Goal: Task Accomplishment & Management: Manage account settings

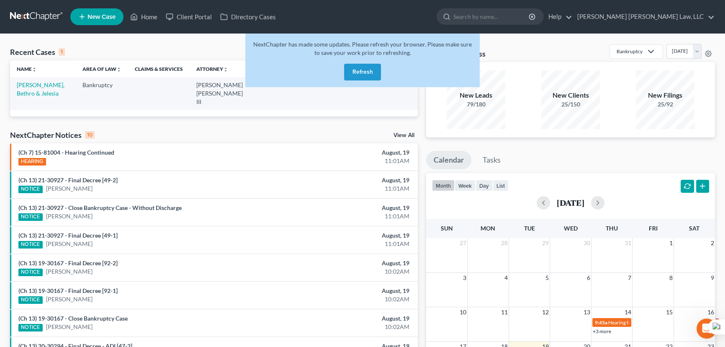
click at [367, 77] on button "Refresh" at bounding box center [362, 72] width 37 height 17
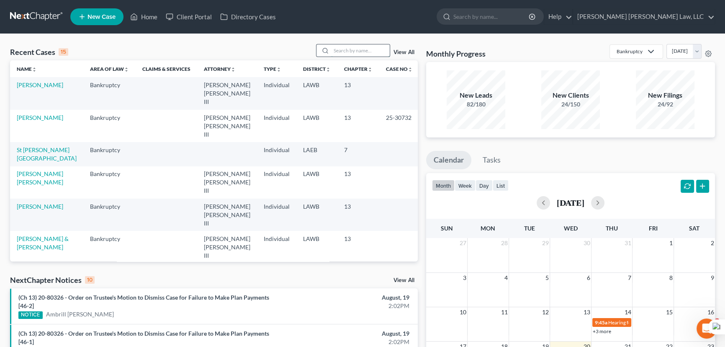
click at [376, 52] on input "search" at bounding box center [360, 50] width 59 height 12
type input "cotton, nakiya"
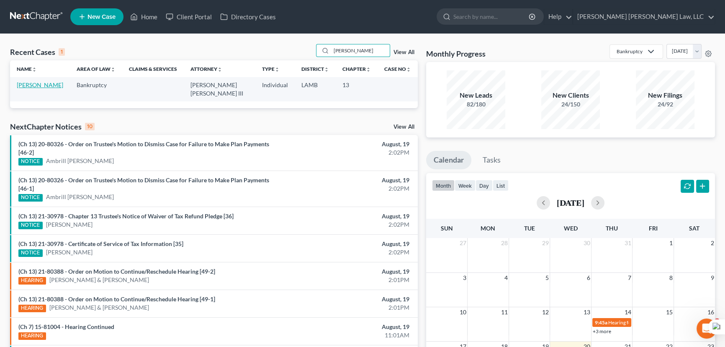
click at [32, 84] on link "Cotton, Nakiya" at bounding box center [40, 84] width 46 height 7
click at [32, 86] on link "Cotton, Nakiya" at bounding box center [40, 84] width 46 height 7
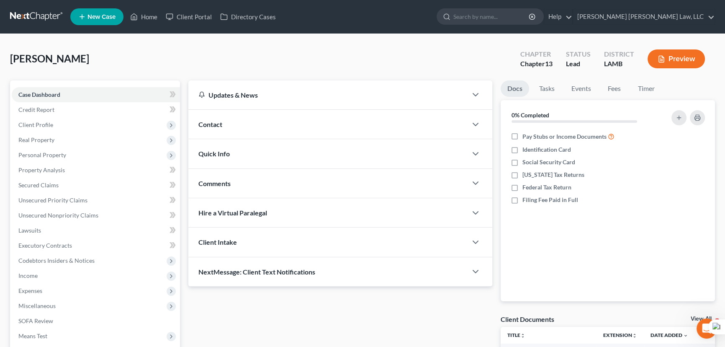
scroll to position [112, 0]
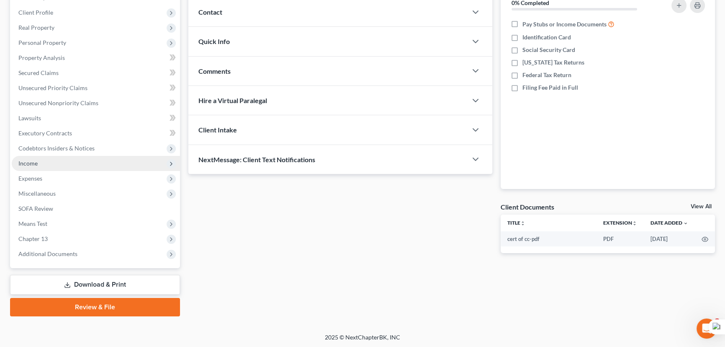
click at [96, 164] on span "Income" at bounding box center [96, 163] width 168 height 15
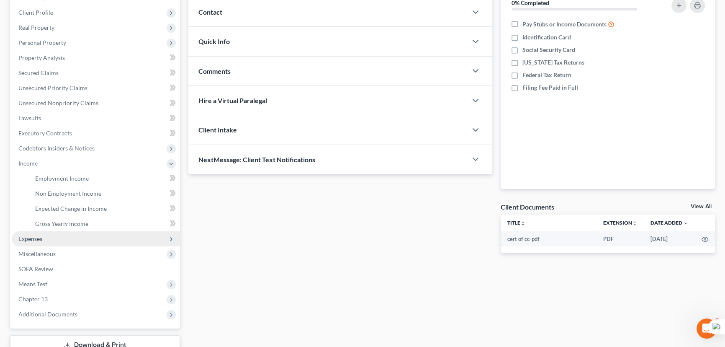
click at [82, 239] on span "Expenses" at bounding box center [96, 238] width 168 height 15
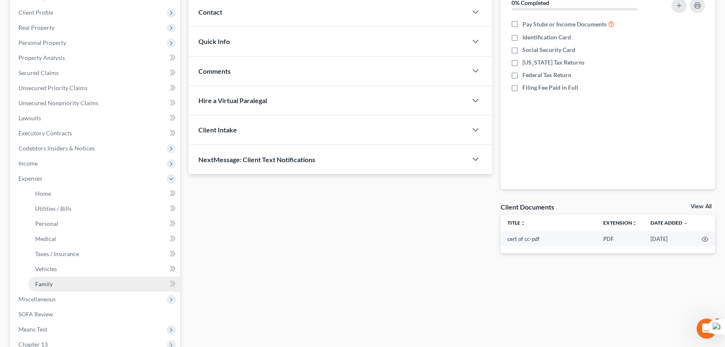
click at [80, 279] on link "Family" at bounding box center [104, 283] width 152 height 15
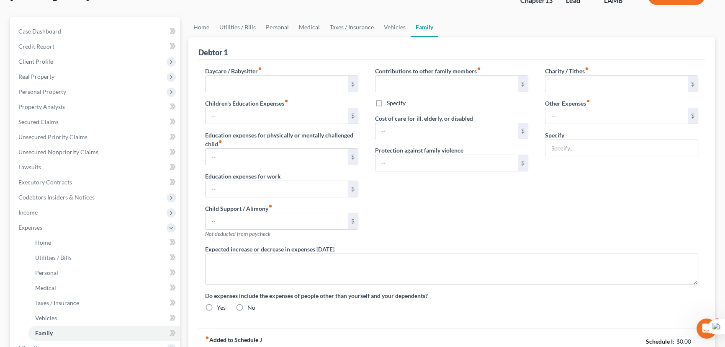
type input "0.00"
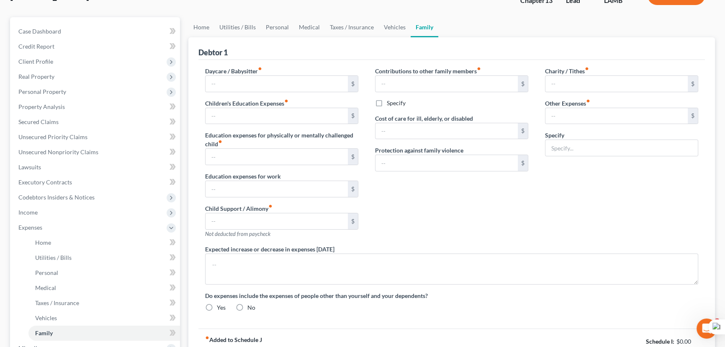
type input "0.00"
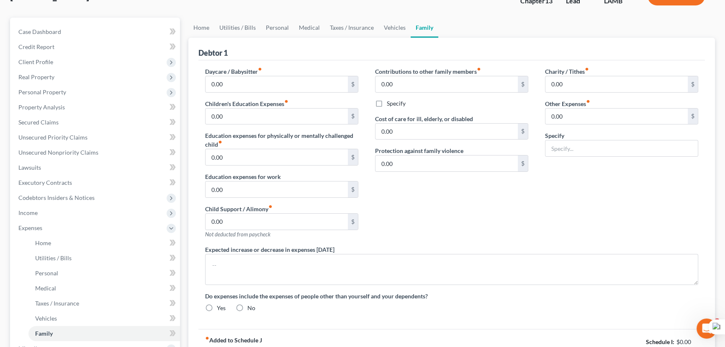
radio input "true"
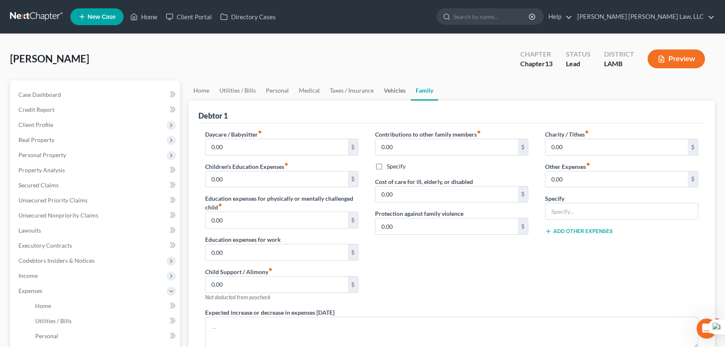
click at [379, 89] on link "Vehicles" at bounding box center [395, 90] width 32 height 20
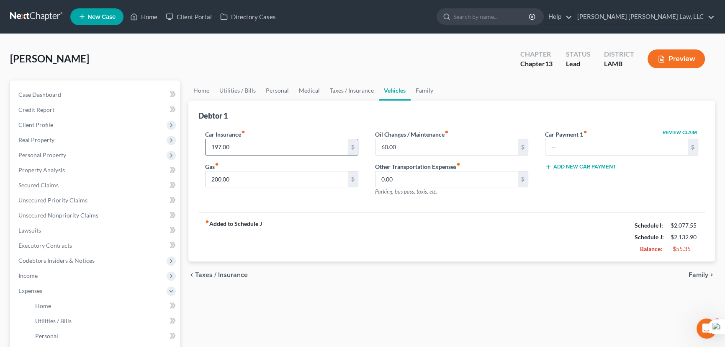
click at [245, 141] on input "197.00" at bounding box center [277, 147] width 142 height 16
type input "168.67"
click at [93, 188] on link "Secured Claims" at bounding box center [96, 184] width 168 height 15
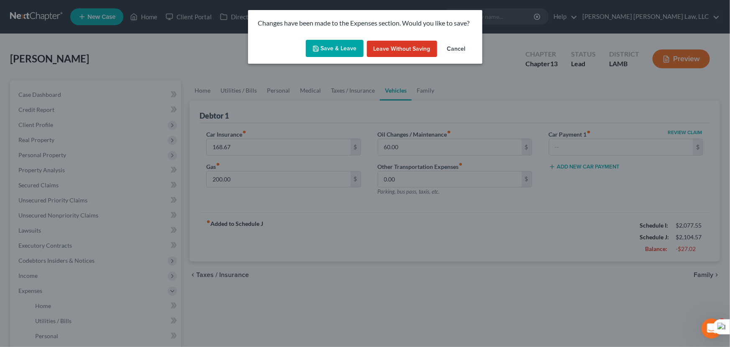
click at [308, 43] on button "Save & Leave" at bounding box center [335, 49] width 58 height 18
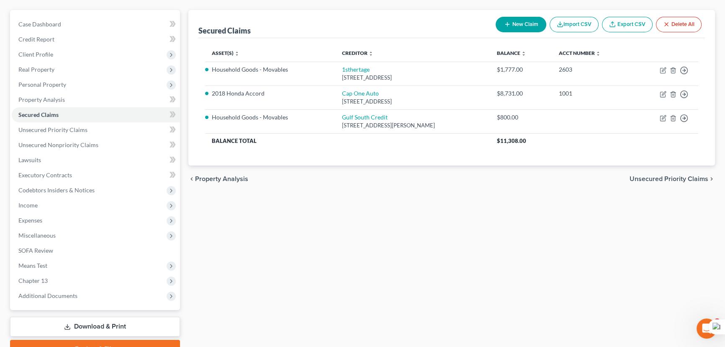
scroll to position [112, 0]
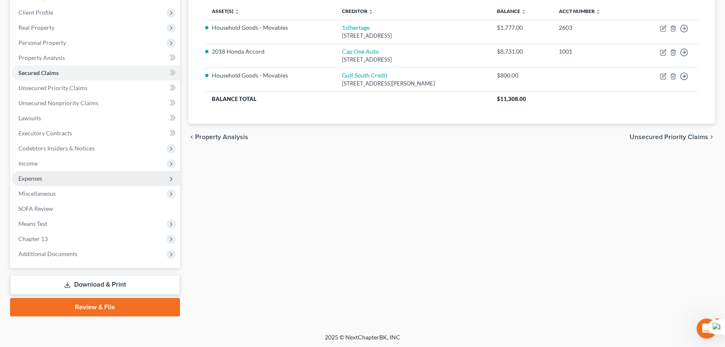
click at [39, 171] on span "Expenses" at bounding box center [96, 178] width 168 height 15
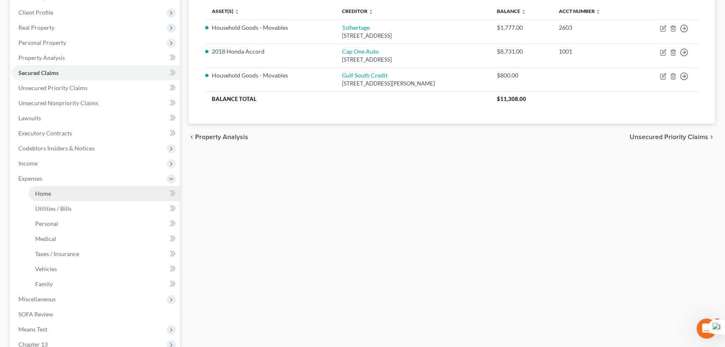
click at [51, 188] on link "Home" at bounding box center [104, 193] width 152 height 15
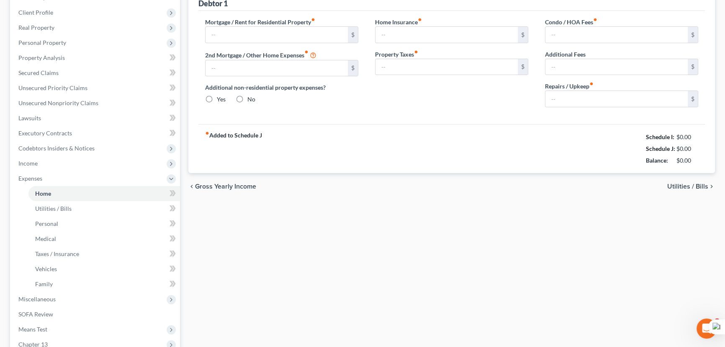
scroll to position [63, 0]
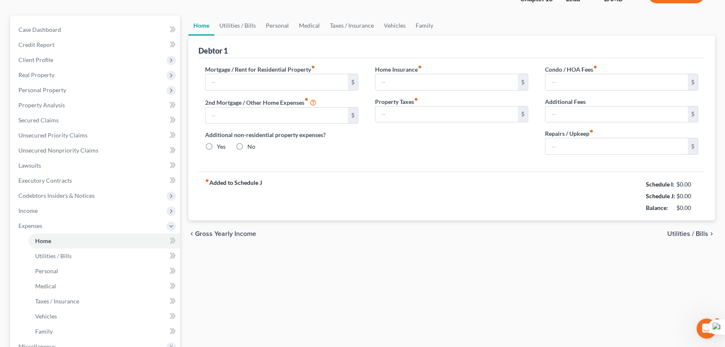
type input "800.00"
type input "0.00"
radio input "true"
type input "0.00"
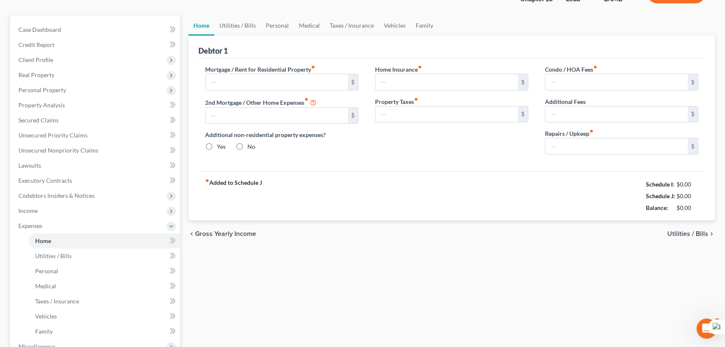
type input "0.00"
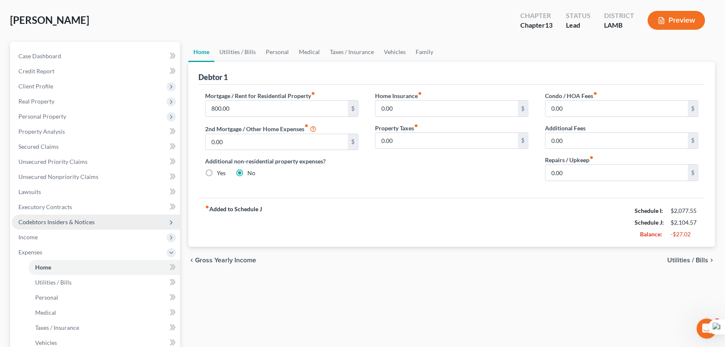
scroll to position [38, 0]
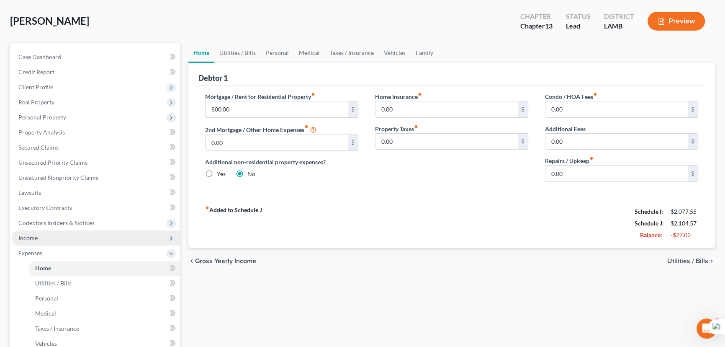
click at [75, 236] on span "Income" at bounding box center [96, 237] width 168 height 15
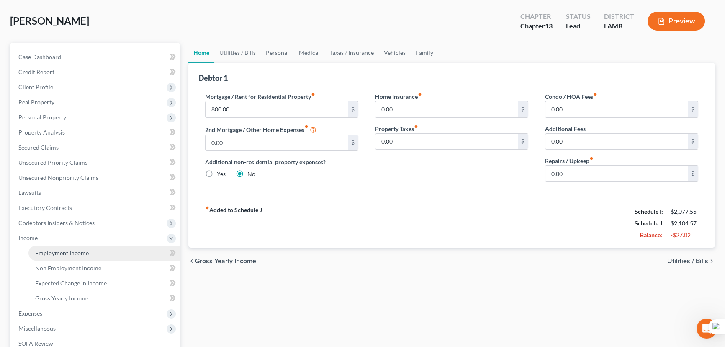
click at [77, 247] on link "Employment Income" at bounding box center [104, 252] width 152 height 15
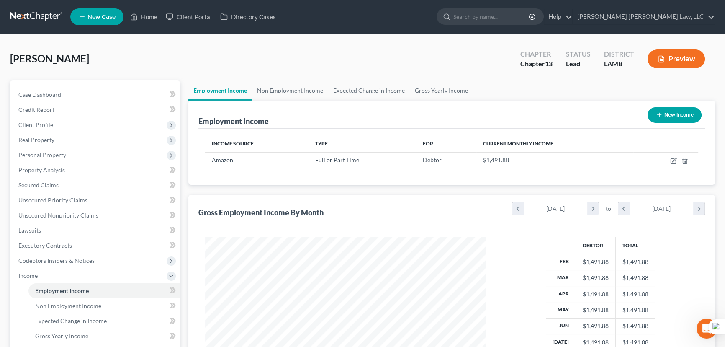
click at [314, 100] on div "Employment Income New Income" at bounding box center [451, 114] width 507 height 28
click at [304, 94] on link "Non Employment Income" at bounding box center [290, 90] width 76 height 20
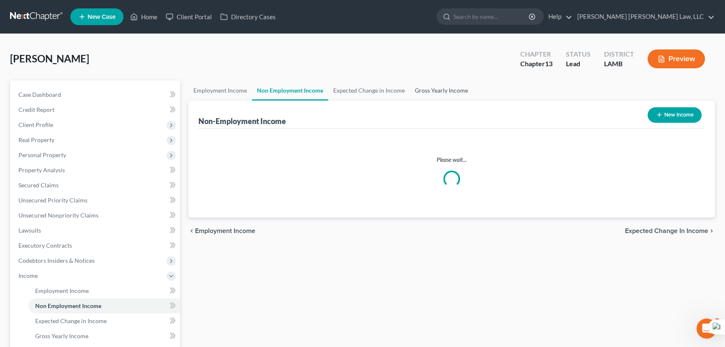
click at [435, 90] on link "Gross Yearly Income" at bounding box center [441, 90] width 63 height 20
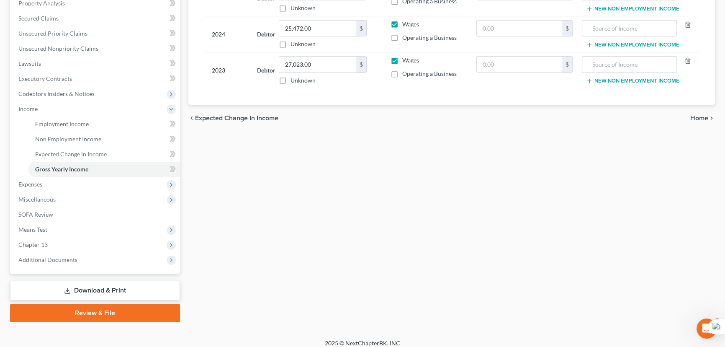
scroll to position [172, 0]
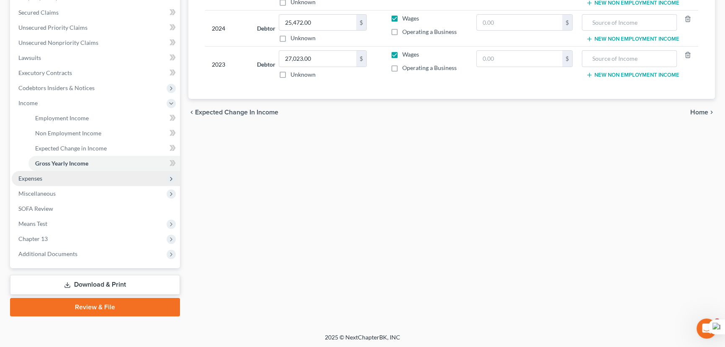
click at [91, 182] on span "Expenses" at bounding box center [96, 178] width 168 height 15
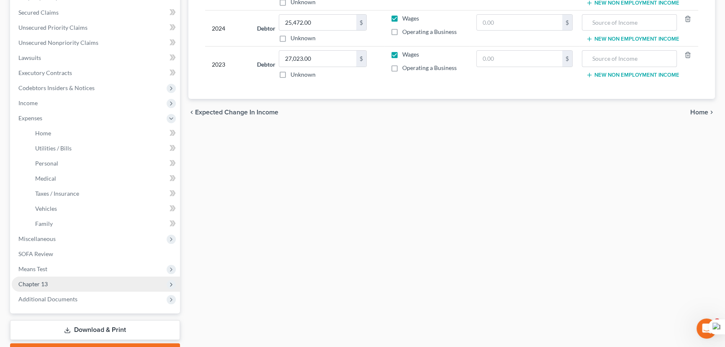
click at [79, 283] on span "Chapter 13" at bounding box center [96, 283] width 168 height 15
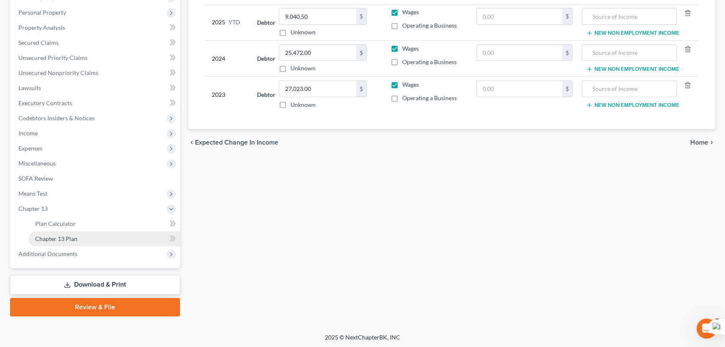
click at [88, 239] on link "Chapter 13 Plan" at bounding box center [104, 238] width 152 height 15
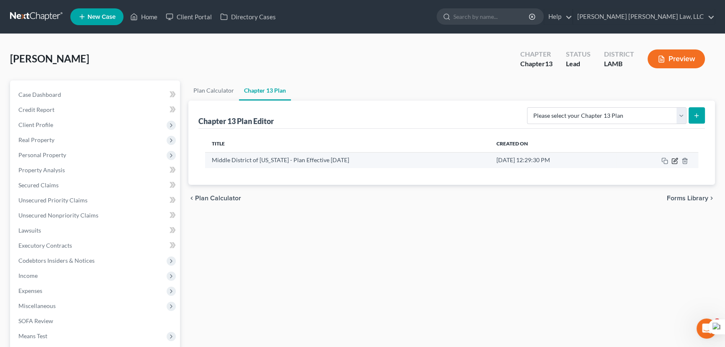
click at [678, 160] on icon "button" at bounding box center [674, 160] width 7 height 7
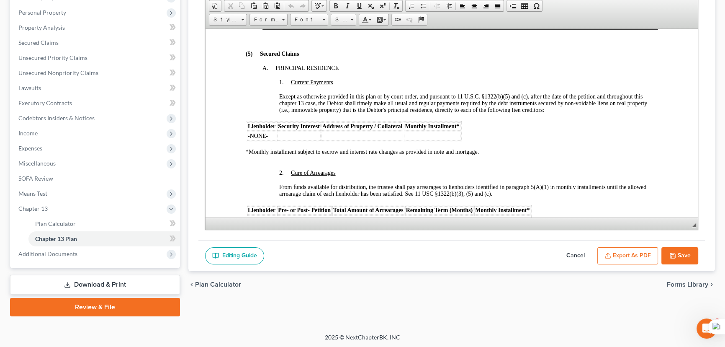
scroll to position [875, 0]
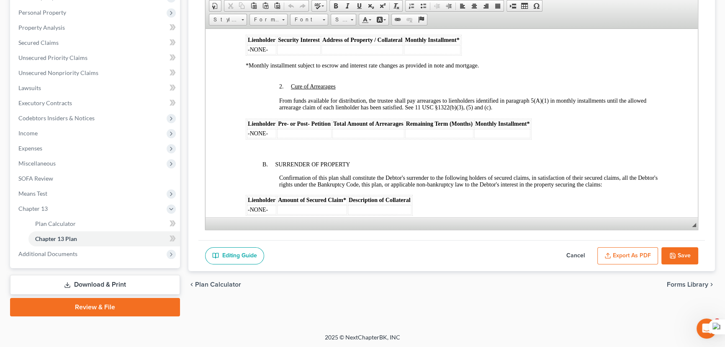
click at [573, 256] on button "Cancel" at bounding box center [575, 256] width 37 height 18
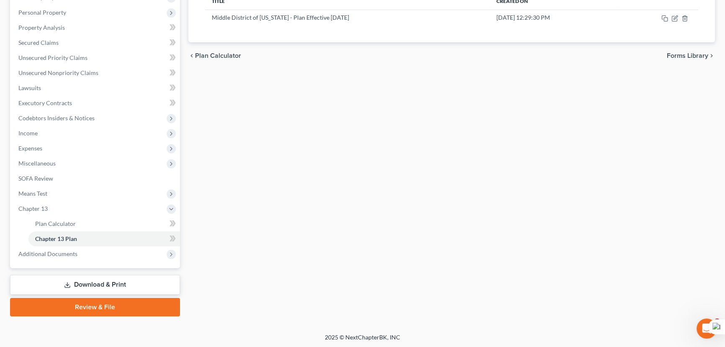
click at [135, 282] on link "Download & Print" at bounding box center [95, 285] width 170 height 20
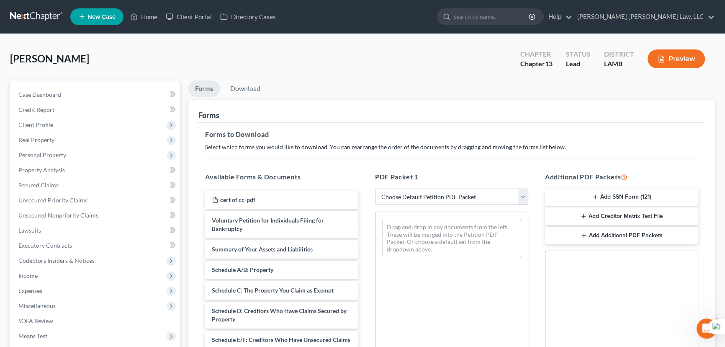
click at [491, 198] on select "Choose Default Petition PDF Packet Complete Bankruptcy Petition (all forms and …" at bounding box center [451, 196] width 153 height 17
click at [469, 221] on div "Drag-and-drop in any documents from the left. These will be merged into the Pet…" at bounding box center [451, 238] width 139 height 39
click at [470, 193] on select "Choose Default Petition PDF Packet Complete Bankruptcy Petition (all forms and …" at bounding box center [451, 196] width 153 height 17
select select "0"
click at [375, 188] on select "Choose Default Petition PDF Packet Complete Bankruptcy Petition (all forms and …" at bounding box center [451, 196] width 153 height 17
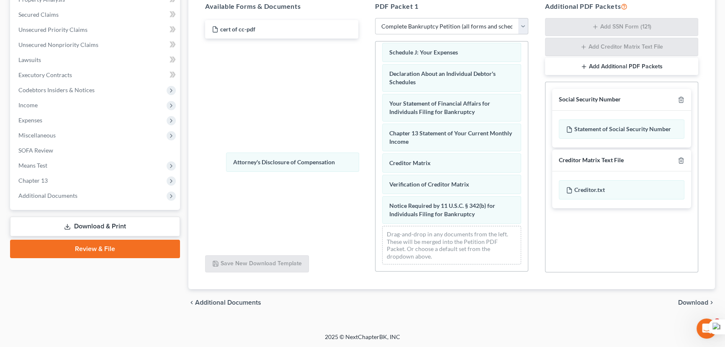
scroll to position [238, 0]
drag, startPoint x: 440, startPoint y: 212, endPoint x: 355, endPoint y: 109, distance: 133.6
click at [375, 113] on div "Attorney's Disclosure of Compensation Voluntary Petition for Individuals Filing…" at bounding box center [451, 40] width 152 height 460
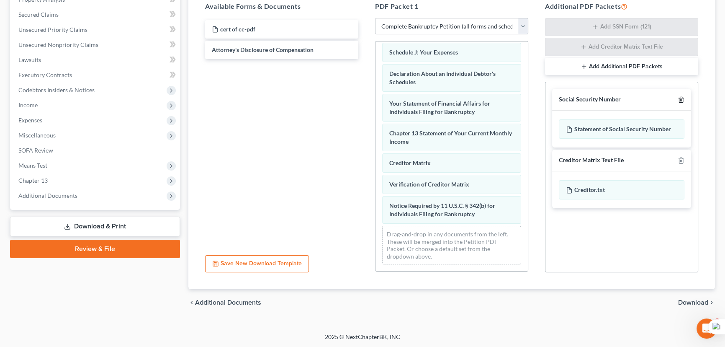
click at [678, 101] on icon "button" at bounding box center [681, 99] width 7 height 7
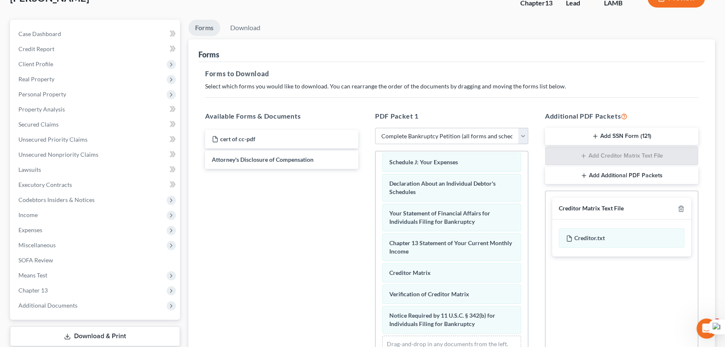
scroll to position [0, 0]
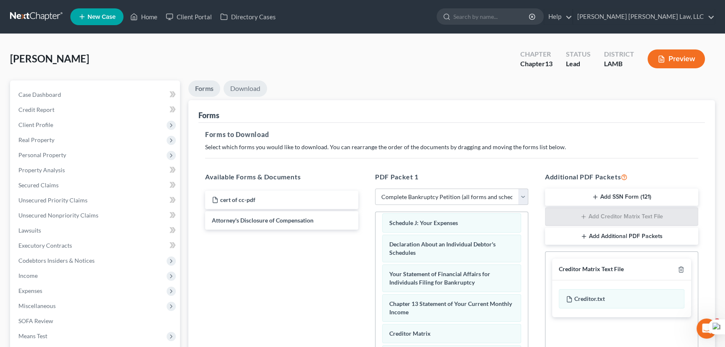
click at [244, 86] on link "Download" at bounding box center [246, 88] width 44 height 16
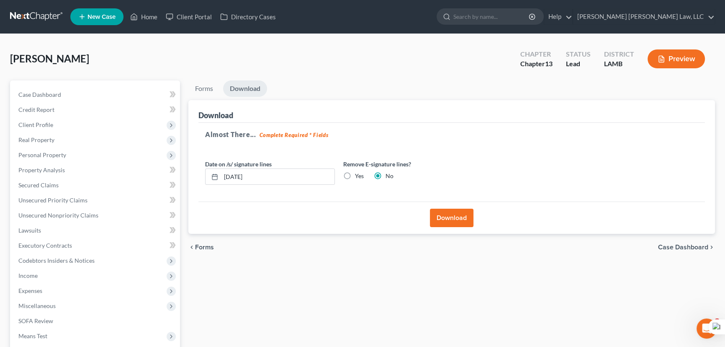
click at [444, 213] on button "Download" at bounding box center [452, 217] width 44 height 18
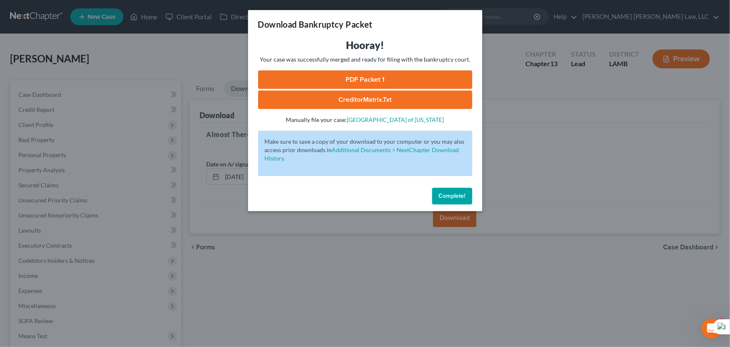
click at [411, 82] on link "PDF Packet 1" at bounding box center [365, 79] width 214 height 18
click at [450, 197] on span "Complete!" at bounding box center [452, 195] width 27 height 7
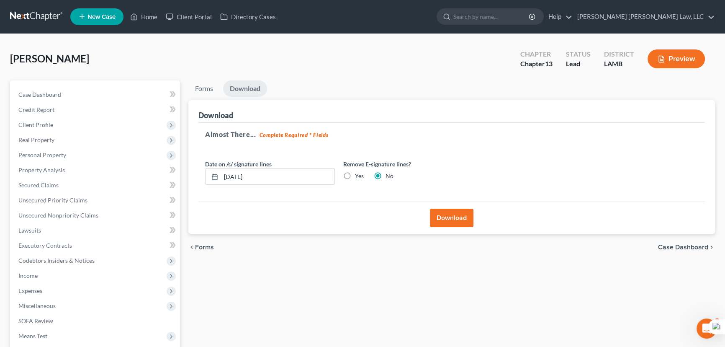
click at [39, 15] on link at bounding box center [37, 16] width 54 height 15
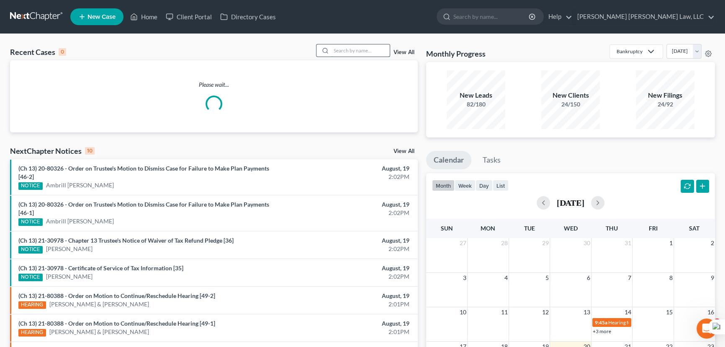
click at [346, 53] on input "search" at bounding box center [360, 50] width 59 height 12
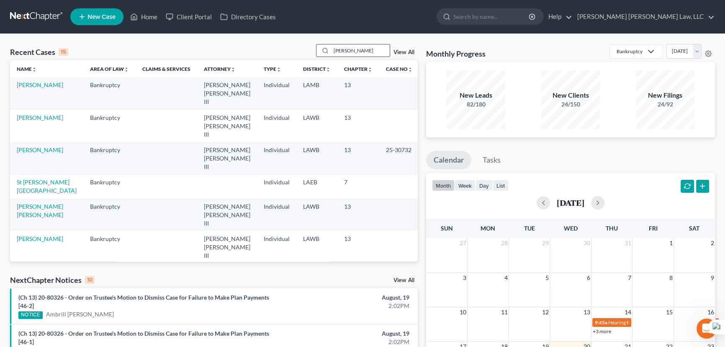
type input "thompson, franklin"
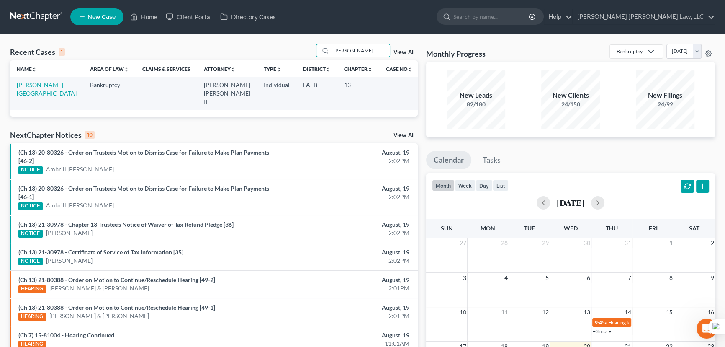
click at [42, 89] on td "Thompson, Franklin" at bounding box center [46, 93] width 73 height 32
click at [44, 83] on link "Thompson, Franklin" at bounding box center [47, 88] width 60 height 15
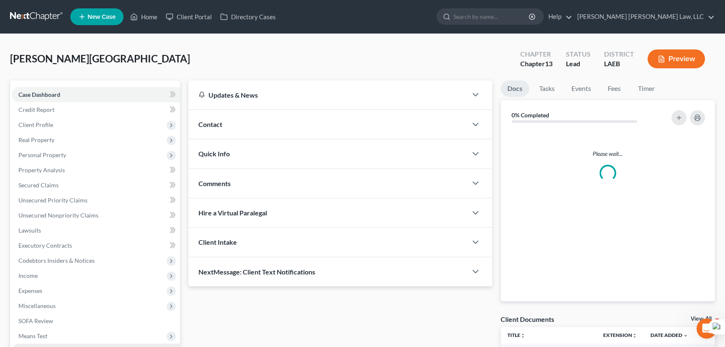
scroll to position [112, 0]
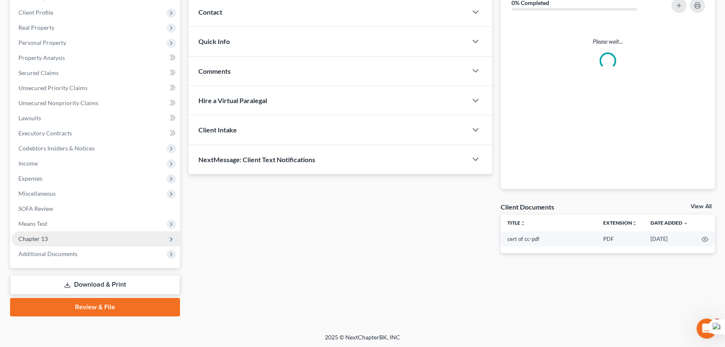
click at [69, 240] on span "Chapter 13" at bounding box center [96, 238] width 168 height 15
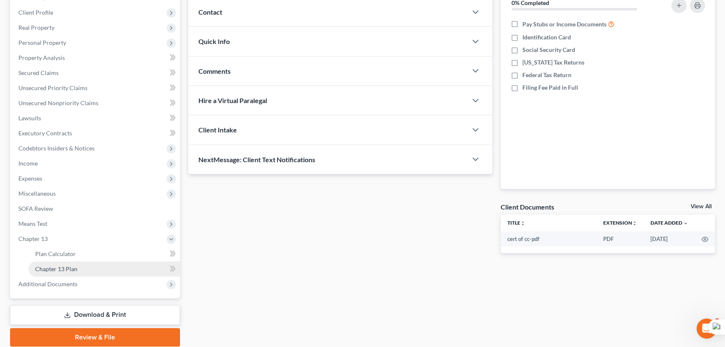
click at [71, 268] on span "Chapter 13 Plan" at bounding box center [56, 268] width 42 height 7
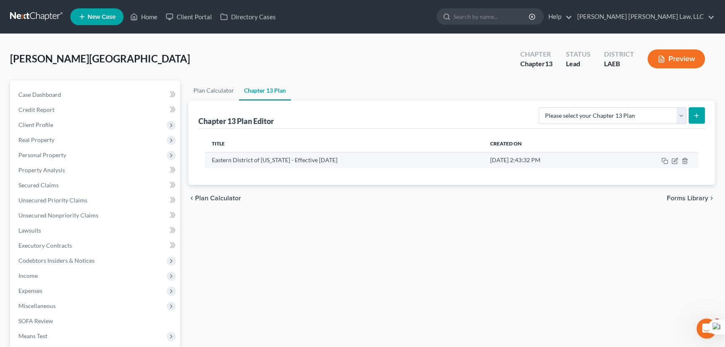
click at [672, 163] on td at bounding box center [654, 160] width 87 height 16
click at [674, 161] on icon "button" at bounding box center [676, 160] width 4 height 4
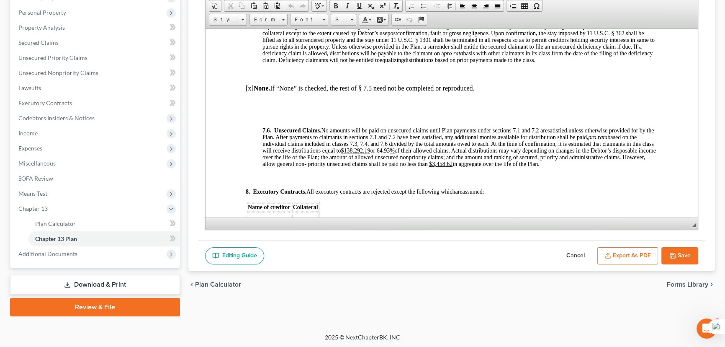
scroll to position [2854, 0]
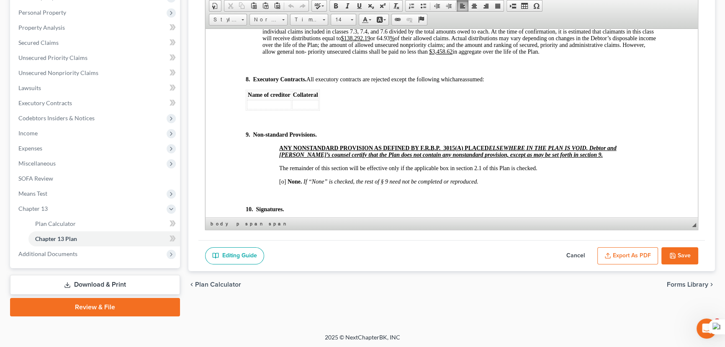
click at [368, 41] on u "$138.292.19" at bounding box center [355, 38] width 29 height 6
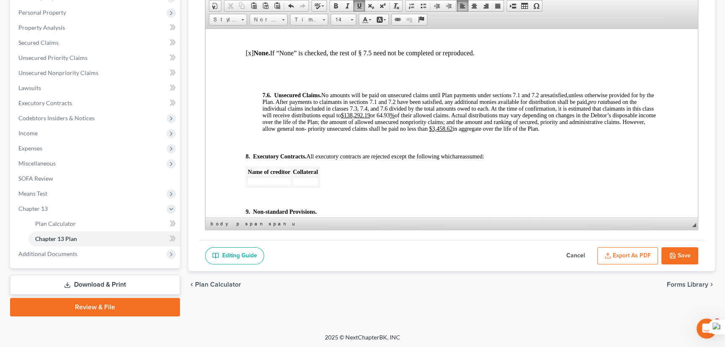
scroll to position [2778, 0]
click at [370, 117] on u "$138, 292.19" at bounding box center [355, 114] width 29 height 6
click at [669, 250] on button "Save" at bounding box center [679, 256] width 37 height 18
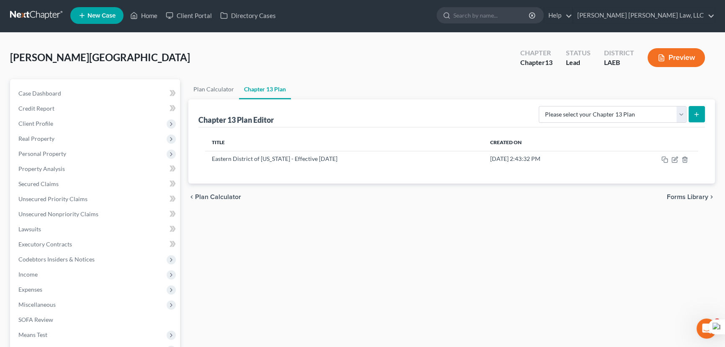
scroll to position [0, 0]
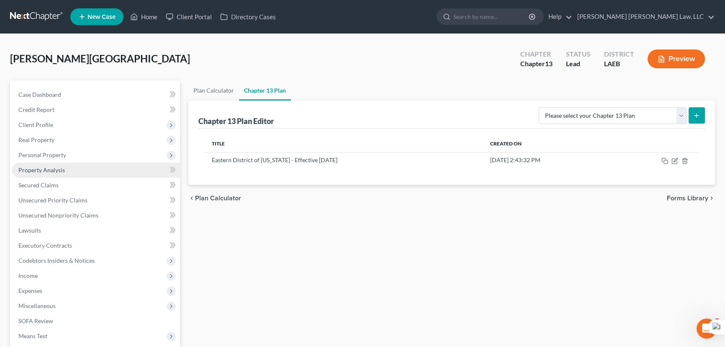
drag, startPoint x: 84, startPoint y: 172, endPoint x: 84, endPoint y: 161, distance: 10.5
click at [84, 172] on link "Property Analysis" at bounding box center [96, 169] width 168 height 15
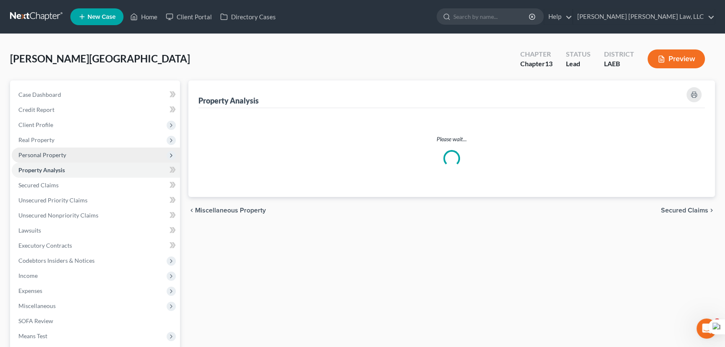
click at [83, 155] on span "Personal Property" at bounding box center [96, 154] width 168 height 15
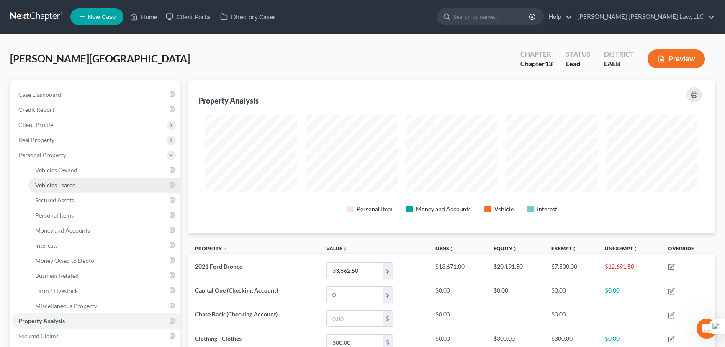
scroll to position [153, 526]
click at [90, 189] on link "Vehicles Leased" at bounding box center [104, 184] width 152 height 15
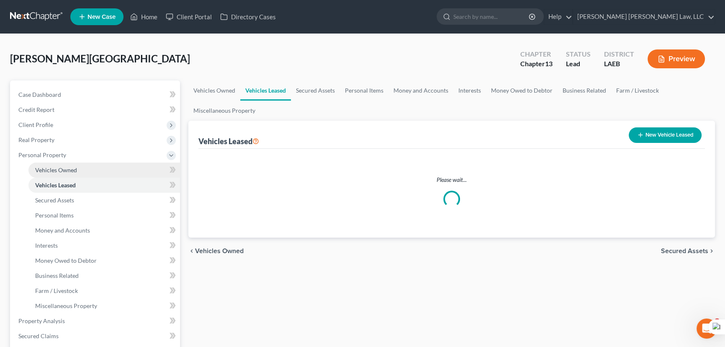
click at [92, 168] on link "Vehicles Owned" at bounding box center [104, 169] width 152 height 15
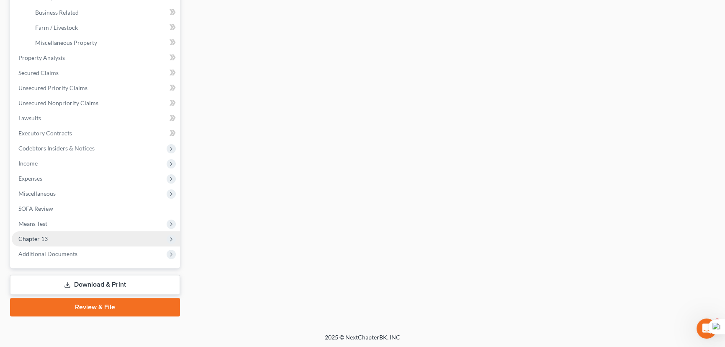
click at [47, 237] on span "Chapter 13" at bounding box center [32, 238] width 29 height 7
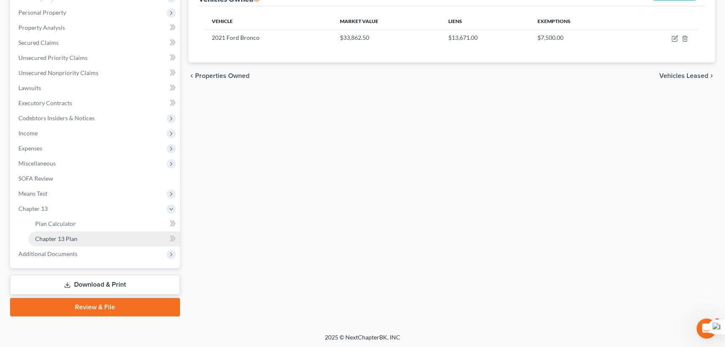
click at [61, 239] on span "Chapter 13 Plan" at bounding box center [56, 238] width 42 height 7
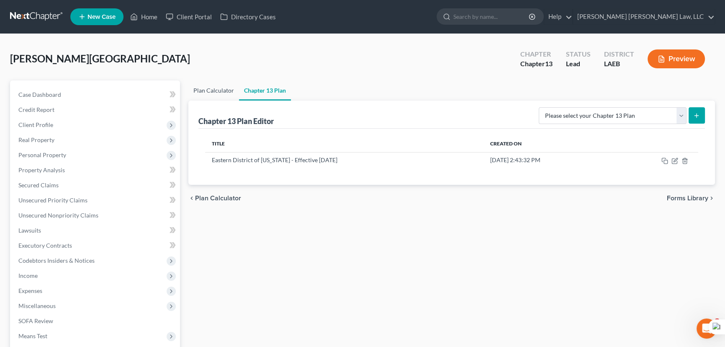
click at [209, 91] on link "Plan Calculator" at bounding box center [213, 90] width 51 height 20
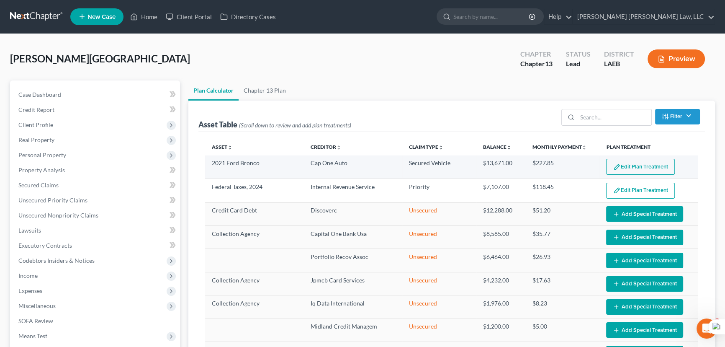
select select "59"
click at [641, 159] on button "Edit Plan Treatment" at bounding box center [640, 167] width 69 height 16
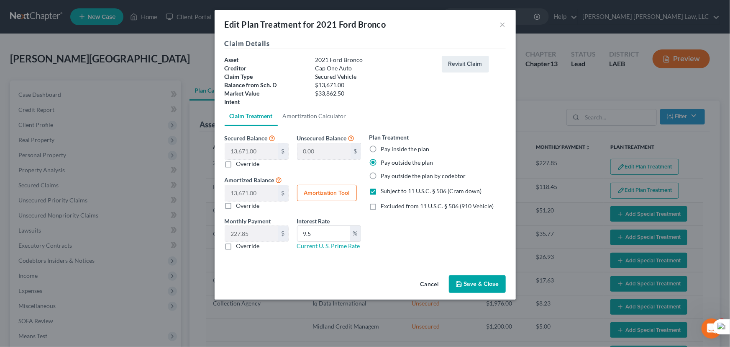
click at [475, 285] on button "Save & Close" at bounding box center [477, 284] width 57 height 18
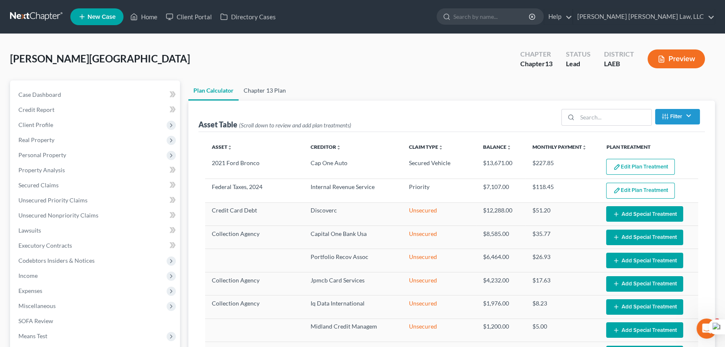
click at [267, 93] on link "Chapter 13 Plan" at bounding box center [265, 90] width 52 height 20
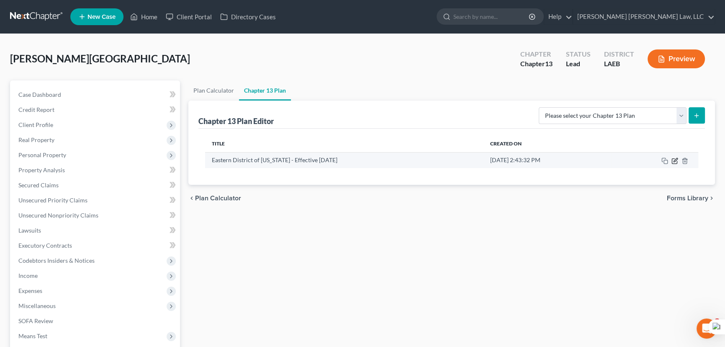
click at [674, 162] on icon "button" at bounding box center [674, 160] width 7 height 7
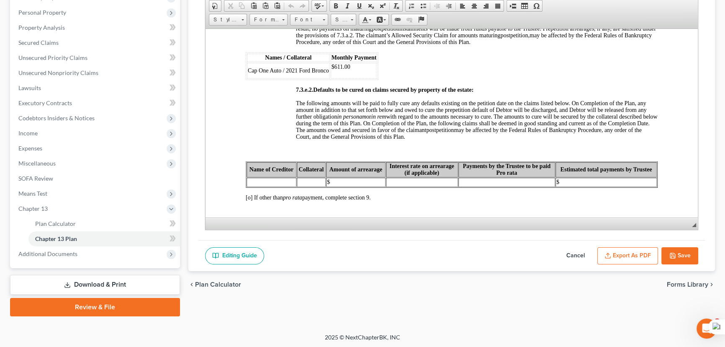
scroll to position [2397, 0]
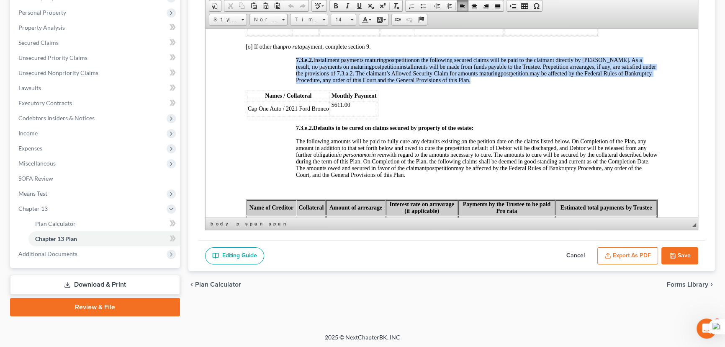
drag, startPoint x: 393, startPoint y: 166, endPoint x: 234, endPoint y: 157, distance: 159.3
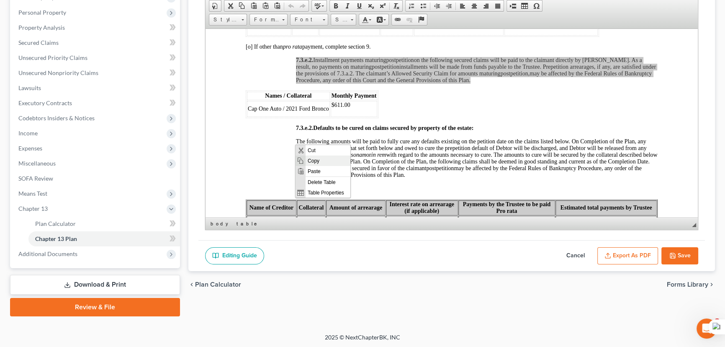
scroll to position [0, 0]
click at [325, 163] on span "Copy" at bounding box center [327, 160] width 45 height 10
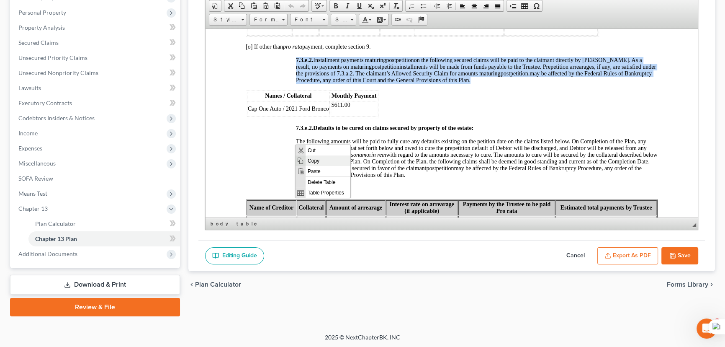
copy p "7.3.e.2. Installment payments maturing postpetition on the following secured cl…"
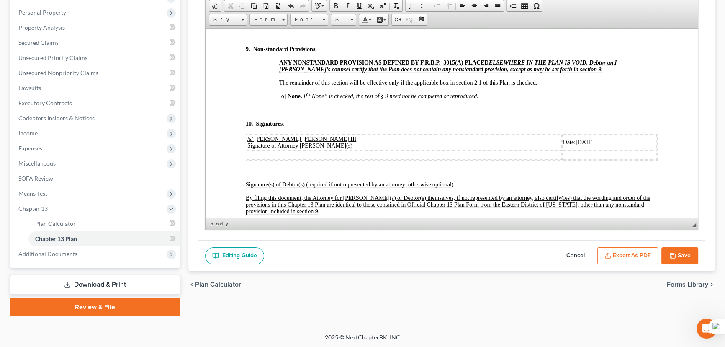
scroll to position [2975, 0]
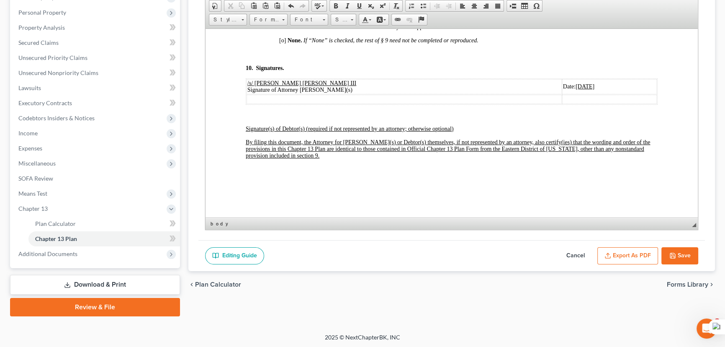
click at [365, 126] on span "Context Menu Options" at bounding box center [364, 125] width 7 height 7
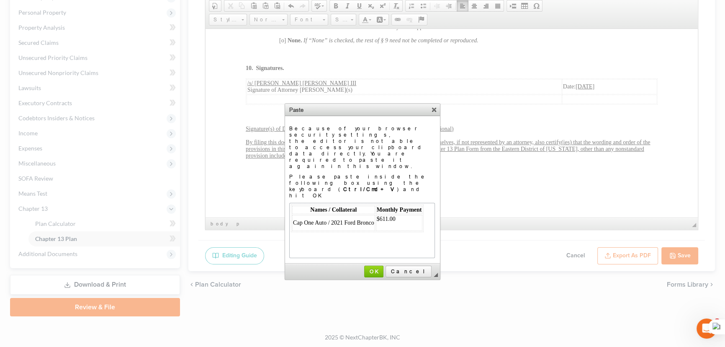
scroll to position [0, 0]
click at [383, 268] on span "OK" at bounding box center [374, 271] width 18 height 6
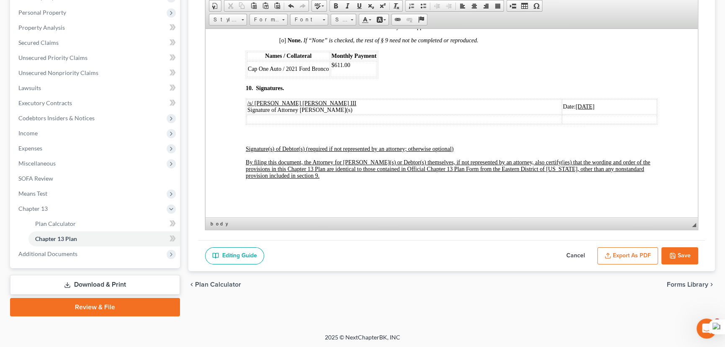
click at [487, 44] on p "[o] None. If “None” is checked, the rest of § 9 need not be completed or reprod…" at bounding box center [468, 40] width 378 height 7
drag, startPoint x: 482, startPoint y: 103, endPoint x: 266, endPoint y: 99, distance: 216.0
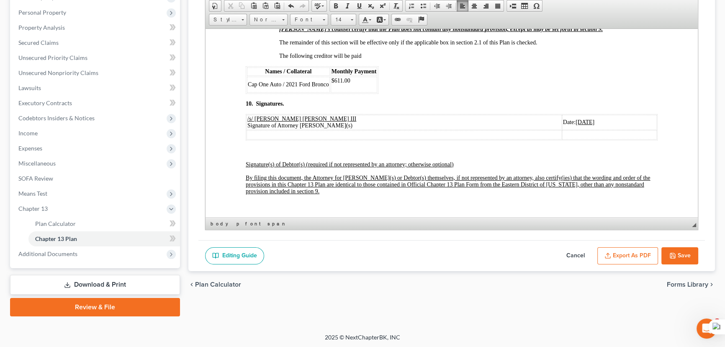
scroll to position [2957, 0]
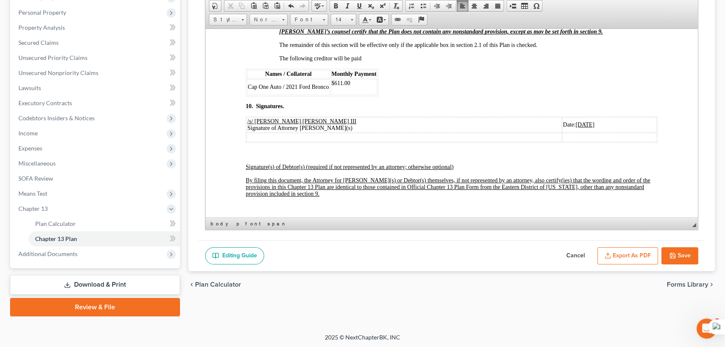
click at [398, 62] on p "The following creditor will be paid" at bounding box center [468, 58] width 378 height 7
click at [685, 249] on button "Save" at bounding box center [679, 256] width 37 height 18
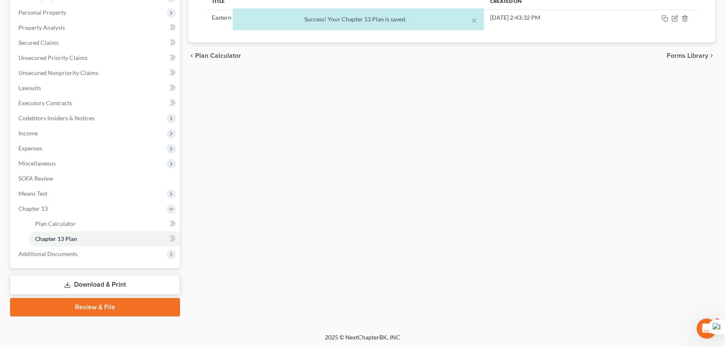
click at [676, 18] on div "× Success! Your Chapter 13 Plan is saved." at bounding box center [358, 21] width 725 height 26
click at [674, 18] on div "× Success! Your Chapter 13 Plan is saved." at bounding box center [358, 21] width 725 height 26
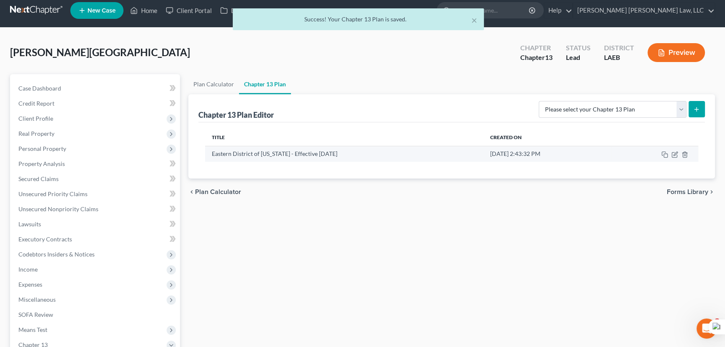
scroll to position [0, 0]
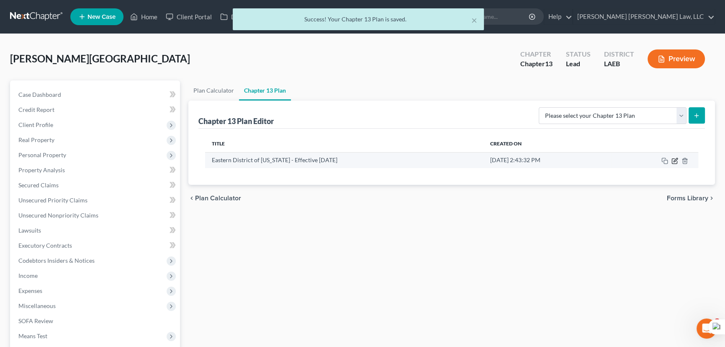
click at [675, 159] on icon "button" at bounding box center [674, 160] width 7 height 7
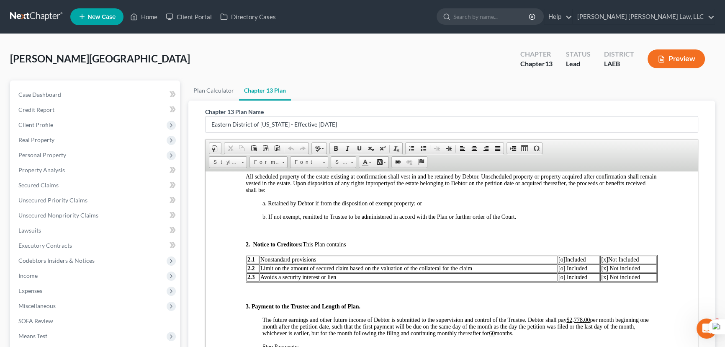
scroll to position [381, 0]
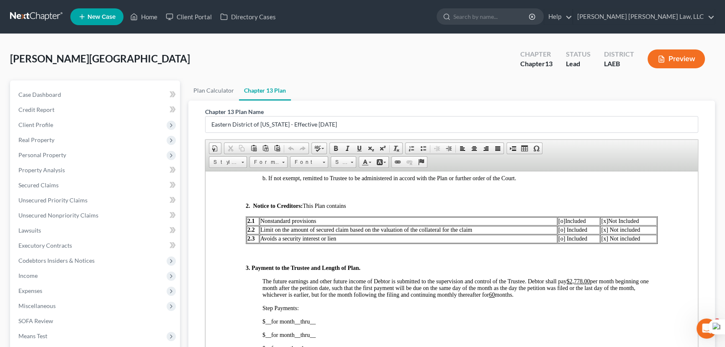
click at [601, 241] on span "[x] Not included" at bounding box center [620, 238] width 39 height 6
click at [558, 241] on span "[o] Included" at bounding box center [572, 238] width 29 height 6
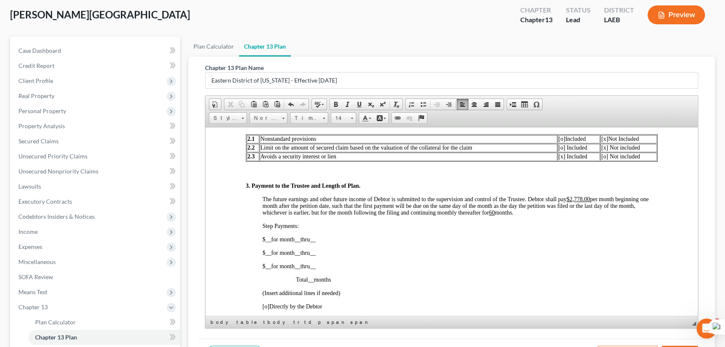
scroll to position [114, 0]
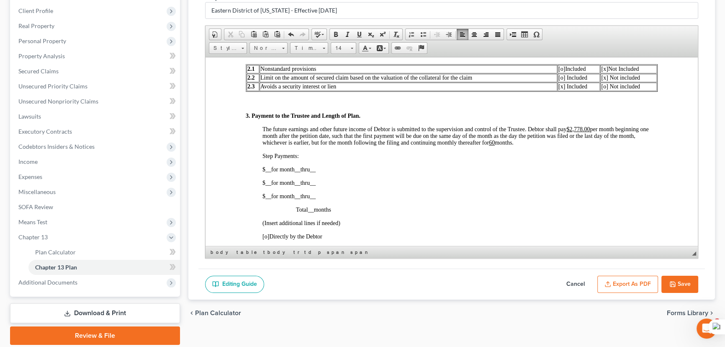
click at [683, 285] on button "Save" at bounding box center [679, 284] width 37 height 18
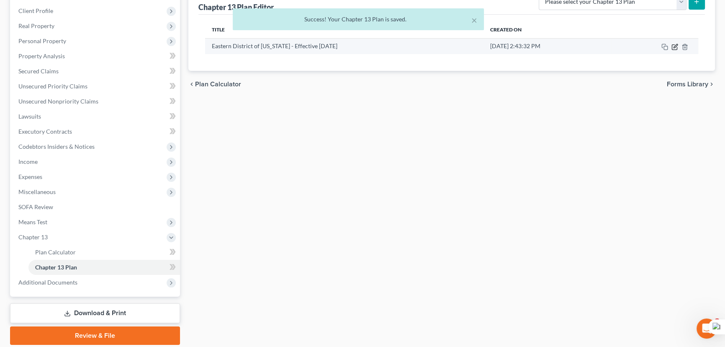
click at [674, 46] on icon "button" at bounding box center [674, 47] width 7 height 7
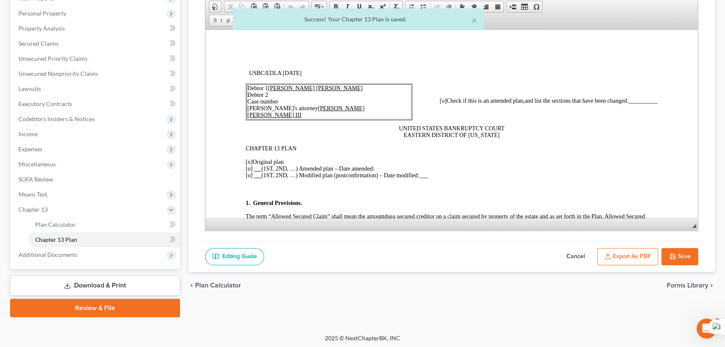
scroll to position [142, 0]
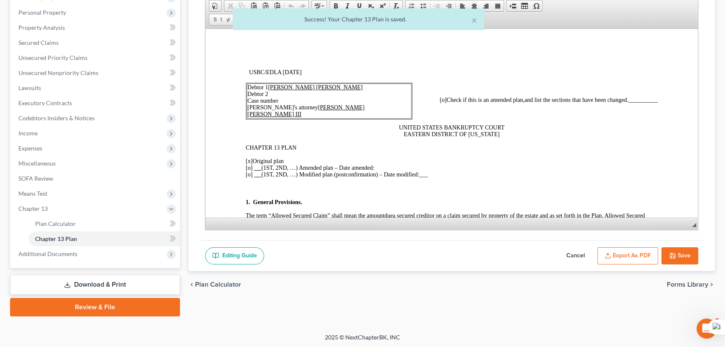
click at [617, 256] on button "Export as PDF" at bounding box center [627, 256] width 61 height 18
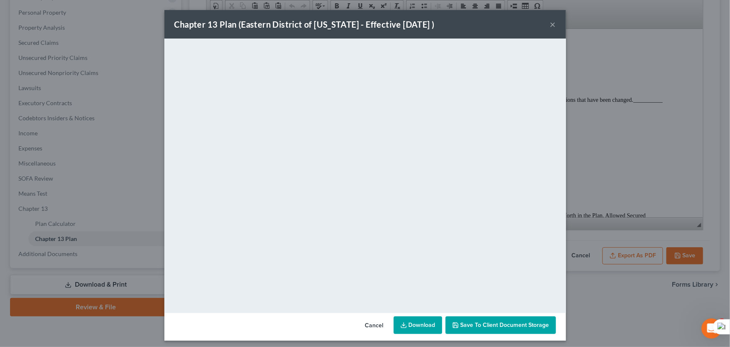
click at [414, 329] on link "Download" at bounding box center [418, 325] width 49 height 18
click at [547, 26] on div "Chapter 13 Plan (Eastern District of Louisiana - Effective 12/1/17 ) ×" at bounding box center [366, 24] width 402 height 28
click at [550, 25] on button "×" at bounding box center [553, 24] width 6 height 10
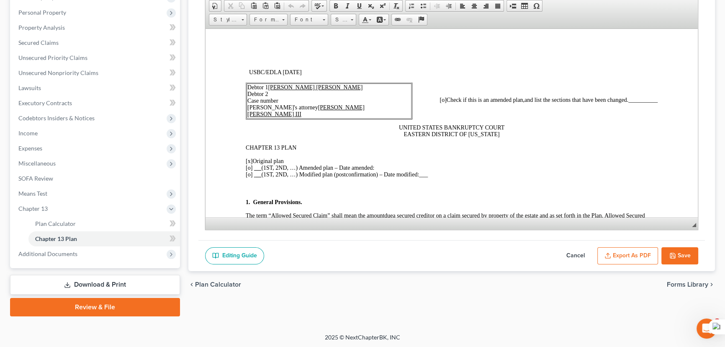
click at [694, 249] on button "Save" at bounding box center [679, 256] width 37 height 18
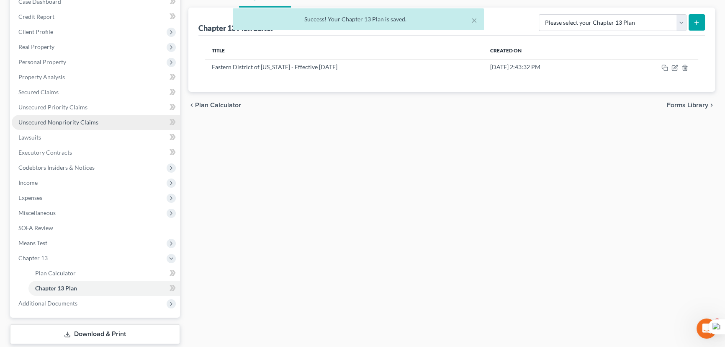
scroll to position [0, 0]
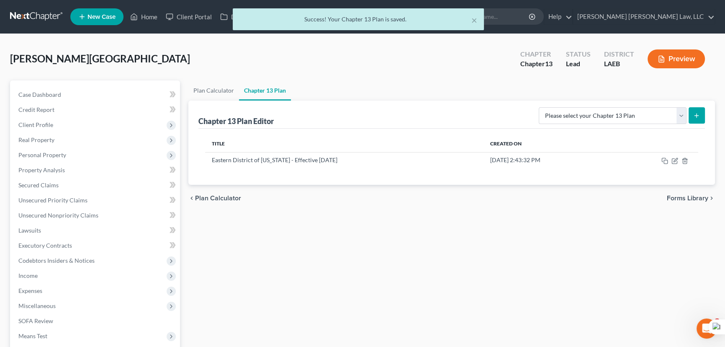
click at [38, 13] on div "× Success! Your Chapter 13 Plan is saved." at bounding box center [358, 21] width 725 height 26
click at [38, 24] on div "× Success! Your Chapter 13 Plan is saved." at bounding box center [358, 21] width 725 height 26
click at [32, 13] on div "× Success! Your Chapter 13 Plan is saved." at bounding box center [358, 21] width 725 height 26
click at [39, 15] on div "× Success! Your Chapter 13 Plan is saved." at bounding box center [358, 21] width 725 height 26
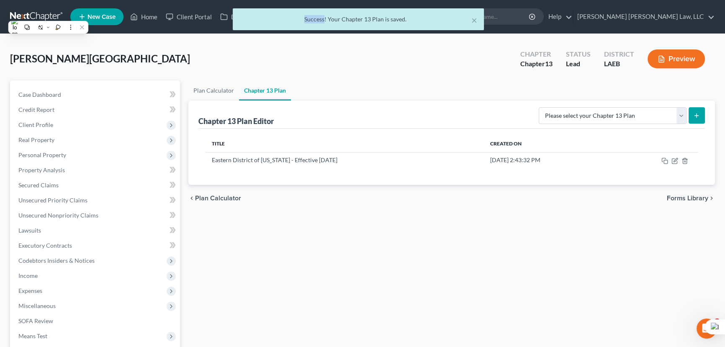
click at [39, 15] on div "× Success! Your Chapter 13 Plan is saved." at bounding box center [358, 21] width 725 height 26
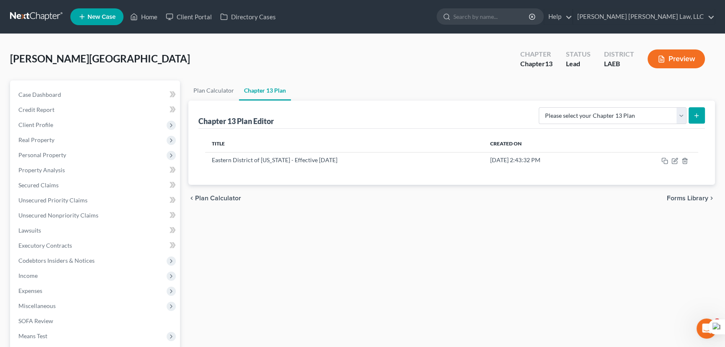
click at [37, 15] on link at bounding box center [37, 16] width 54 height 15
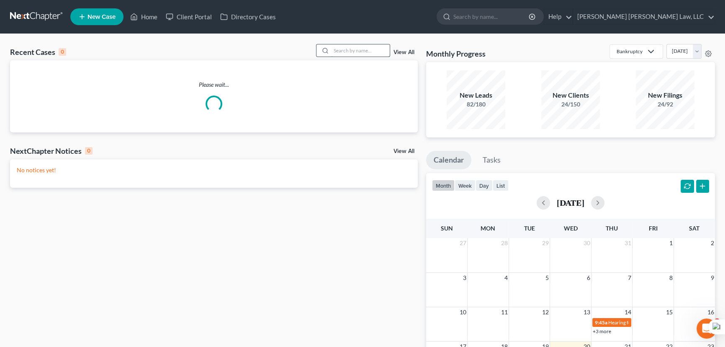
click at [331, 48] on input "search" at bounding box center [360, 50] width 59 height 12
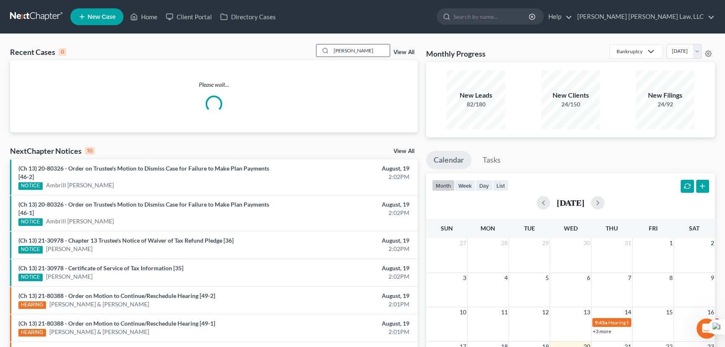
type input "smith, bethro"
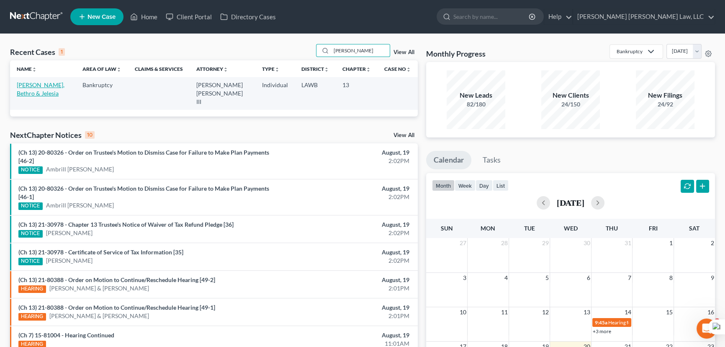
click at [44, 87] on link "Smith, Bethro & Jelesia" at bounding box center [41, 88] width 48 height 15
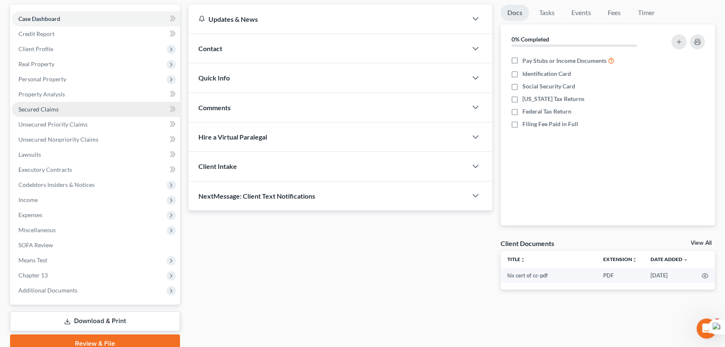
click at [37, 112] on link "Secured Claims" at bounding box center [96, 109] width 168 height 15
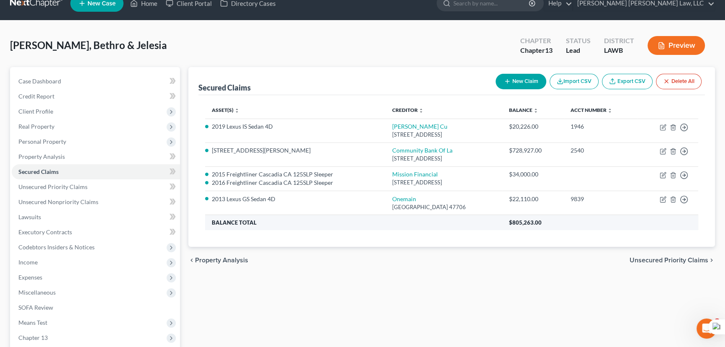
scroll to position [38, 0]
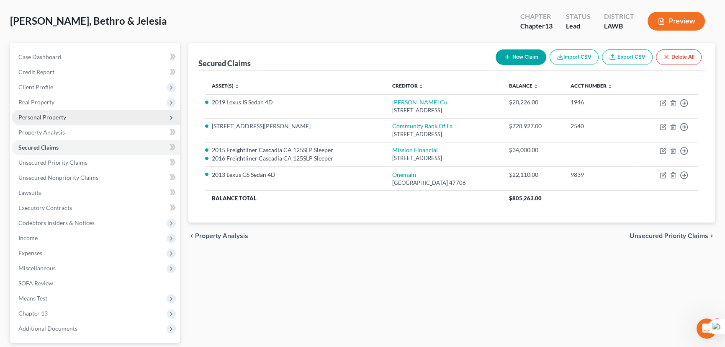
click at [42, 110] on span "Personal Property" at bounding box center [96, 117] width 168 height 15
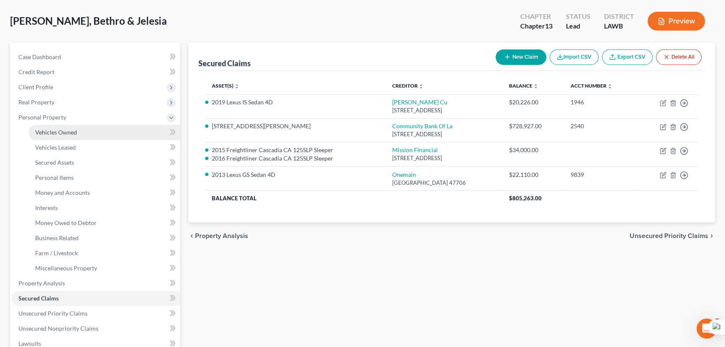
click at [59, 127] on link "Vehicles Owned" at bounding box center [104, 132] width 152 height 15
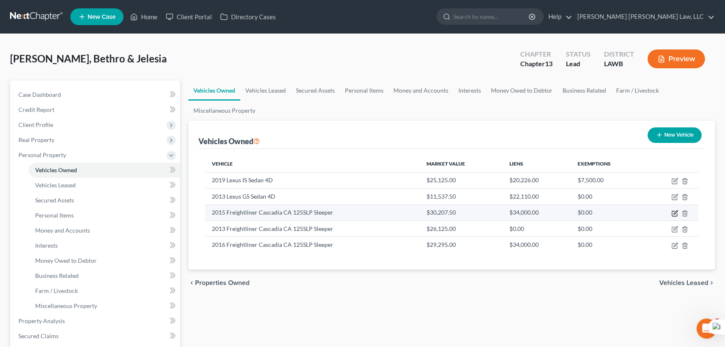
click at [674, 212] on icon "button" at bounding box center [676, 212] width 4 height 4
select select "1"
select select "11"
select select "2"
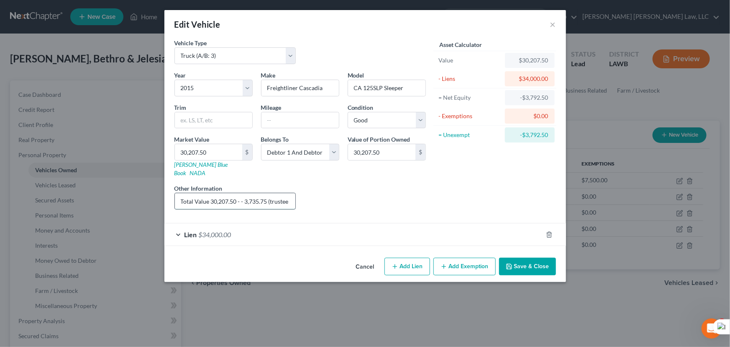
click at [245, 193] on input "Total Value 30,207.50 - - 3,735.75 (trustee fee)= 26,121.75 Liquidation" at bounding box center [235, 201] width 121 height 16
drag, startPoint x: 285, startPoint y: 191, endPoint x: 93, endPoint y: 192, distance: 191.7
click at [93, 192] on div "Edit Vehicle × Vehicle Type Select Automobile (A/B: 3) Truck (A/B: 3) Trailer (…" at bounding box center [365, 173] width 730 height 347
type input "e fee)= 26,121.75 Liquidation"
drag, startPoint x: 260, startPoint y: 201, endPoint x: 50, endPoint y: 189, distance: 210.5
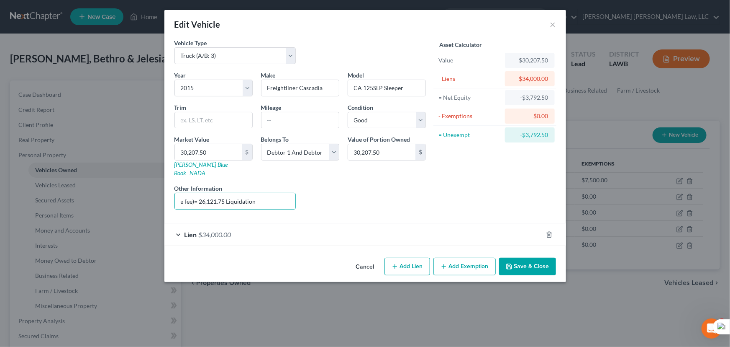
click at [50, 189] on div "Edit Vehicle × Vehicle Type Select Automobile (A/B: 3) Truck (A/B: 3) Trailer (…" at bounding box center [365, 173] width 730 height 347
type input "Vehicle 1 total value 30"
click at [551, 28] on button "×" at bounding box center [553, 24] width 6 height 10
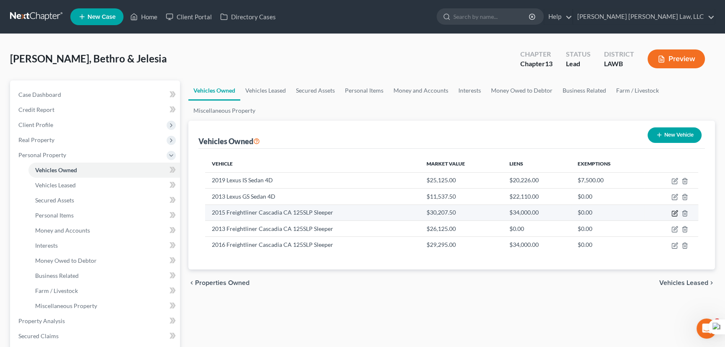
click at [674, 214] on icon "button" at bounding box center [674, 213] width 7 height 7
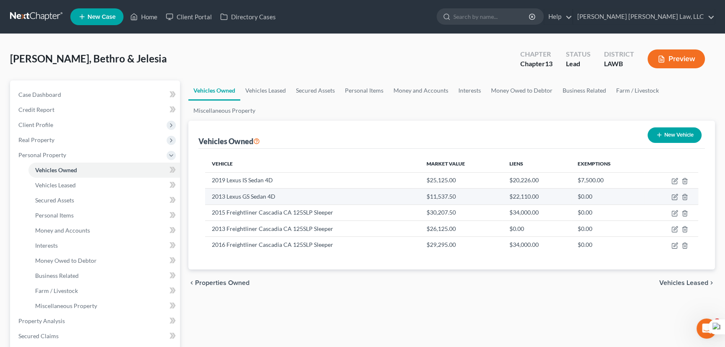
select select "1"
select select "11"
select select "2"
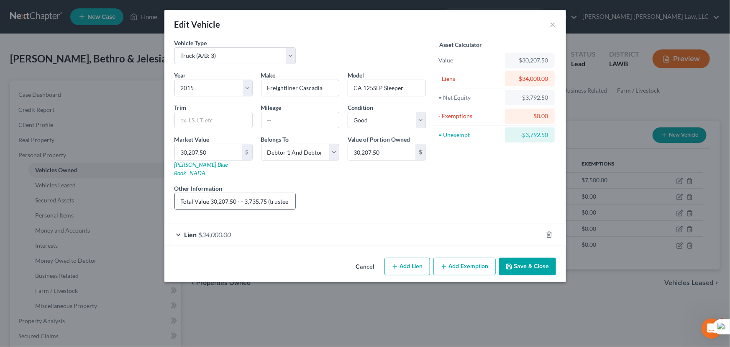
click at [247, 194] on input "Total Value 30,207.50 - - 3,735.75 (trustee fee)= 26,121.75 Liquidation" at bounding box center [235, 201] width 121 height 16
drag, startPoint x: 284, startPoint y: 195, endPoint x: 0, endPoint y: 186, distance: 284.4
click at [0, 186] on div "Edit Vehicle × Vehicle Type Select Automobile (A/B: 3) Truck (A/B: 3) Trailer (…" at bounding box center [365, 173] width 730 height 347
type input "e fee)= 26,121.75 Liquidation"
drag, startPoint x: 262, startPoint y: 196, endPoint x: 20, endPoint y: 168, distance: 243.2
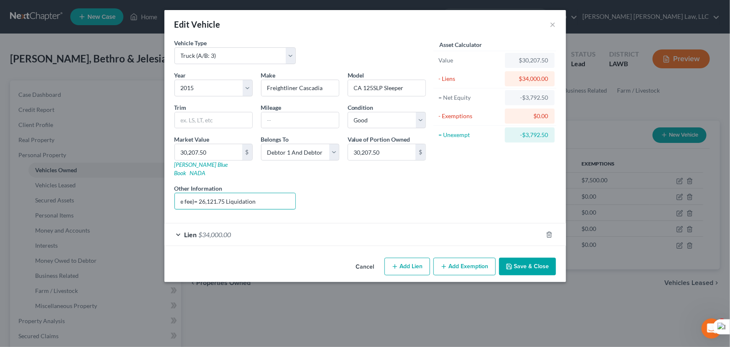
click at [20, 168] on div "Edit Vehicle × Vehicle Type Select Automobile (A/B: 3) Truck (A/B: 3) Trailer (…" at bounding box center [365, 173] width 730 height 347
click at [268, 193] on input "Vehicle 1 Total Value 30,207.50 + Vehicle 2 Total Value 29,295 = 59,502.5 value…" at bounding box center [235, 201] width 121 height 16
click at [264, 194] on input "Vehicle 1 Total Value 30,207.50 + Vehicle 2 Total Value 29,295 = 59,502.5 value…" at bounding box center [235, 201] width 121 height 16
click at [285, 193] on input "Vehicle 1 Total Value 30,207.50 + Vehicle 2 Total Value 29,295 = 59,502.5 value…" at bounding box center [235, 201] width 121 height 16
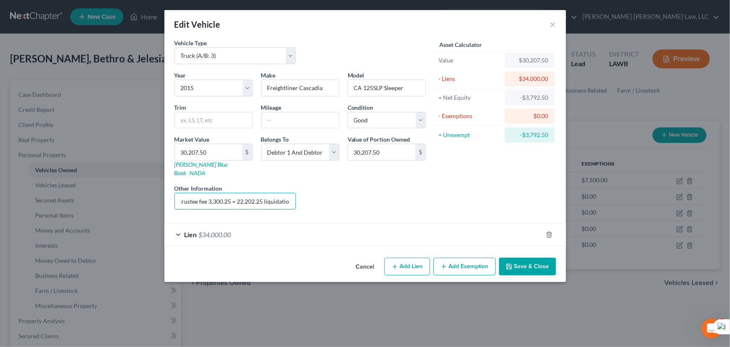
scroll to position [0, 0]
drag, startPoint x: 291, startPoint y: 192, endPoint x: 162, endPoint y: 197, distance: 128.6
click at [132, 196] on div "Edit Vehicle × Vehicle Type Select Automobile (A/B: 3) Truck (A/B: 3) Trailer (…" at bounding box center [365, 173] width 730 height 347
type input "Vehicle 1 Total Value 30,207.50 + Vehicle 2 Total Value 29,295 = 59,502.5 value…"
click at [523, 257] on button "Save & Close" at bounding box center [527, 266] width 57 height 18
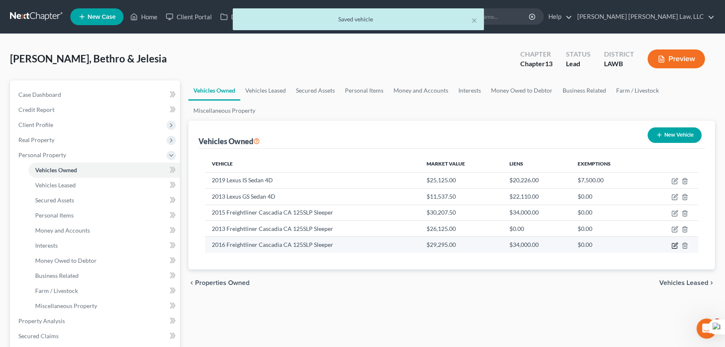
click at [676, 245] on icon "button" at bounding box center [674, 245] width 7 height 7
select select "0"
select select "10"
select select "2"
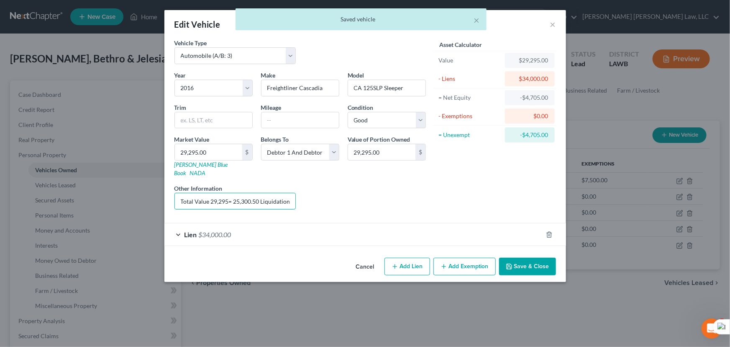
drag, startPoint x: 265, startPoint y: 193, endPoint x: 4, endPoint y: 176, distance: 261.3
click at [4, 177] on div "Edit Vehicle × Vehicle Type Select Automobile (A/B: 3) Truck (A/B: 3) Trailer (…" at bounding box center [365, 173] width 730 height 347
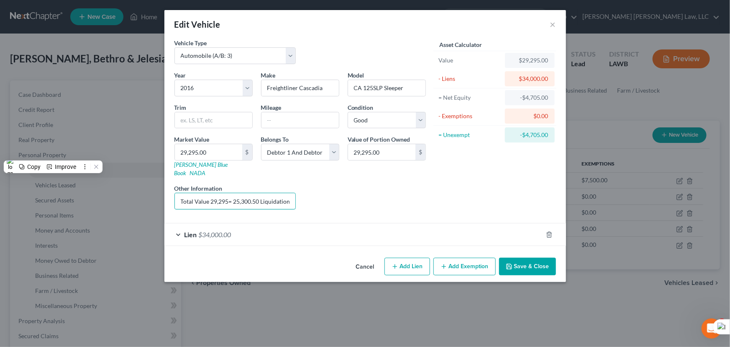
drag, startPoint x: 249, startPoint y: 188, endPoint x: 108, endPoint y: 171, distance: 142.9
click at [108, 171] on div "Edit Vehicle × Vehicle Type Select Automobile (A/B: 3) Truck (A/B: 3) Trailer (…" at bounding box center [365, 173] width 730 height 347
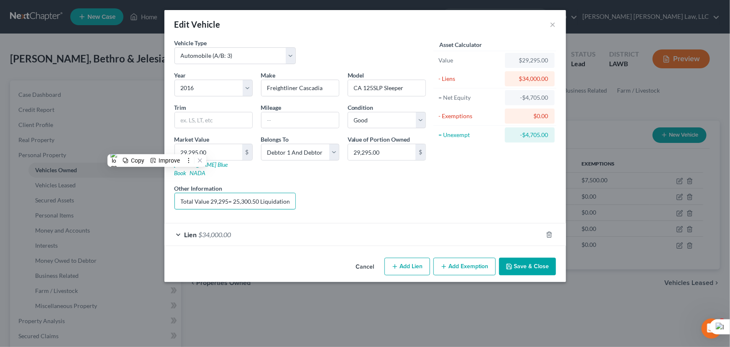
type input "n"
drag, startPoint x: 225, startPoint y: 187, endPoint x: 168, endPoint y: 184, distance: 57.0
click at [168, 184] on div "Vehicle Type Select Automobile (A/B: 3) Truck (A/B: 3) Trailer (A/B: 4) Watercr…" at bounding box center [366, 147] width 402 height 216
paste input "Vehicle 1 Total Value 30,207.50 + Vehicle 2 Total Value 29,295 = 59,502.5 value…"
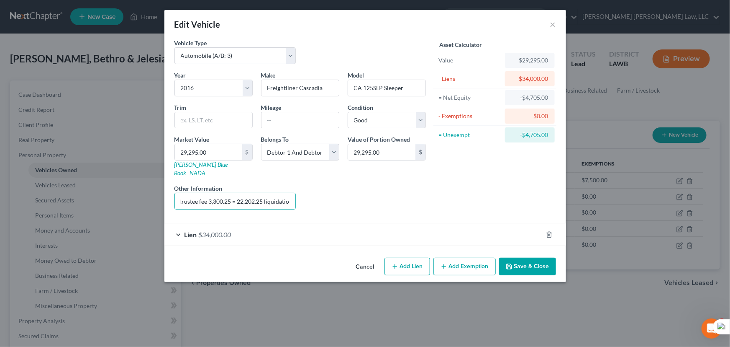
type input "Vehicle 1 Total Value 30,207.50 + Vehicle 2 Total Value 29,295 = 59,502.5 value…"
click at [520, 260] on button "Save & Close" at bounding box center [527, 266] width 57 height 18
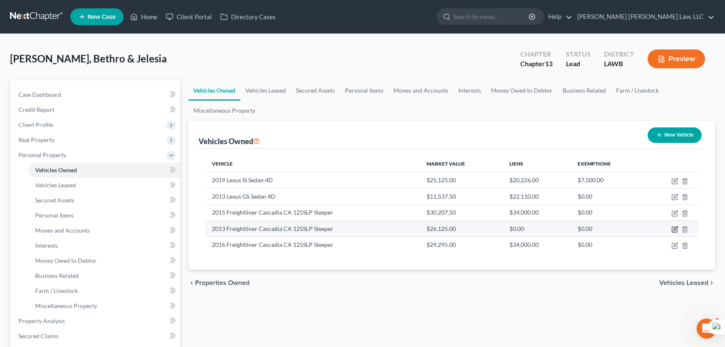
click at [675, 230] on icon "button" at bounding box center [674, 229] width 7 height 7
select select "1"
select select "13"
select select "2"
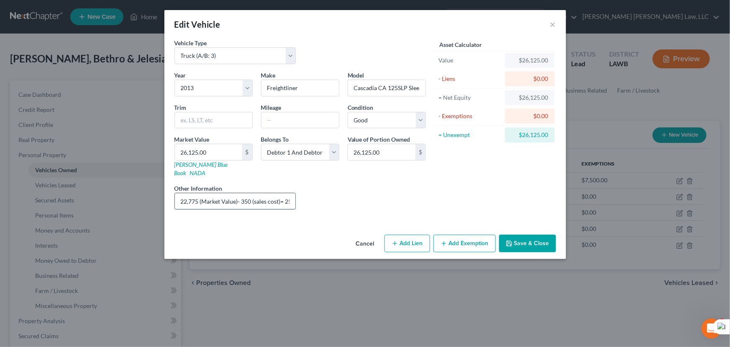
click at [226, 193] on input "22,775 (Market Value)- 350 (sales cost)= 25,775 - 3327.5 (trustee fee)= 22,447.…" at bounding box center [235, 201] width 121 height 16
click at [267, 195] on input "22,775 (Market Value)- 350 (sales cost)= 25,775 - 3327.5 (trustee fee)= 22,447.…" at bounding box center [235, 201] width 121 height 16
click at [288, 193] on input "22,775 (Market Value)- 350 (sales cost)= 25,775 - 3327.5 (trustee fee)= 22,447.…" at bounding box center [235, 201] width 121 height 16
click at [540, 216] on div "Vehicle Type Select Automobile (A/B: 3) Truck (A/B: 3) Trailer (A/B: 4) Watercr…" at bounding box center [366, 135] width 402 height 193
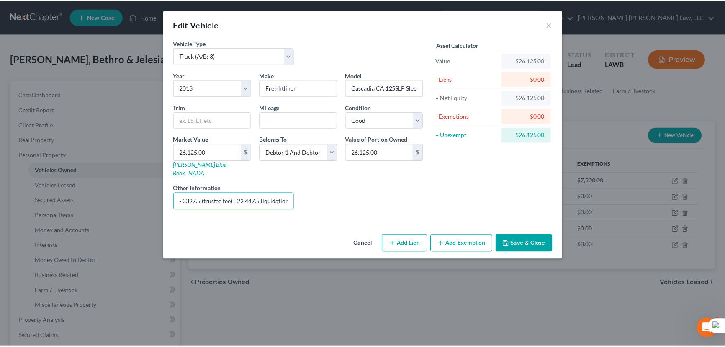
scroll to position [0, 0]
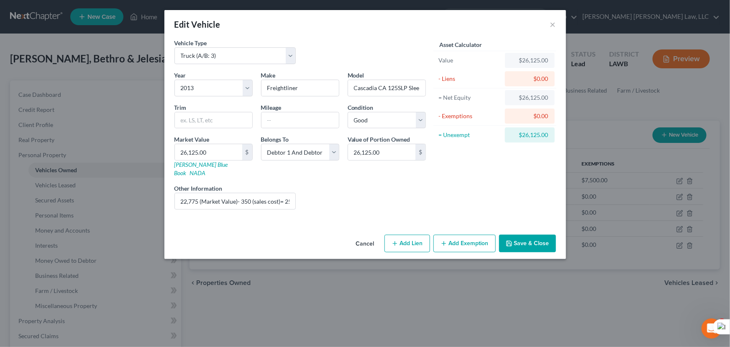
click at [531, 237] on button "Save & Close" at bounding box center [527, 243] width 57 height 18
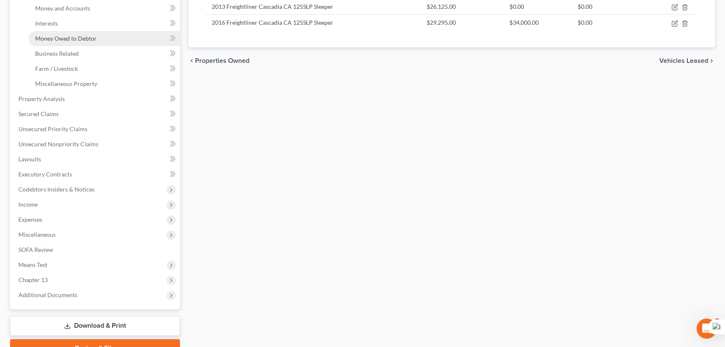
scroll to position [111, 0]
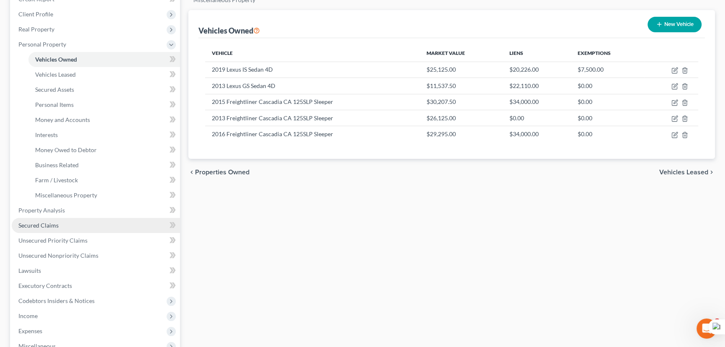
click at [56, 222] on span "Secured Claims" at bounding box center [38, 224] width 40 height 7
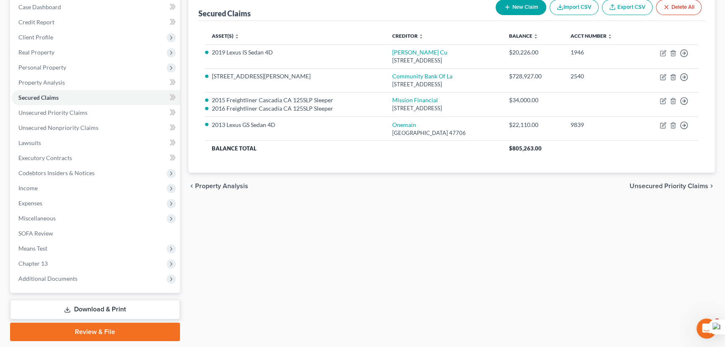
scroll to position [74, 0]
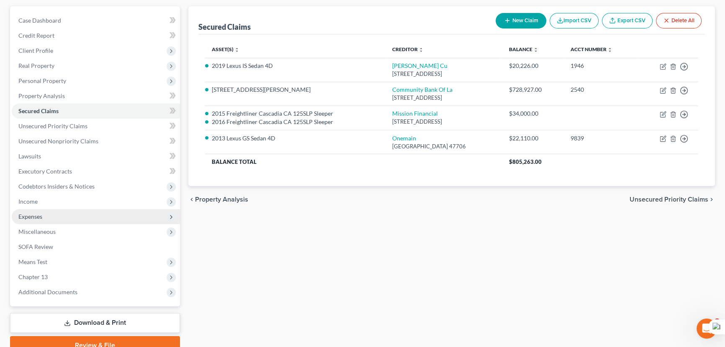
drag, startPoint x: 82, startPoint y: 211, endPoint x: 80, endPoint y: 218, distance: 6.5
click at [82, 211] on span "Expenses" at bounding box center [96, 216] width 168 height 15
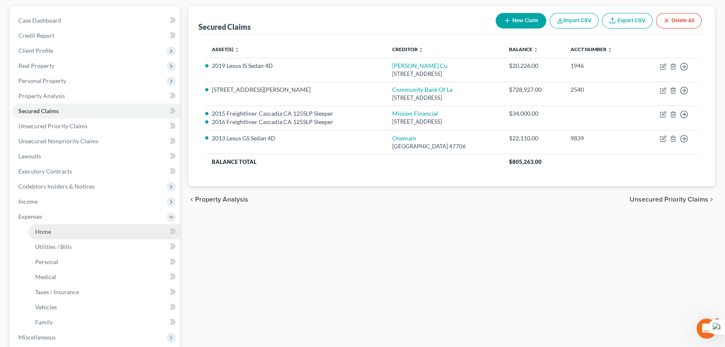
click at [79, 225] on link "Home" at bounding box center [104, 231] width 152 height 15
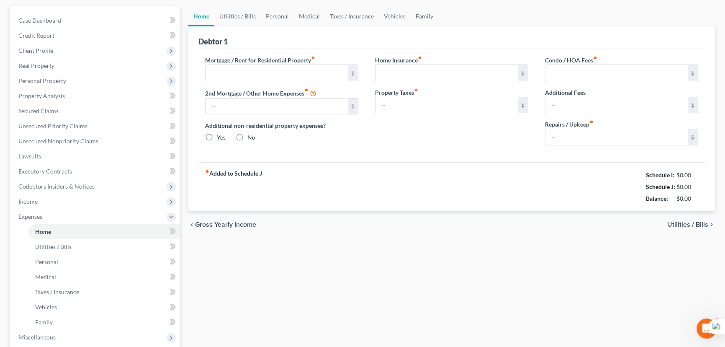
scroll to position [28, 0]
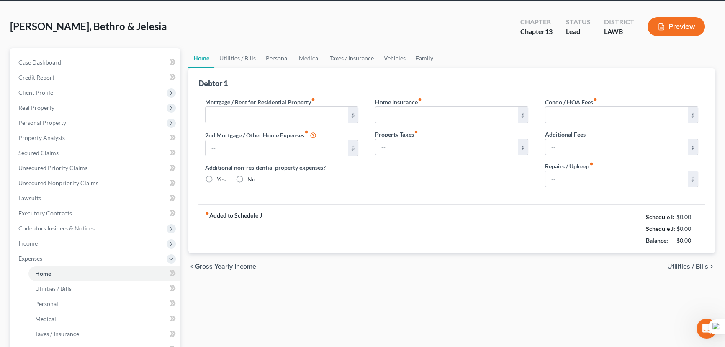
type input "1,000.00"
type input "0.00"
radio input "true"
type input "0.00"
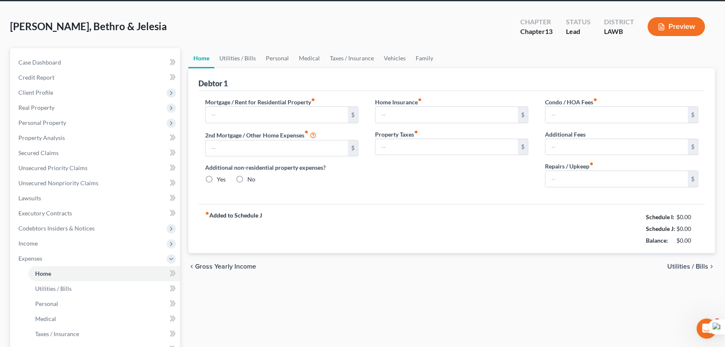
type input "0.00"
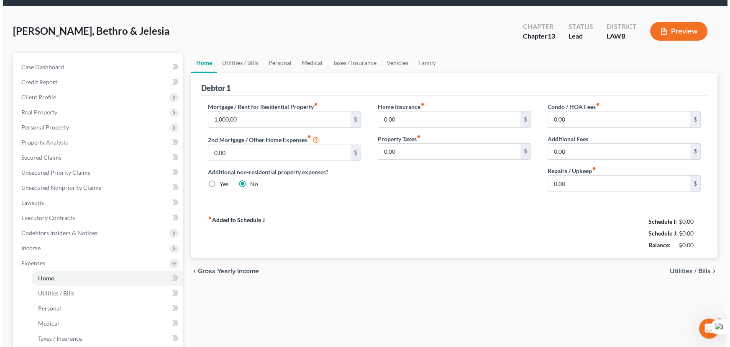
scroll to position [0, 0]
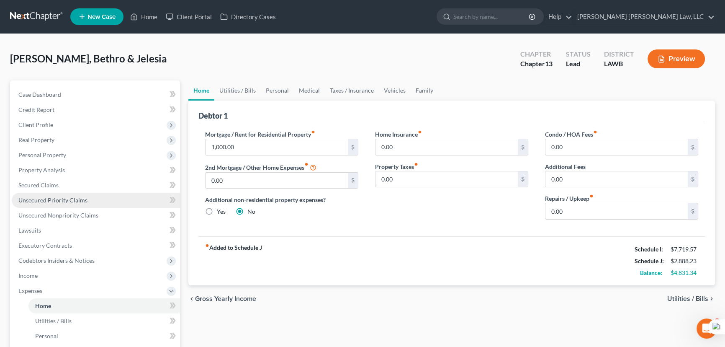
drag, startPoint x: 51, startPoint y: 200, endPoint x: 51, endPoint y: 193, distance: 7.1
click at [51, 200] on span "Unsecured Priority Claims" at bounding box center [52, 199] width 69 height 7
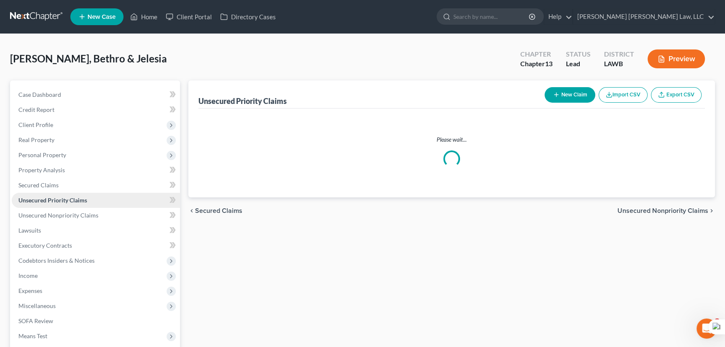
click at [51, 193] on link "Unsecured Priority Claims" at bounding box center [96, 200] width 168 height 15
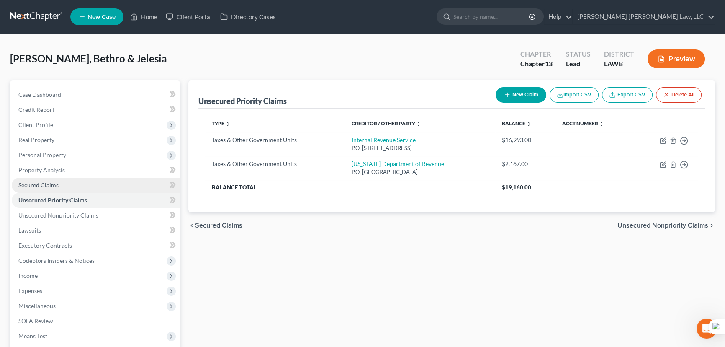
click at [54, 182] on span "Secured Claims" at bounding box center [38, 184] width 40 height 7
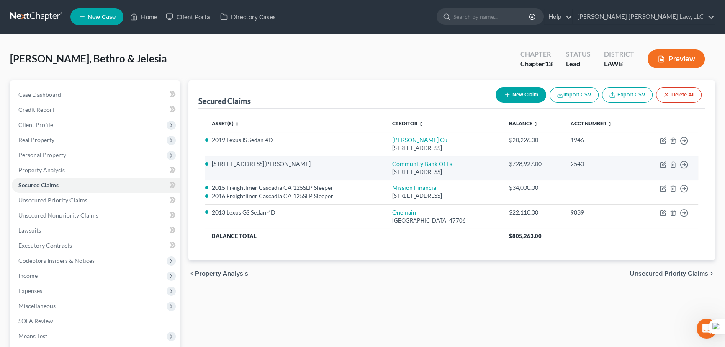
click at [663, 169] on td "Move to E Move to F Move to G Move to Notice Only" at bounding box center [668, 168] width 61 height 24
click at [659, 164] on td "Move to E Move to F Move to G Move to Notice Only" at bounding box center [668, 168] width 61 height 24
click at [661, 164] on icon "button" at bounding box center [663, 164] width 7 height 7
select select "19"
select select "0"
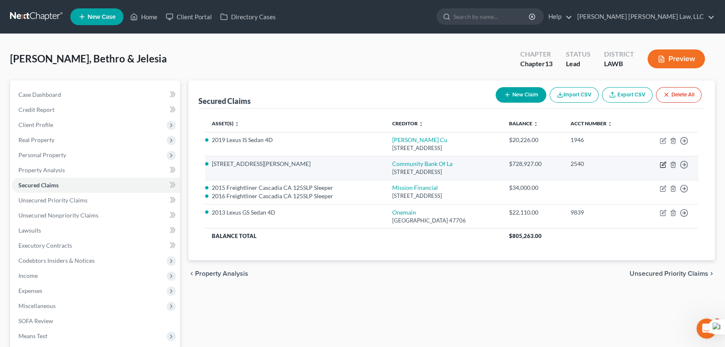
select select "0"
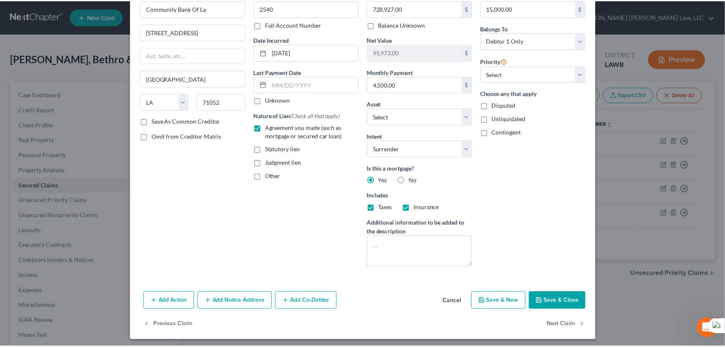
scroll to position [50, 0]
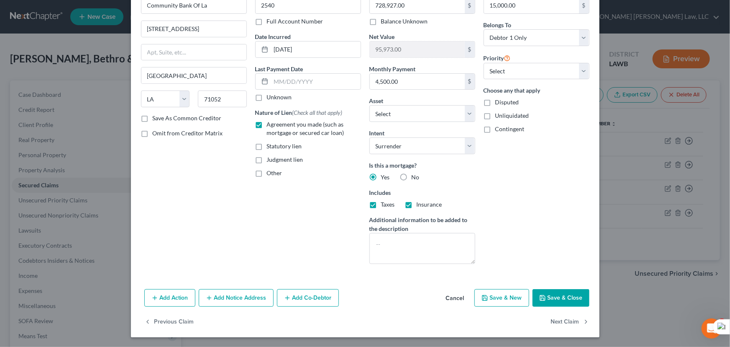
click at [565, 296] on button "Save & Close" at bounding box center [561, 298] width 57 height 18
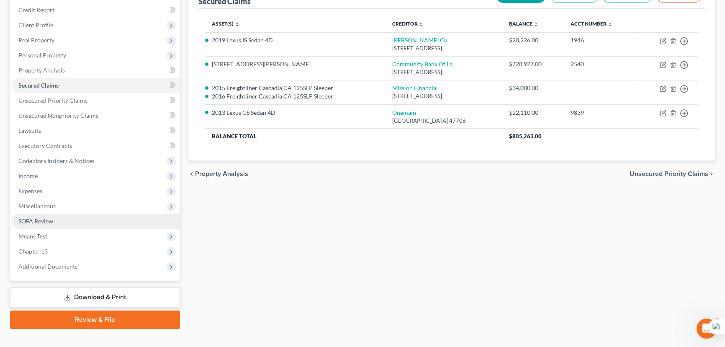
scroll to position [112, 0]
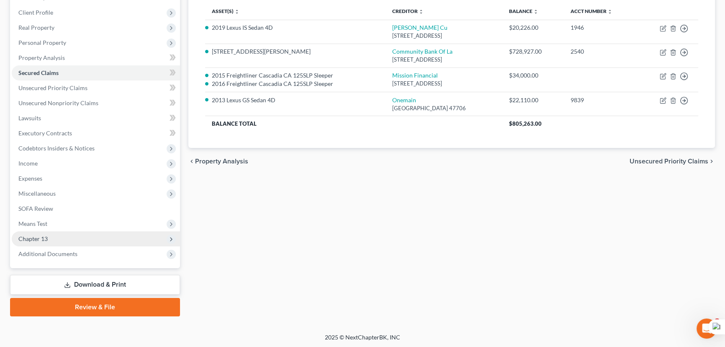
click at [79, 236] on span "Chapter 13" at bounding box center [96, 238] width 168 height 15
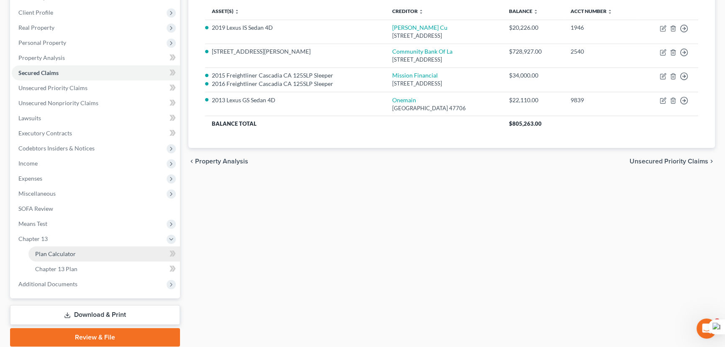
click at [77, 251] on link "Plan Calculator" at bounding box center [104, 253] width 152 height 15
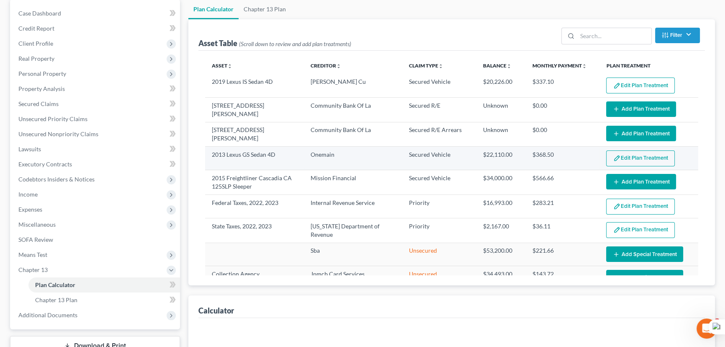
select select "59"
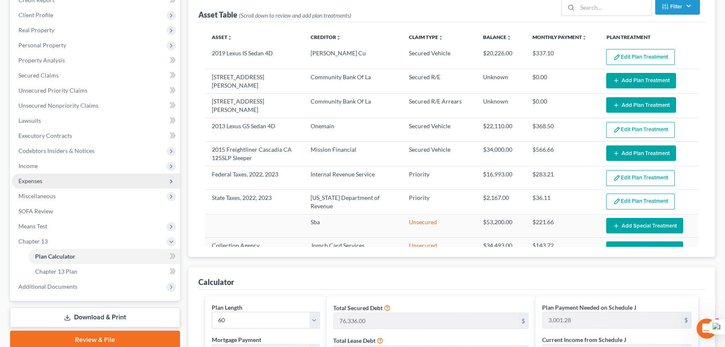
scroll to position [114, 0]
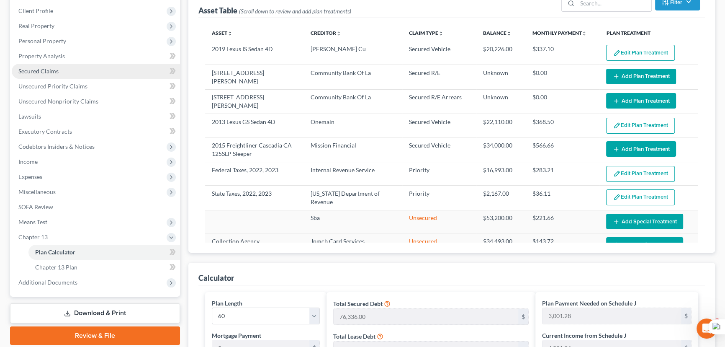
click at [51, 65] on link "Secured Claims" at bounding box center [96, 71] width 168 height 15
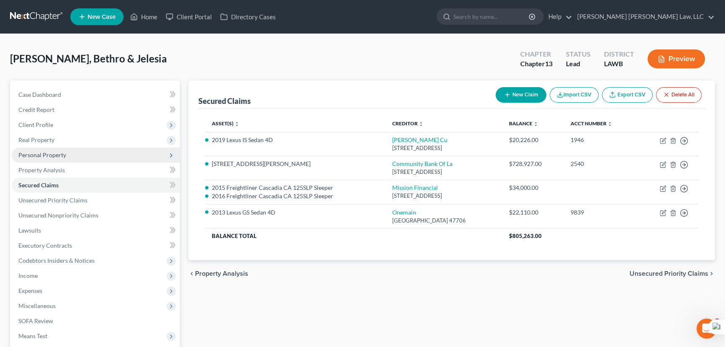
click at [50, 153] on span "Personal Property" at bounding box center [42, 154] width 48 height 7
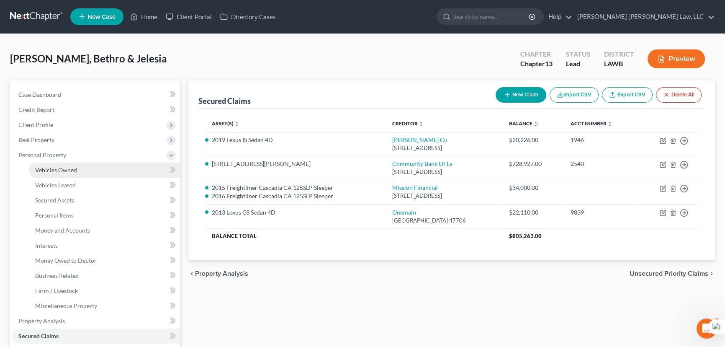
click at [55, 172] on span "Vehicles Owned" at bounding box center [56, 169] width 42 height 7
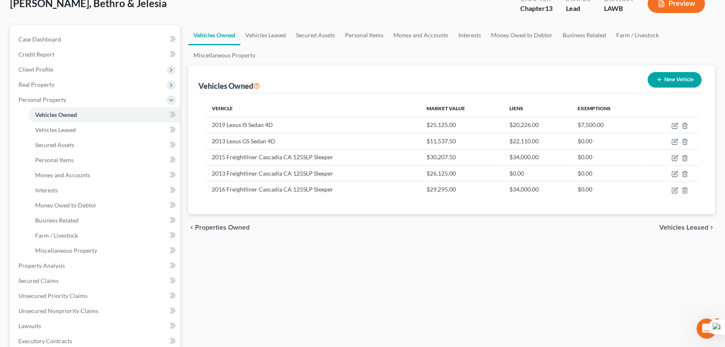
scroll to position [38, 0]
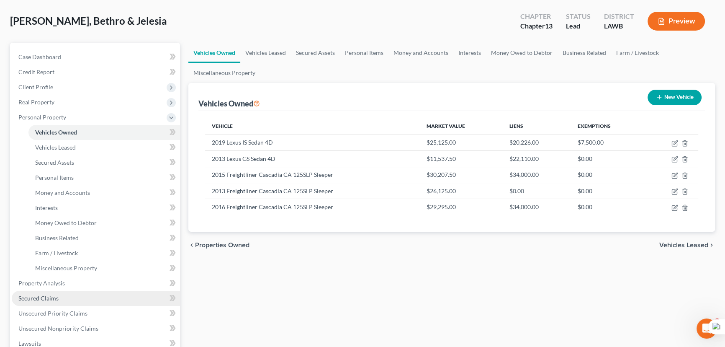
click at [44, 297] on span "Secured Claims" at bounding box center [38, 297] width 40 height 7
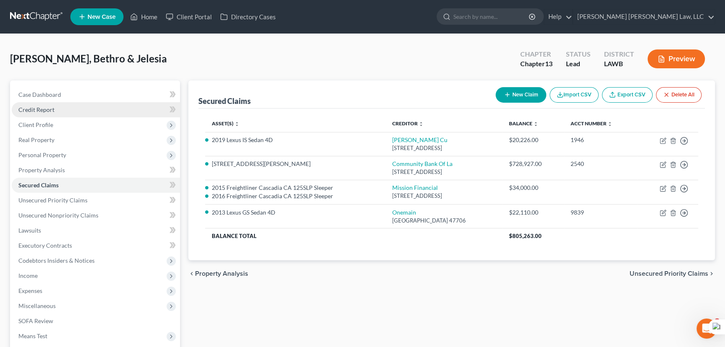
click at [71, 112] on link "Credit Report" at bounding box center [96, 109] width 168 height 15
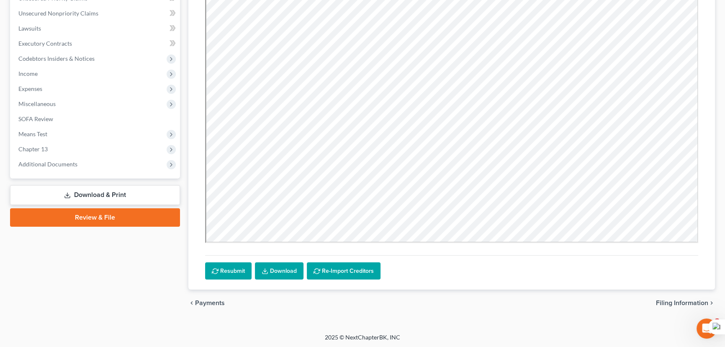
scroll to position [12, 0]
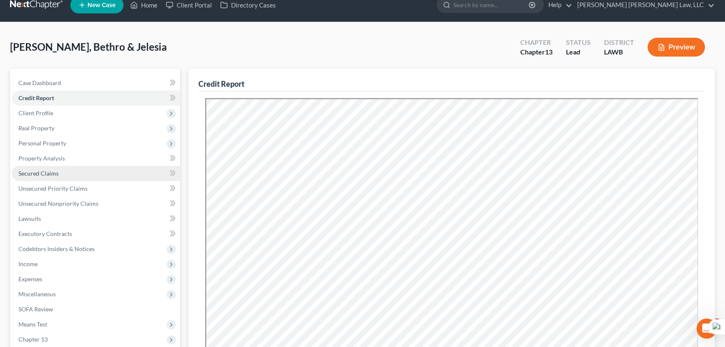
click at [54, 167] on link "Secured Claims" at bounding box center [96, 173] width 168 height 15
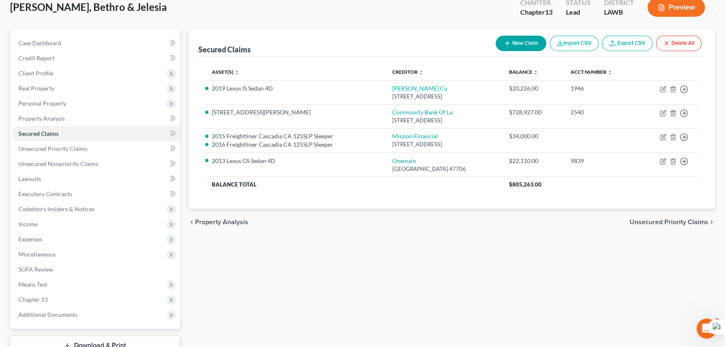
scroll to position [38, 0]
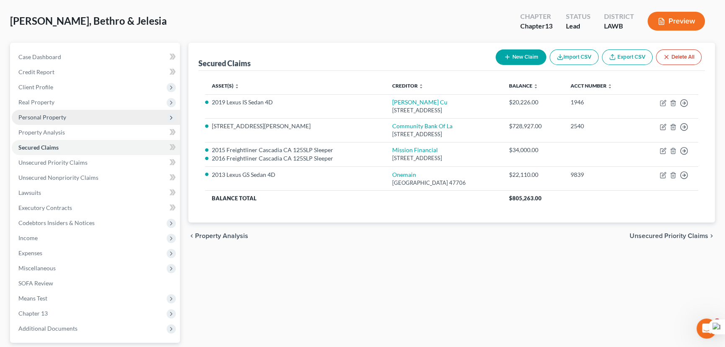
click at [31, 118] on span "Personal Property" at bounding box center [42, 116] width 48 height 7
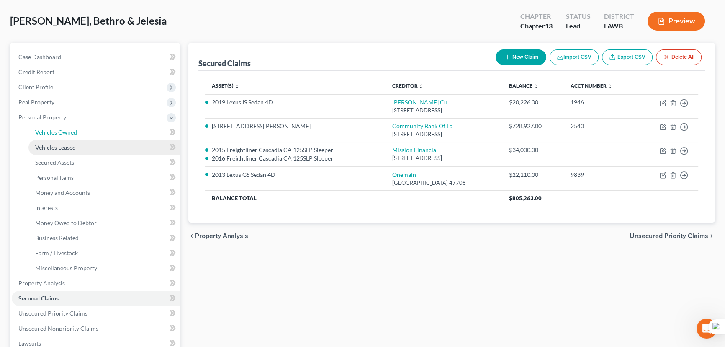
drag, startPoint x: 43, startPoint y: 134, endPoint x: 72, endPoint y: 143, distance: 31.2
click at [43, 134] on span "Vehicles Owned" at bounding box center [56, 132] width 42 height 7
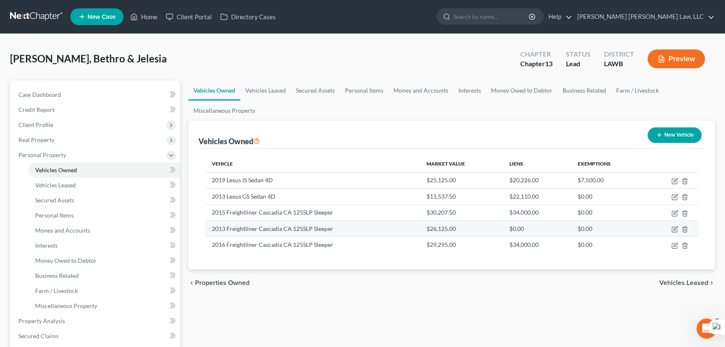
scroll to position [38, 0]
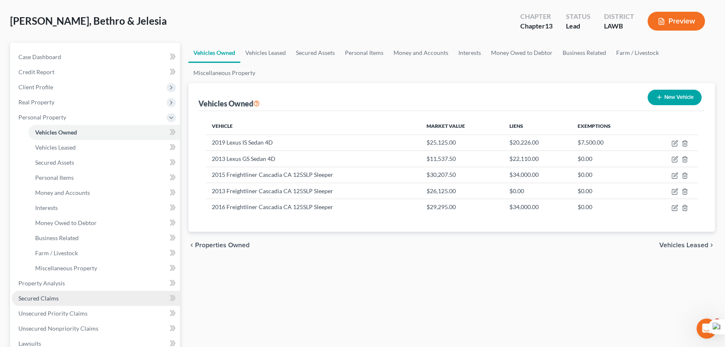
click at [92, 293] on link "Secured Claims" at bounding box center [96, 298] width 168 height 15
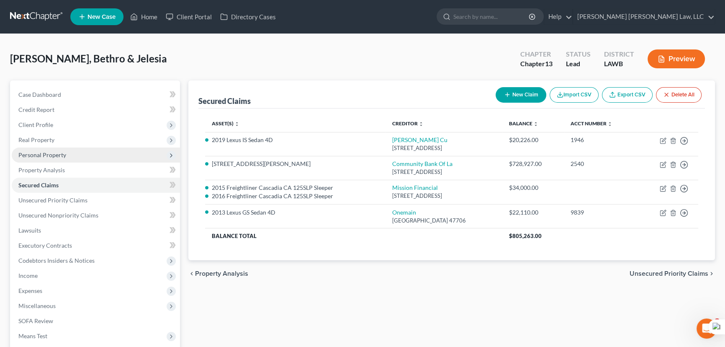
click at [102, 153] on span "Personal Property" at bounding box center [96, 154] width 168 height 15
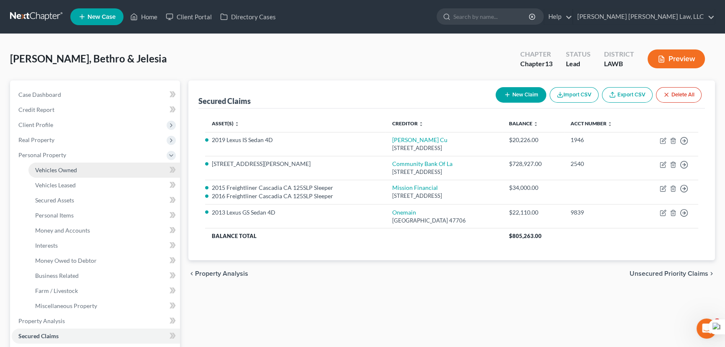
click at [100, 170] on link "Vehicles Owned" at bounding box center [104, 169] width 152 height 15
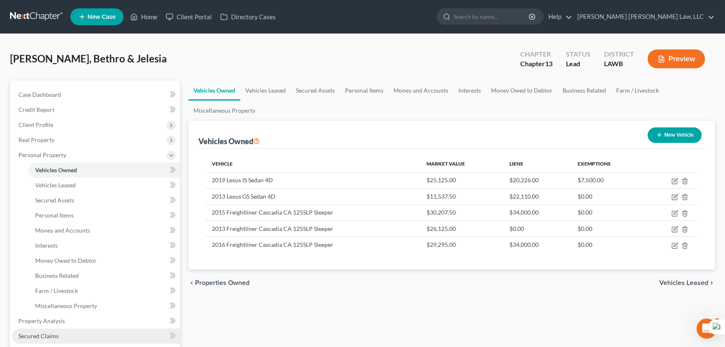
click at [57, 331] on link "Secured Claims" at bounding box center [96, 335] width 168 height 15
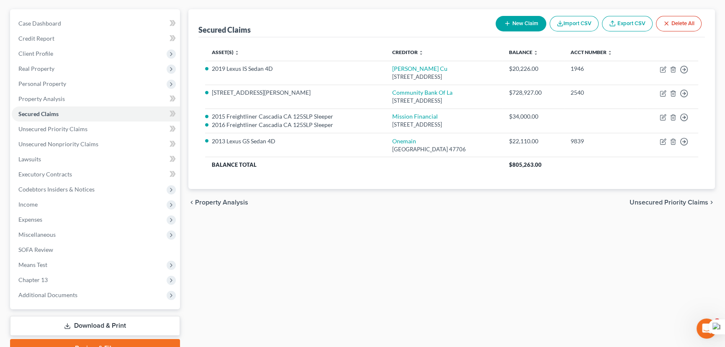
scroll to position [112, 0]
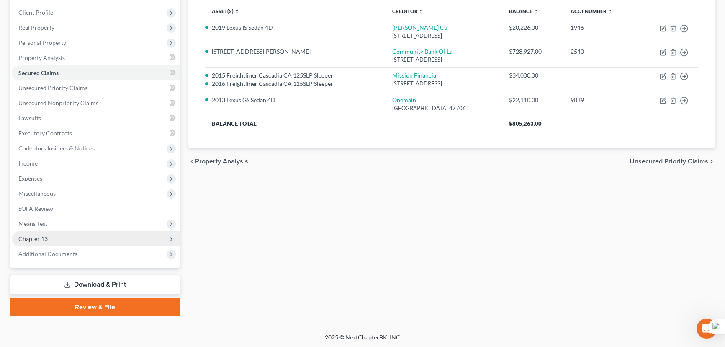
click at [62, 244] on span "Chapter 13" at bounding box center [96, 238] width 168 height 15
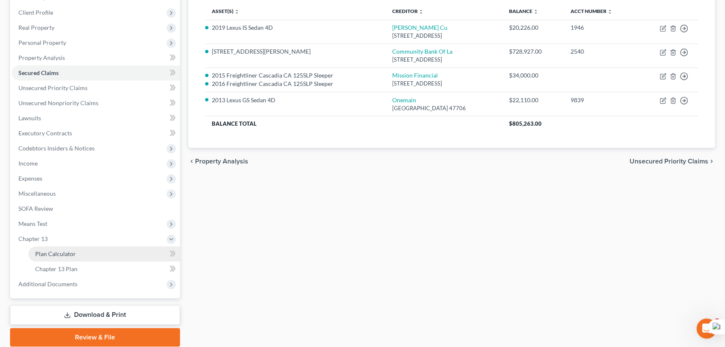
click at [66, 250] on span "Plan Calculator" at bounding box center [55, 253] width 41 height 7
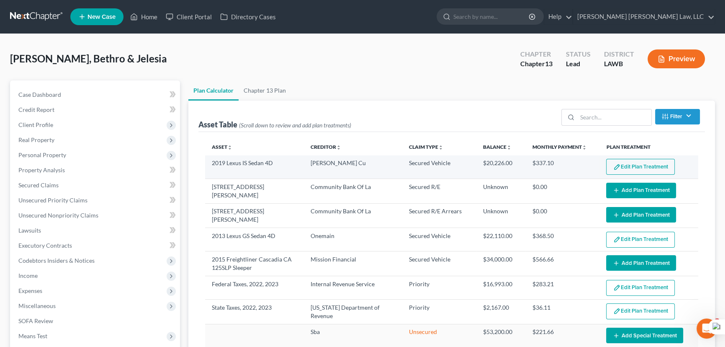
select select "59"
click at [642, 165] on button "Edit Plan Treatment" at bounding box center [640, 167] width 69 height 16
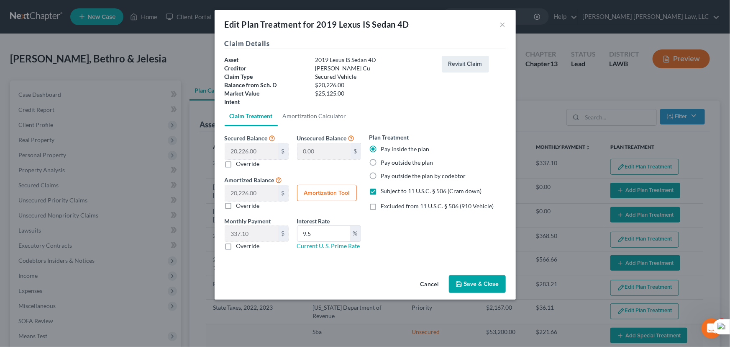
click at [466, 287] on button "Save & Close" at bounding box center [477, 284] width 57 height 18
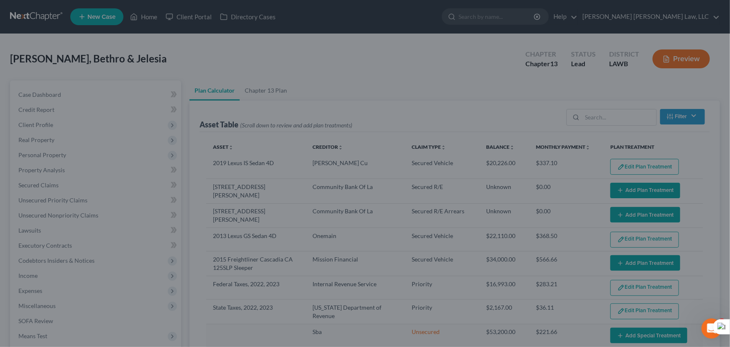
select select "59"
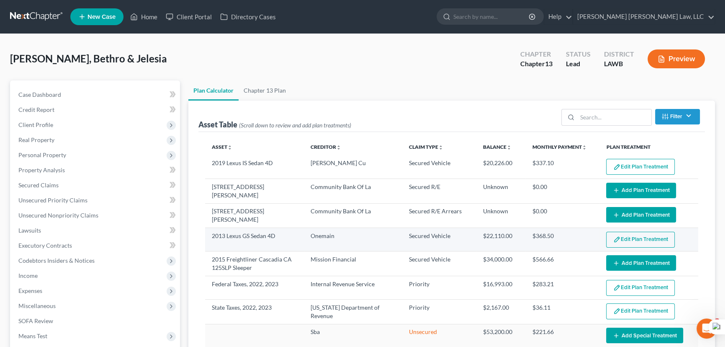
click at [623, 237] on button "Edit Plan Treatment" at bounding box center [640, 239] width 69 height 16
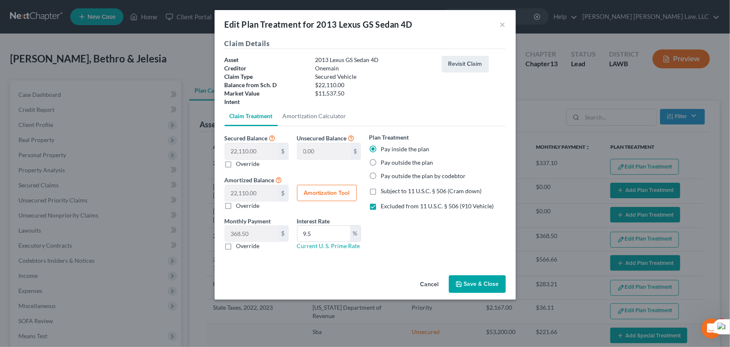
click at [478, 281] on button "Save & Close" at bounding box center [477, 284] width 57 height 18
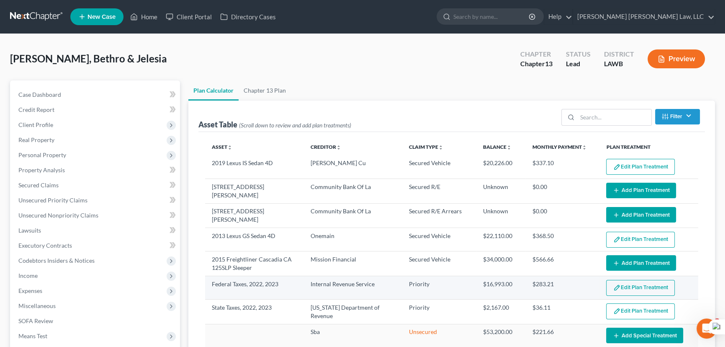
scroll to position [38, 0]
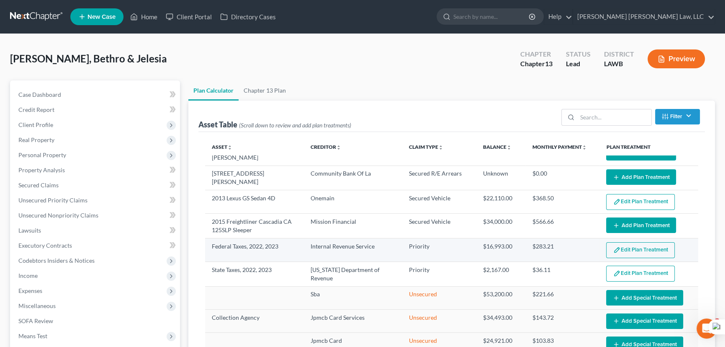
select select "59"
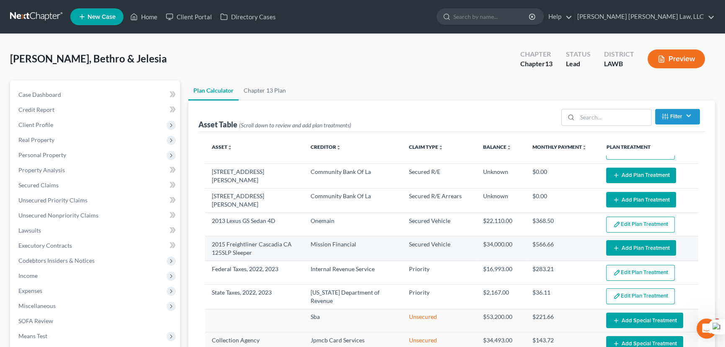
scroll to position [0, 0]
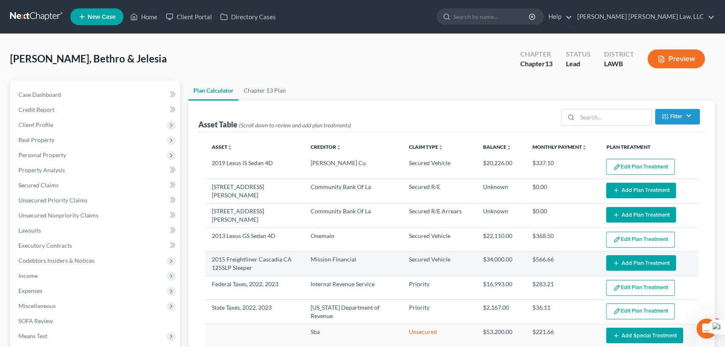
click at [613, 260] on icon "button" at bounding box center [616, 263] width 7 height 7
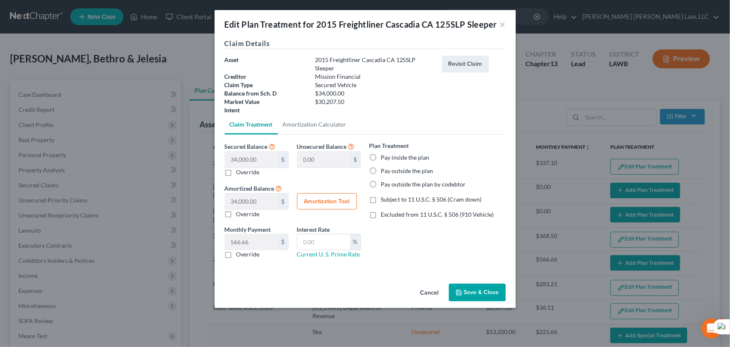
click at [381, 156] on label "Pay inside the plan" at bounding box center [405, 157] width 49 height 8
click at [385, 156] on input "Pay inside the plan" at bounding box center [387, 155] width 5 height 5
radio input "true"
click at [381, 216] on label "Excluded from 11 U.S.C. § 506 (910 Vehicle)" at bounding box center [437, 214] width 113 height 8
click at [385, 216] on input "Excluded from 11 U.S.C. § 506 (910 Vehicle)" at bounding box center [387, 212] width 5 height 5
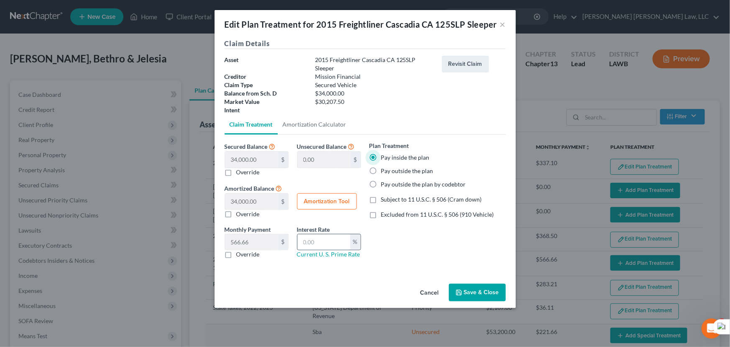
checkbox input "true"
click at [327, 251] on link "Current U. S. Prime Rate" at bounding box center [328, 253] width 63 height 7
click at [332, 241] on input "text" at bounding box center [324, 242] width 53 height 16
type input "9.5"
click at [486, 289] on button "Save & Close" at bounding box center [477, 292] width 57 height 18
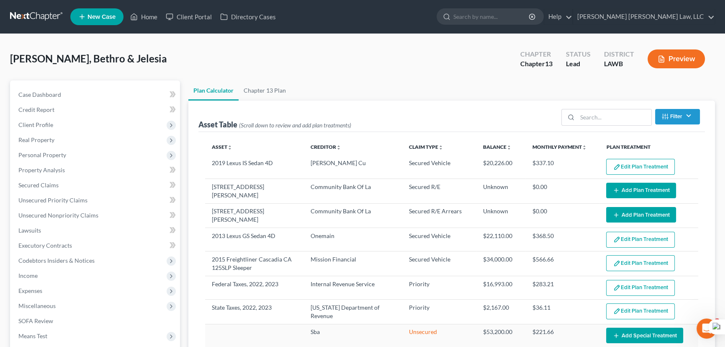
select select "59"
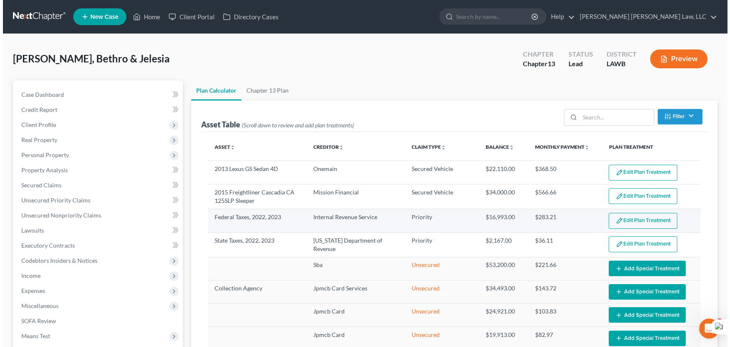
scroll to position [76, 0]
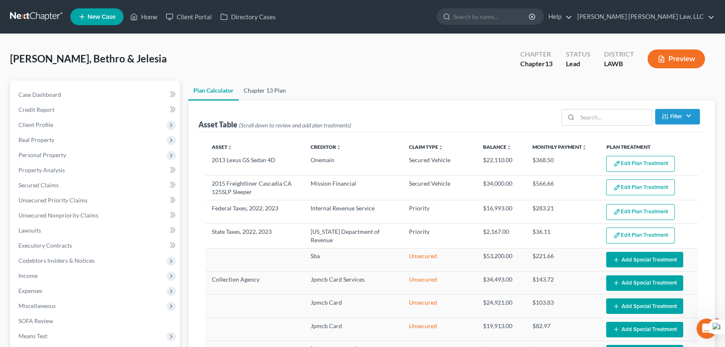
drag, startPoint x: 264, startPoint y: 90, endPoint x: 269, endPoint y: 93, distance: 6.2
click at [264, 90] on link "Chapter 13 Plan" at bounding box center [265, 90] width 52 height 20
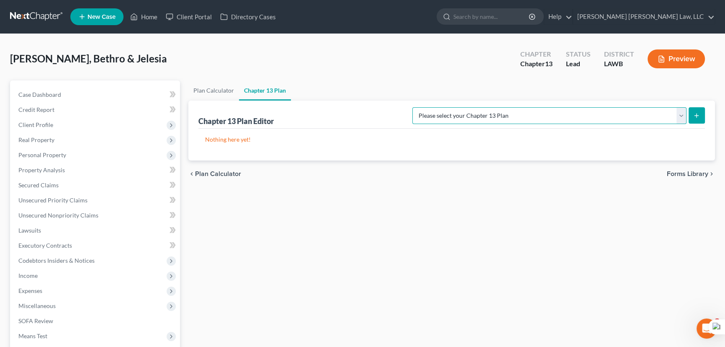
drag, startPoint x: 620, startPoint y: 112, endPoint x: 617, endPoint y: 121, distance: 9.7
click at [620, 112] on select "Please select your Chapter 13 Plan E. Orum Custom Plan (Revised 12/1/2021) E. O…" at bounding box center [549, 115] width 274 height 17
select select "1"
click at [500, 107] on select "Please select your Chapter 13 Plan E. Orum Custom Plan (Revised 12/1/2021) E. O…" at bounding box center [549, 115] width 274 height 17
click at [699, 113] on icon "submit" at bounding box center [696, 115] width 7 height 7
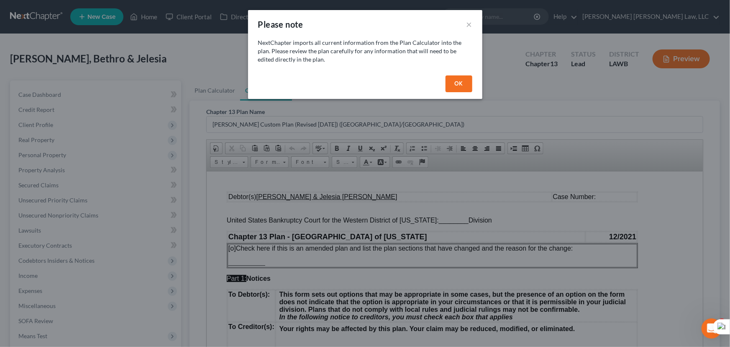
click at [447, 80] on button "OK" at bounding box center [459, 83] width 27 height 17
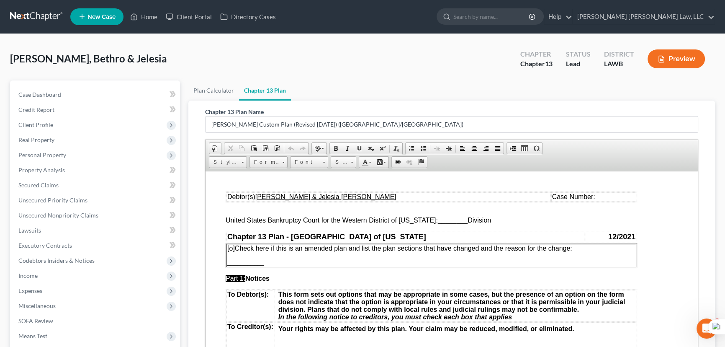
click at [452, 80] on div at bounding box center [362, 173] width 725 height 347
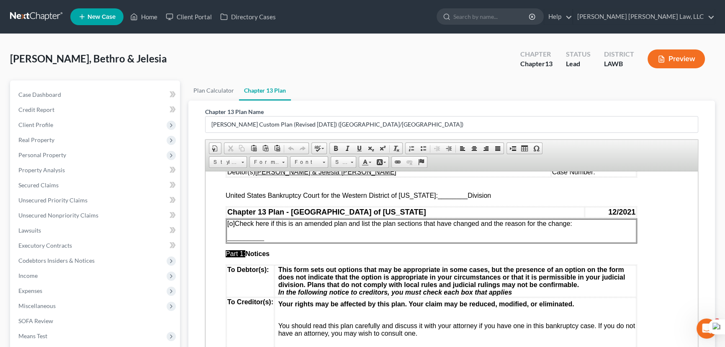
scroll to position [38, 0]
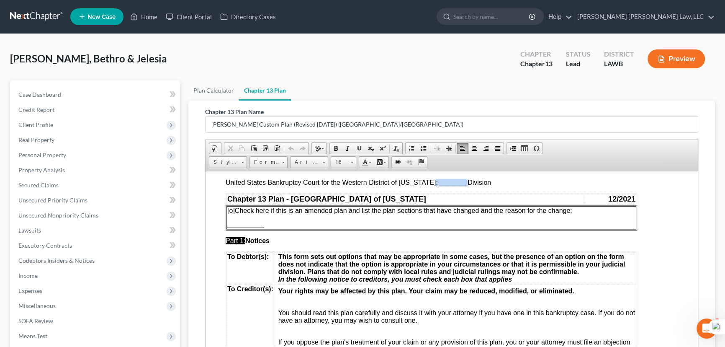
drag, startPoint x: 461, startPoint y: 184, endPoint x: 429, endPoint y: 186, distance: 32.7
click at [429, 185] on span "United States Bankruptcy Court for the Western District of Louisiana: ________ …" at bounding box center [358, 181] width 265 height 7
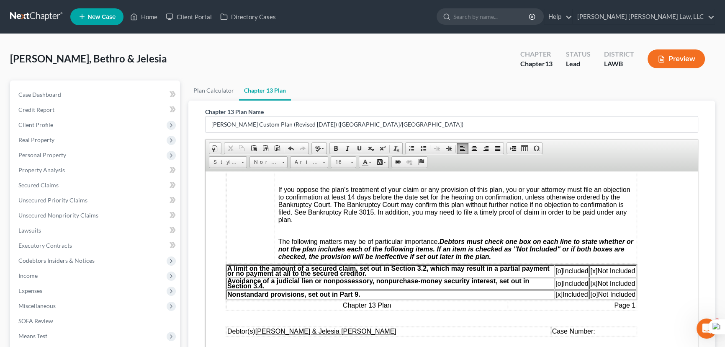
scroll to position [266, 0]
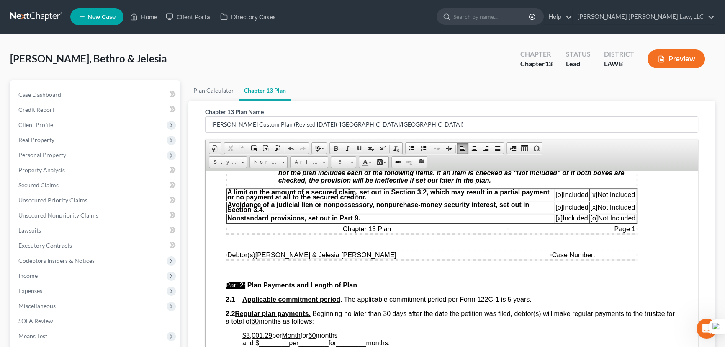
click at [592, 198] on span "[x]" at bounding box center [593, 193] width 7 height 7
click at [559, 198] on span "[o] Included" at bounding box center [571, 193] width 33 height 7
click at [557, 198] on span "[o]" at bounding box center [559, 193] width 8 height 7
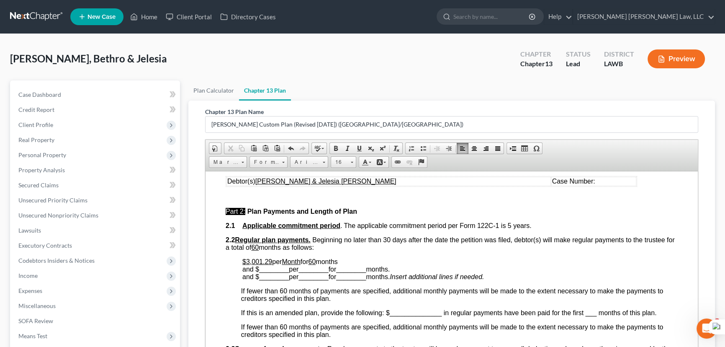
scroll to position [381, 0]
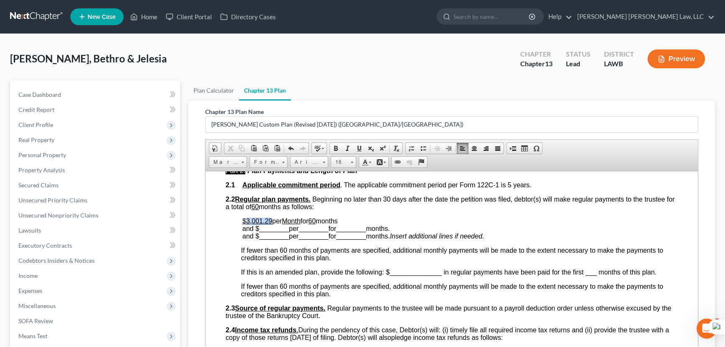
drag, startPoint x: 273, startPoint y: 233, endPoint x: 245, endPoint y: 234, distance: 27.7
click at [245, 234] on p "$3,001.29 per Month for 60 months and $ ________ per ________ for ________ mont…" at bounding box center [459, 228] width 435 height 23
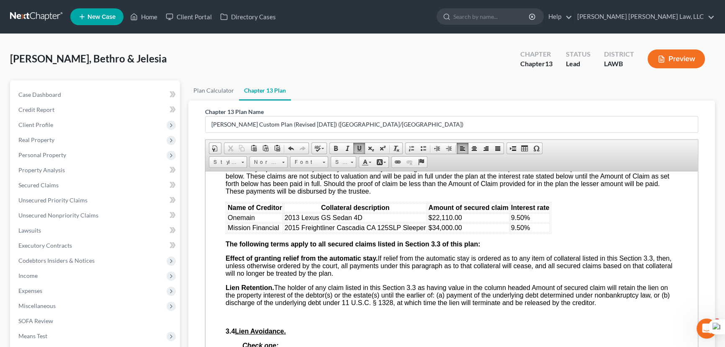
scroll to position [1180, 0]
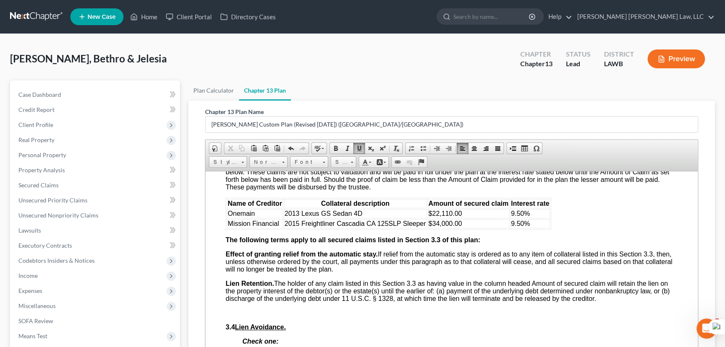
click at [388, 226] on span "2015 Freightliner Cascadia CA 125SLP Sleeper" at bounding box center [355, 222] width 141 height 7
click at [421, 226] on span "2015 Freightliner Cascadia CA 125SLP Sleeper" at bounding box center [355, 222] width 141 height 7
click at [424, 226] on span "2015 Freightliner Cascadia CA 125SLP Sleeper" at bounding box center [355, 222] width 141 height 7
click at [426, 228] on td "2015 Freightliner Cascadia CA 125SLP Sleeper" at bounding box center [355, 223] width 143 height 9
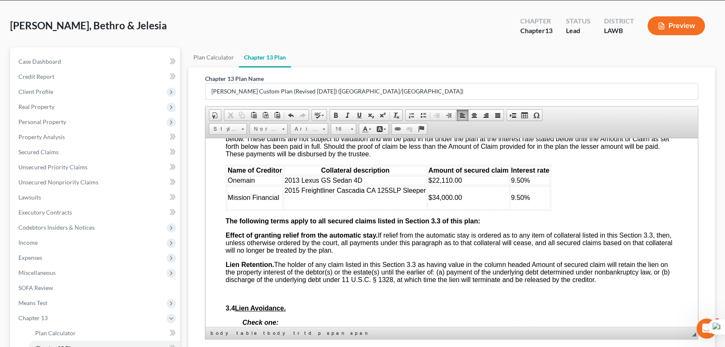
scroll to position [38, 0]
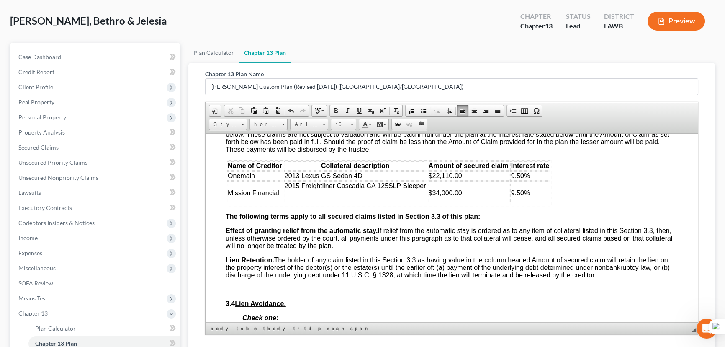
click at [303, 203] on p at bounding box center [355, 200] width 141 height 8
click at [294, 203] on p at bounding box center [355, 200] width 141 height 8
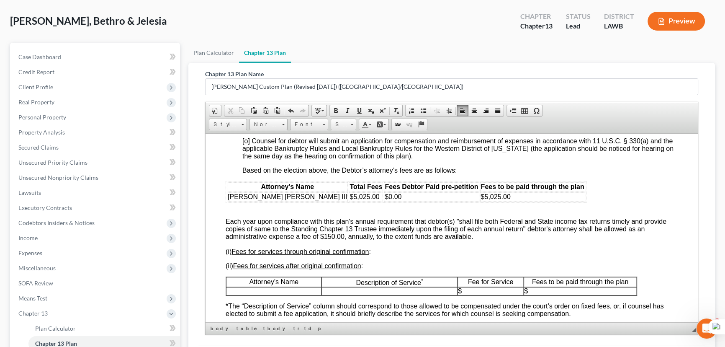
scroll to position [1674, 0]
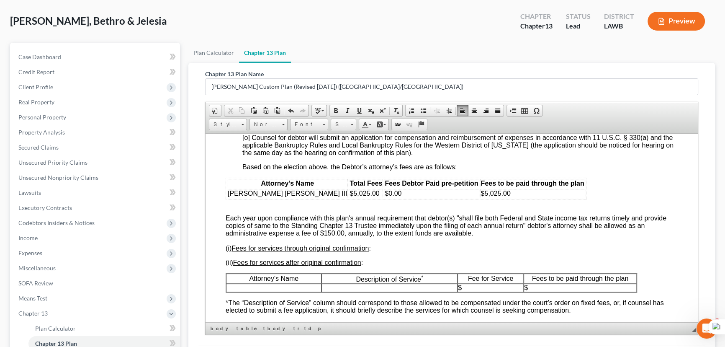
click at [247, 126] on span "[o] Counsel has elected to be paid the fixed (“no-look”) fee as authorized in t…" at bounding box center [407, 122] width 330 height 7
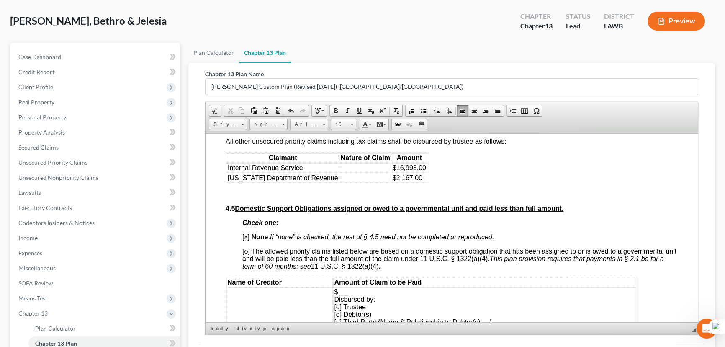
scroll to position [2017, 0]
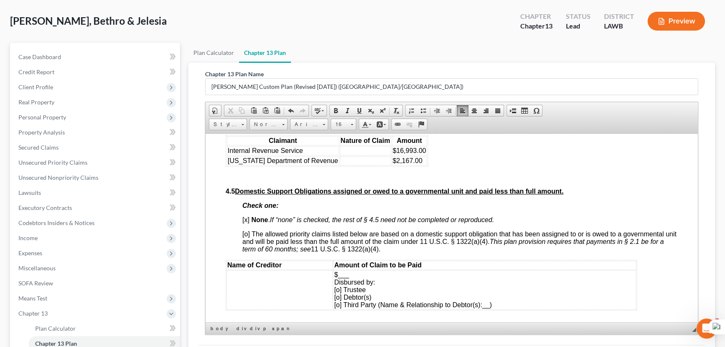
click at [340, 155] on td at bounding box center [365, 150] width 51 height 9
click at [369, 165] on td at bounding box center [365, 160] width 51 height 9
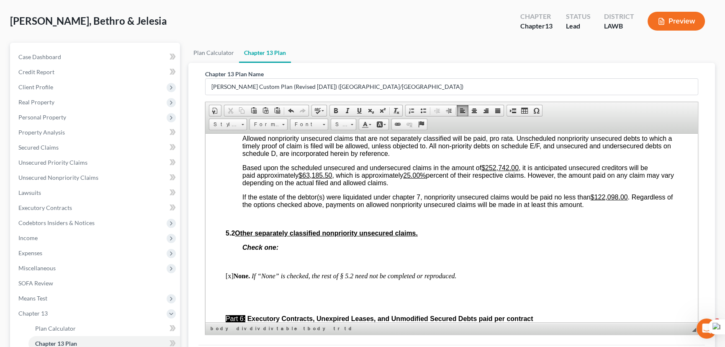
scroll to position [2321, 0]
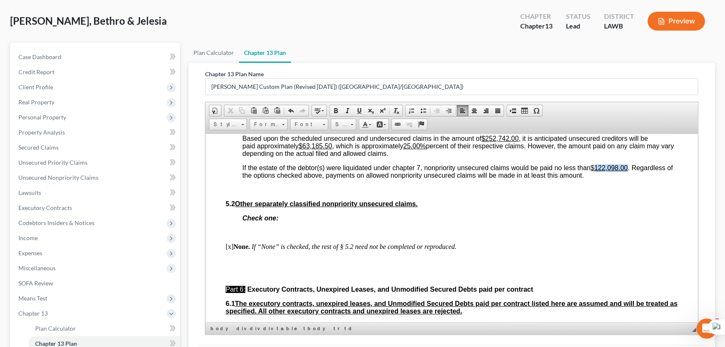
drag, startPoint x: 629, startPoint y: 249, endPoint x: 596, endPoint y: 250, distance: 33.1
click at [596, 178] on span "If the estate of the debtor(s) were liquidated under chapter 7, nonpriority uns…" at bounding box center [457, 171] width 430 height 15
drag, startPoint x: 334, startPoint y: 225, endPoint x: 303, endPoint y: 226, distance: 31.0
click at [303, 157] on span "Based upon the scheduled unsecured and undersecured claims in the amount of $25…" at bounding box center [458, 145] width 432 height 22
drag, startPoint x: 424, startPoint y: 226, endPoint x: 408, endPoint y: 229, distance: 16.2
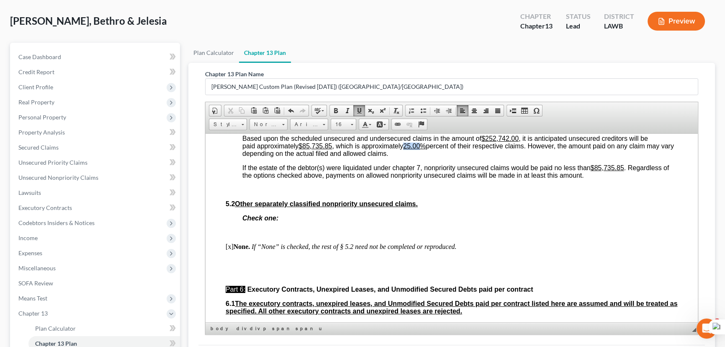
click at [408, 157] on span "Based upon the scheduled unsecured and undersecured claims in the amount of $25…" at bounding box center [458, 145] width 432 height 22
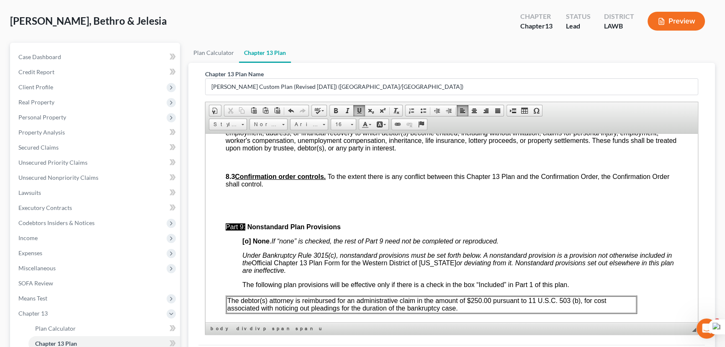
scroll to position [2740, 0]
drag, startPoint x: 550, startPoint y: 193, endPoint x: 222, endPoint y: 156, distance: 330.3
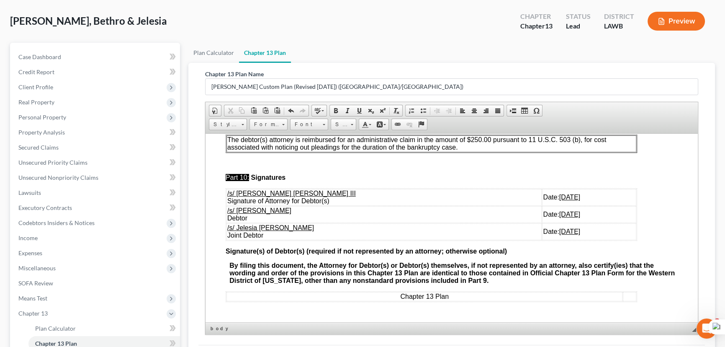
scroll to position [2892, 0]
click at [249, 83] on strong "[o] None" at bounding box center [255, 79] width 27 height 7
drag, startPoint x: 571, startPoint y: 233, endPoint x: 226, endPoint y: 207, distance: 345.5
click at [226, 207] on tbody "/s/ E. Orum Young III Signature of Attorney for Debtor(s) Date: 08/20/2025 /s/ …" at bounding box center [431, 213] width 410 height 51
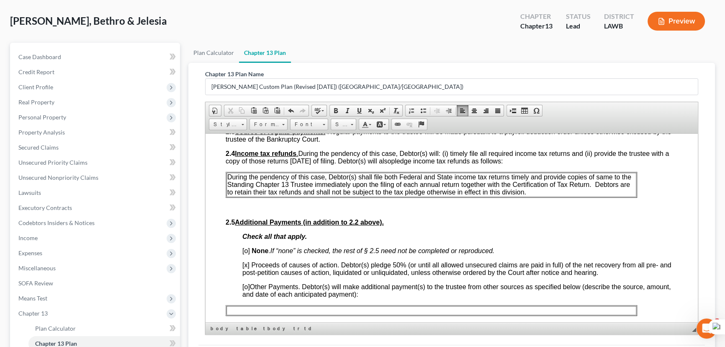
scroll to position [532, 0]
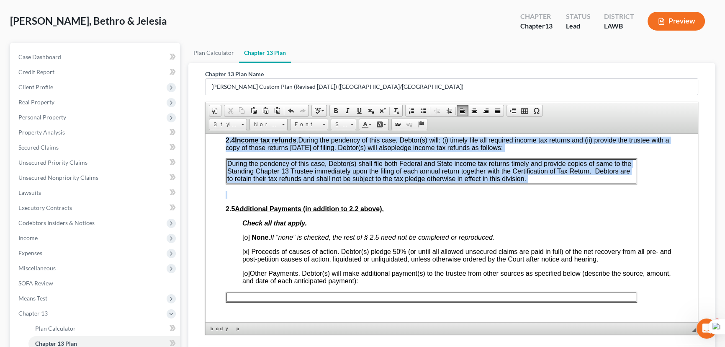
drag, startPoint x: 656, startPoint y: 204, endPoint x: 218, endPoint y: 179, distance: 439.0
drag, startPoint x: 276, startPoint y: 173, endPoint x: 274, endPoint y: 182, distance: 9.4
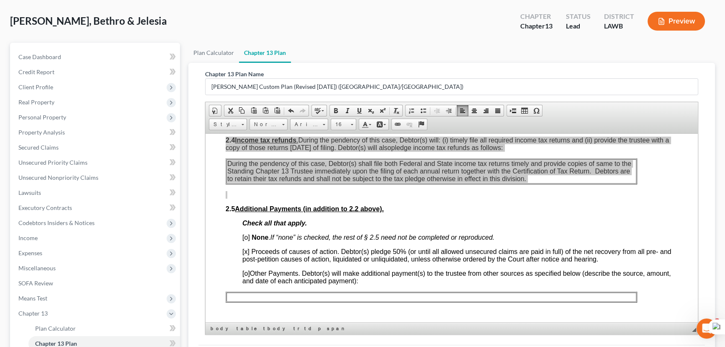
scroll to position [0, 0]
click at [303, 219] on span "Paste" at bounding box center [294, 217] width 45 height 10
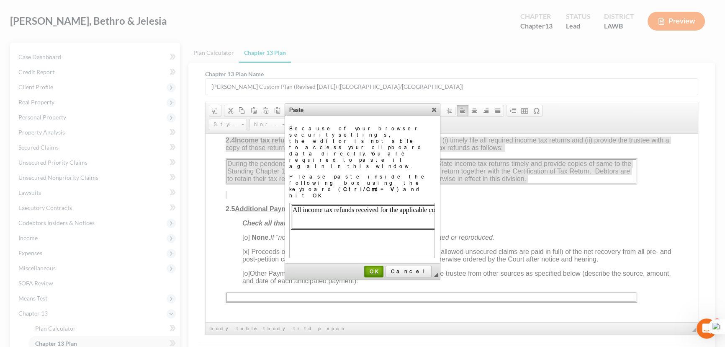
click at [383, 265] on link "OK" at bounding box center [373, 271] width 19 height 12
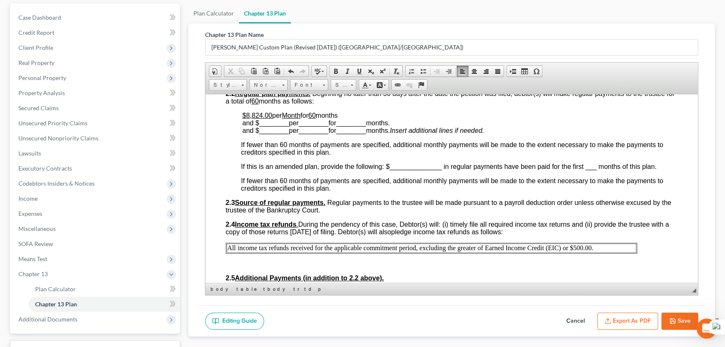
scroll to position [114, 0]
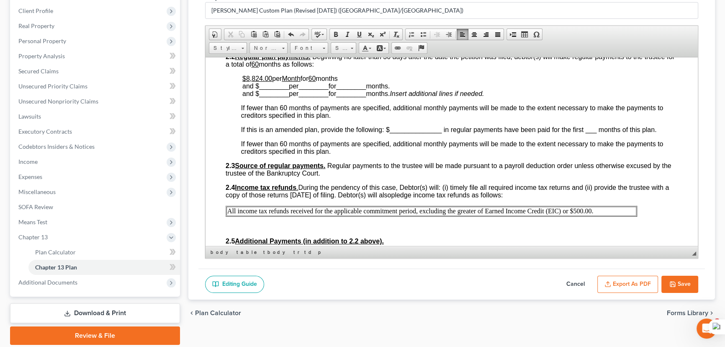
drag, startPoint x: 679, startPoint y: 280, endPoint x: 540, endPoint y: 263, distance: 140.5
click at [679, 280] on button "Save" at bounding box center [679, 284] width 37 height 18
select select "1"
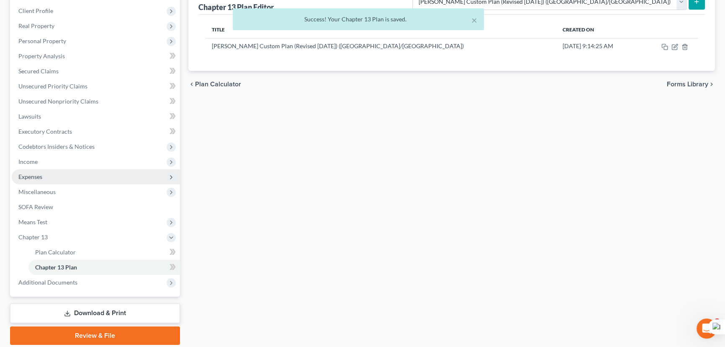
click at [50, 178] on span "Expenses" at bounding box center [96, 176] width 168 height 15
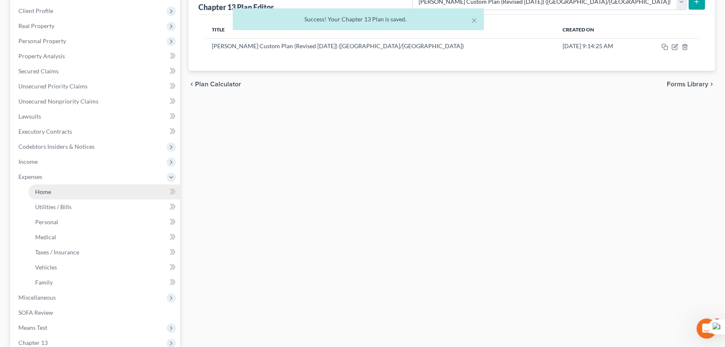
click at [56, 187] on link "Home" at bounding box center [104, 191] width 152 height 15
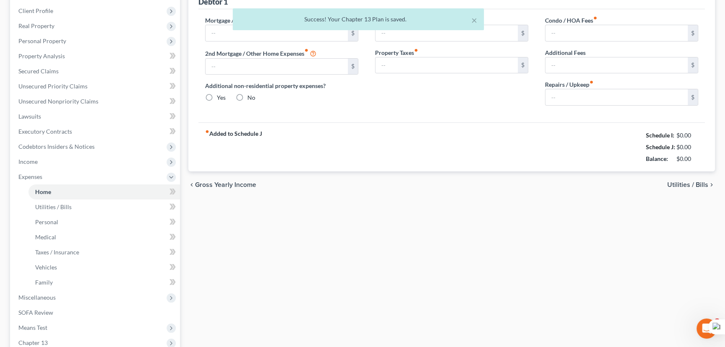
type input "1,000.00"
type input "0.00"
radio input "true"
type input "0.00"
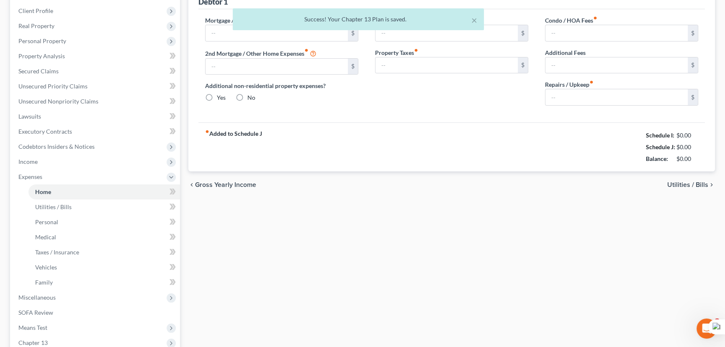
type input "0.00"
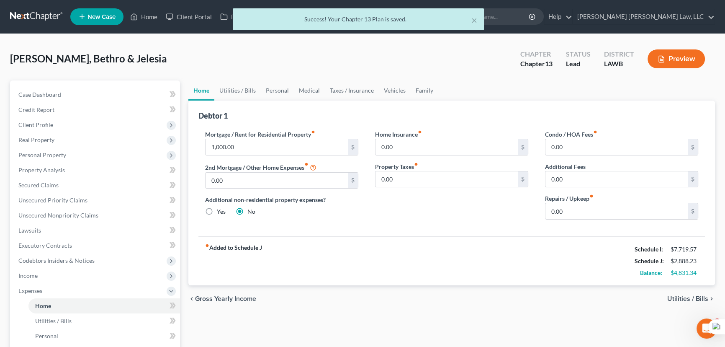
click at [681, 51] on button "Preview" at bounding box center [676, 58] width 57 height 19
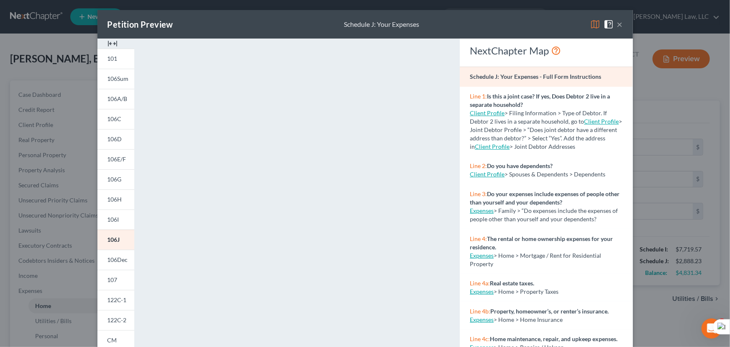
click at [617, 26] on button "×" at bounding box center [620, 24] width 6 height 10
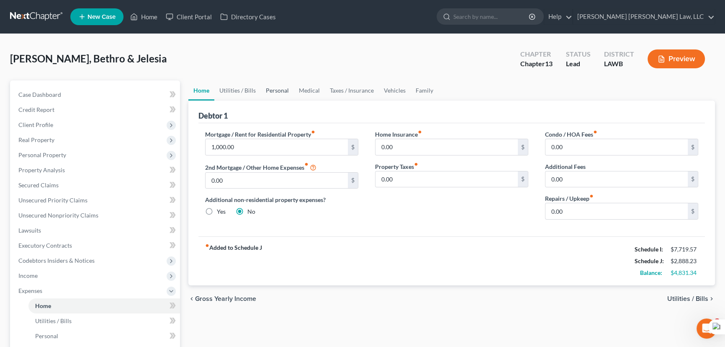
click at [273, 87] on link "Personal" at bounding box center [277, 90] width 33 height 20
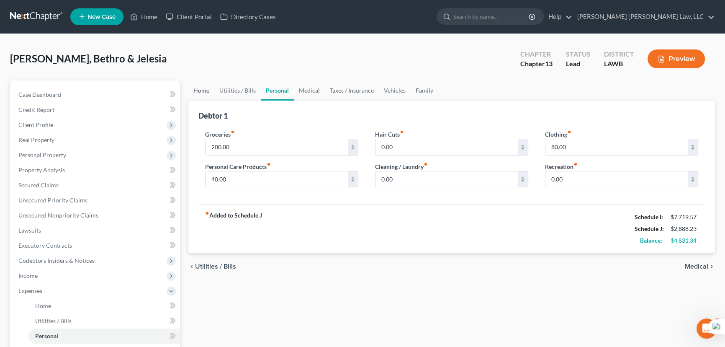
click at [207, 93] on link "Home" at bounding box center [201, 90] width 26 height 20
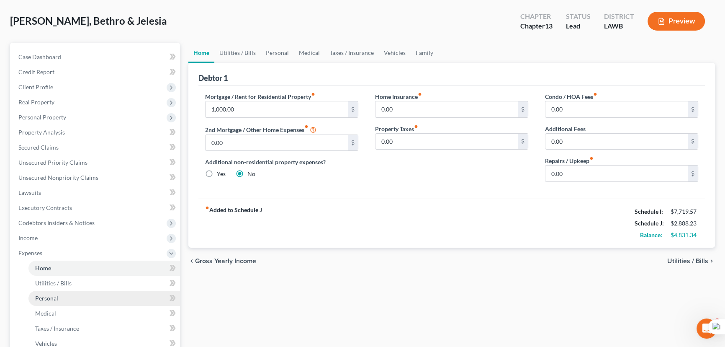
scroll to position [190, 0]
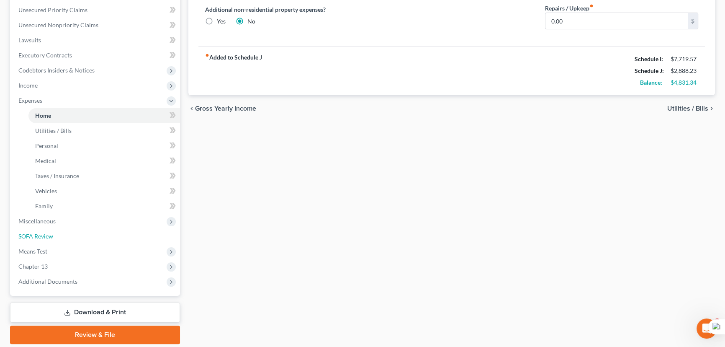
drag, startPoint x: 61, startPoint y: 236, endPoint x: 480, endPoint y: 217, distance: 419.4
click at [61, 236] on link "SOFA Review" at bounding box center [96, 236] width 168 height 15
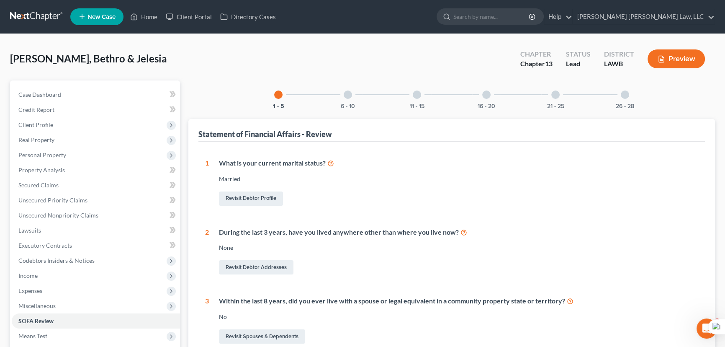
click at [415, 97] on div at bounding box center [417, 94] width 8 height 8
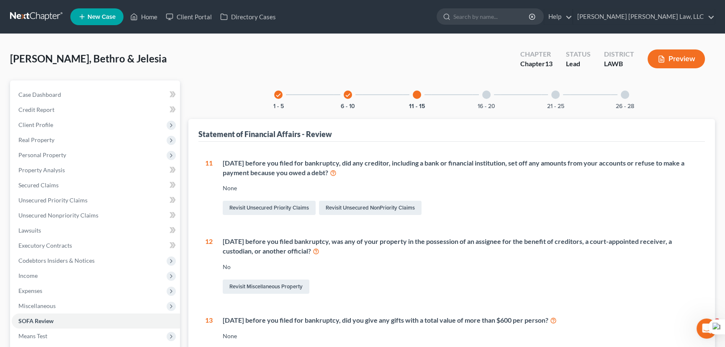
click at [461, 95] on div "check 1 - 5 check 6 - 10 11 - 15 16 - 20 21 - 25 26 - 28" at bounding box center [451, 94] width 375 height 28
click at [481, 100] on div "16 - 20" at bounding box center [486, 94] width 28 height 28
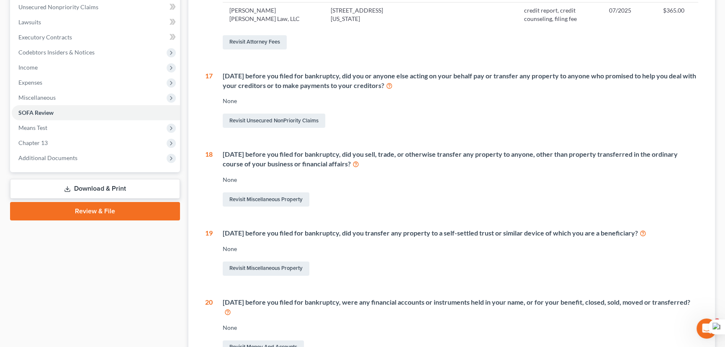
scroll to position [76, 0]
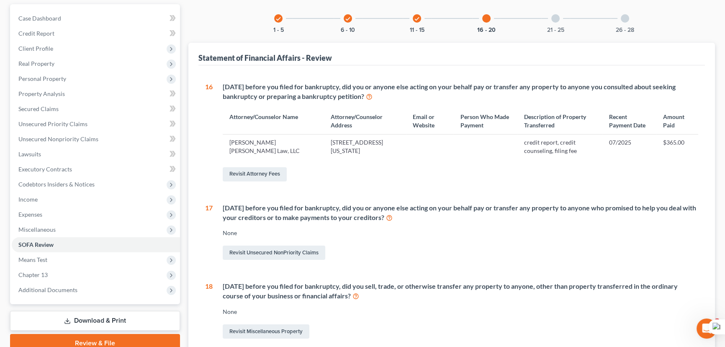
click at [559, 18] on div at bounding box center [555, 18] width 8 height 8
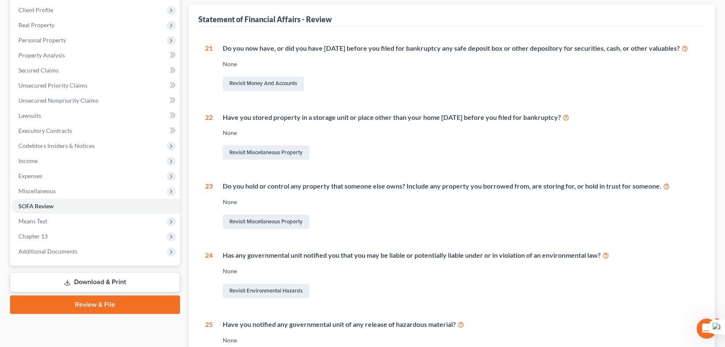
scroll to position [5, 0]
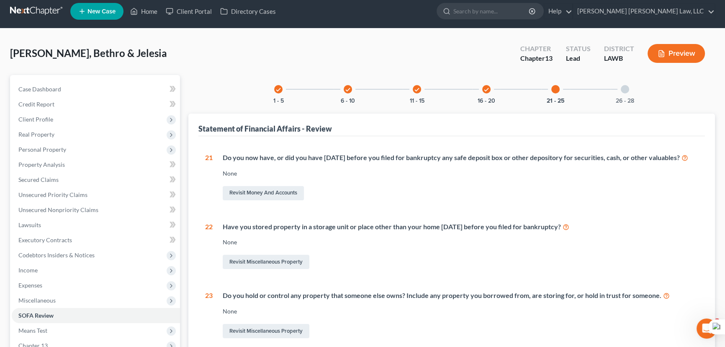
click at [627, 95] on div "26 - 28" at bounding box center [625, 89] width 28 height 28
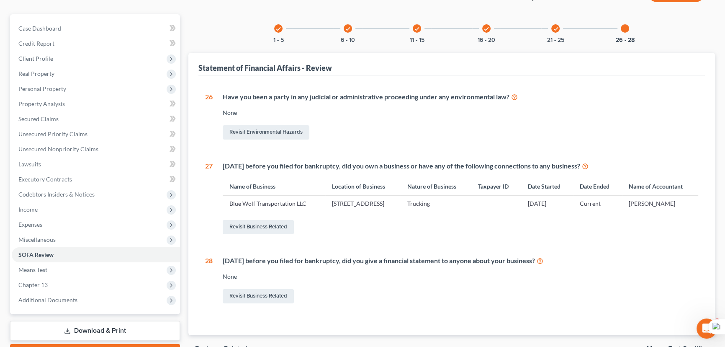
scroll to position [52, 0]
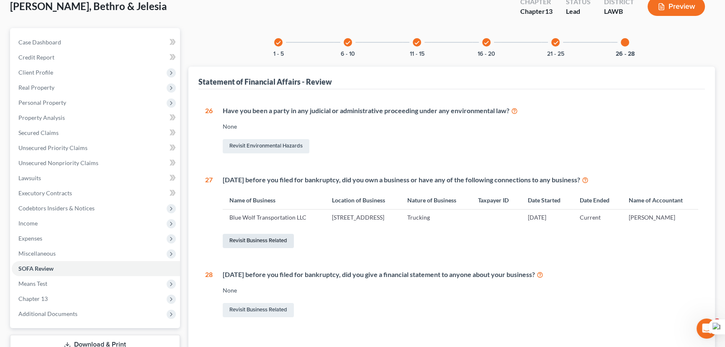
click at [252, 248] on link "Revisit Business Related" at bounding box center [258, 241] width 71 height 14
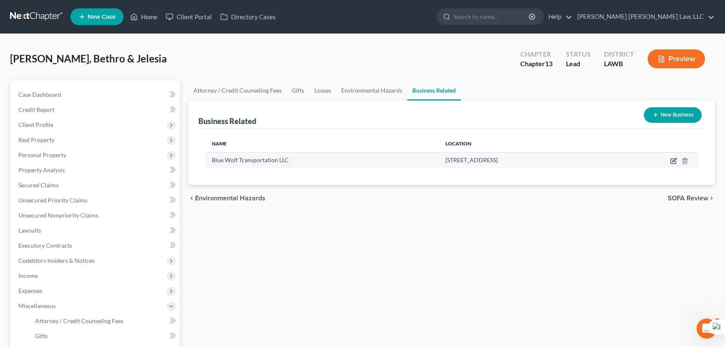
click at [674, 161] on icon "button" at bounding box center [674, 160] width 4 height 4
select select "sole_proprietor"
select select "19"
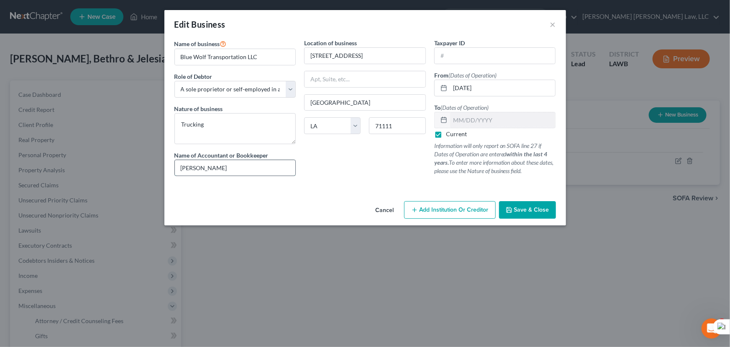
click at [193, 168] on input "Behtro Smith" at bounding box center [235, 168] width 121 height 16
type input "Bethro Smith"
click at [531, 211] on span "Save & Close" at bounding box center [531, 209] width 35 height 7
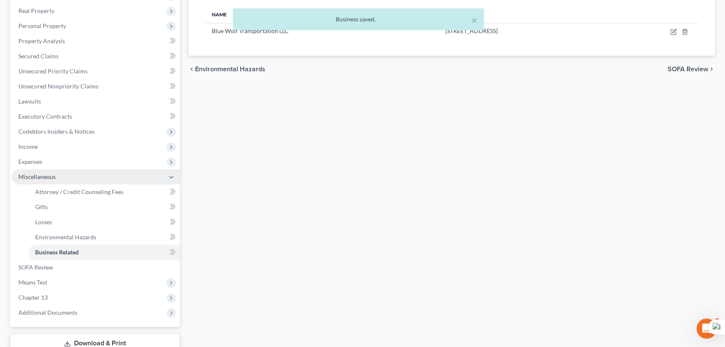
scroll to position [152, 0]
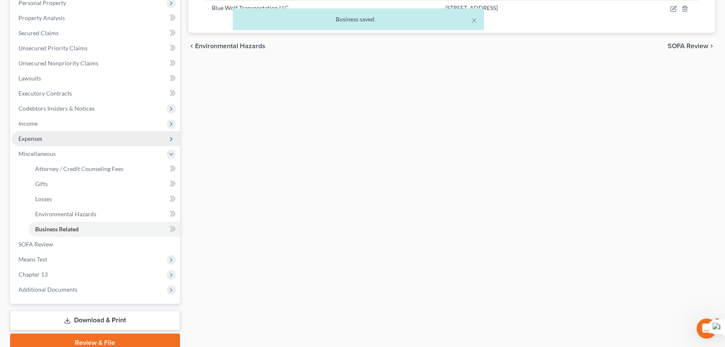
click at [59, 126] on span "Income" at bounding box center [96, 123] width 168 height 15
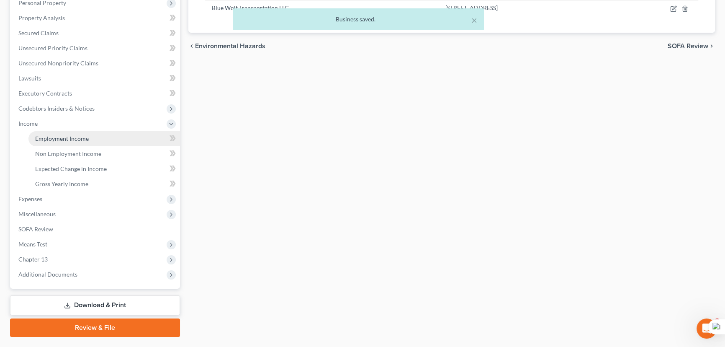
click at [62, 135] on span "Employment Income" at bounding box center [62, 138] width 54 height 7
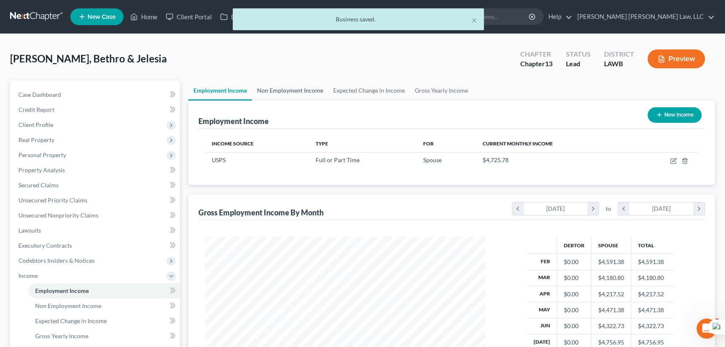
scroll to position [150, 297]
click at [280, 89] on link "Non Employment Income" at bounding box center [290, 90] width 76 height 20
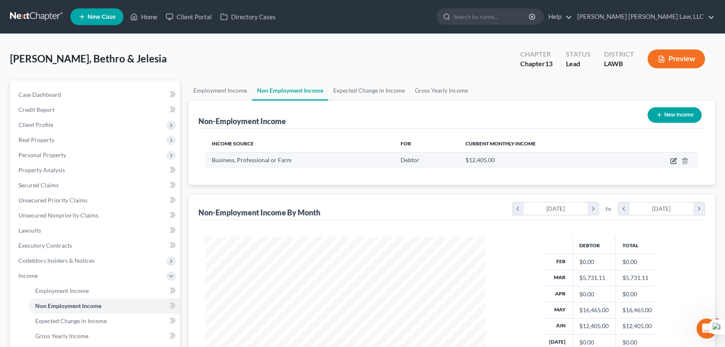
click at [675, 163] on icon "button" at bounding box center [673, 161] width 5 height 5
select select "10"
select select "0"
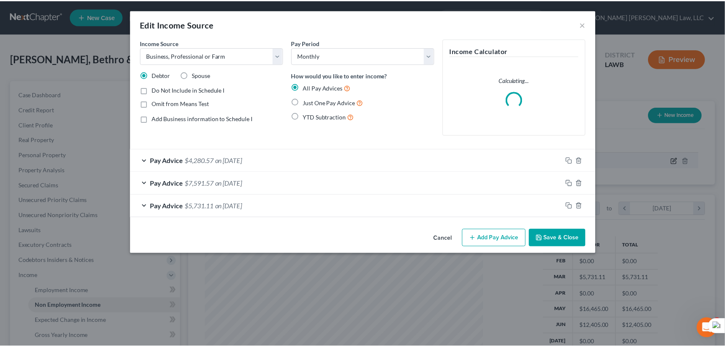
scroll to position [150, 300]
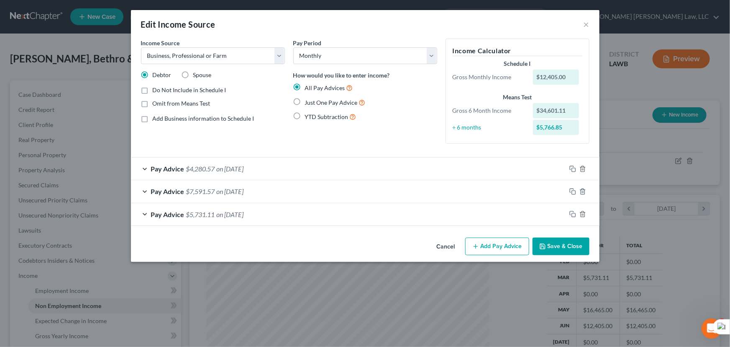
click at [571, 237] on button "Save & Close" at bounding box center [561, 246] width 57 height 18
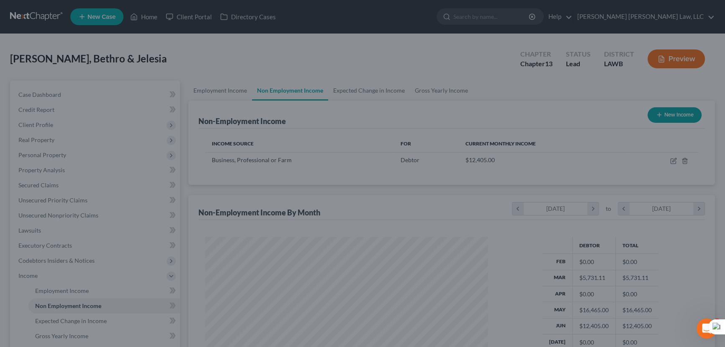
scroll to position [418456, 418309]
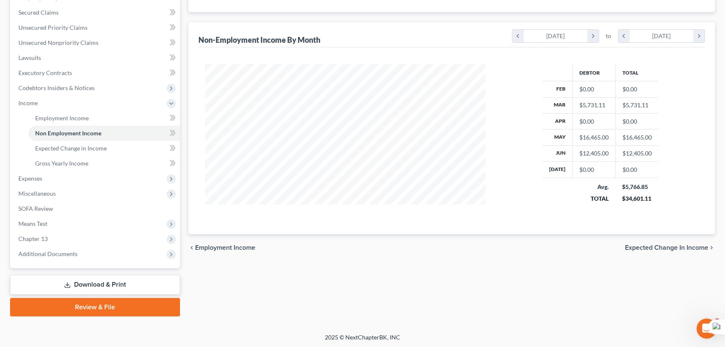
click at [64, 287] on link "Download & Print" at bounding box center [95, 285] width 170 height 20
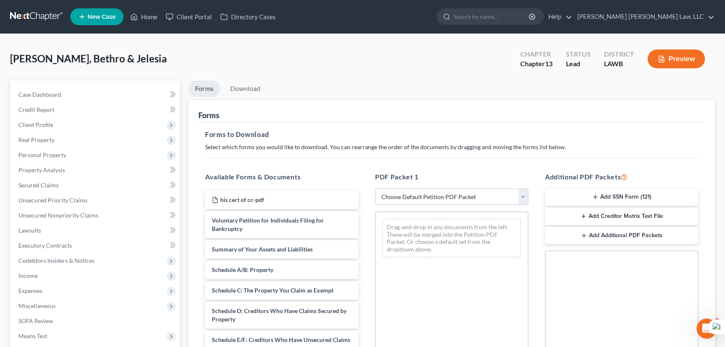
click at [440, 201] on select "Choose Default Petition PDF Packet Complete Bankruptcy Petition (all forms and …" at bounding box center [451, 196] width 153 height 17
select select "0"
click at [375, 188] on select "Choose Default Petition PDF Packet Complete Bankruptcy Petition (all forms and …" at bounding box center [451, 196] width 153 height 17
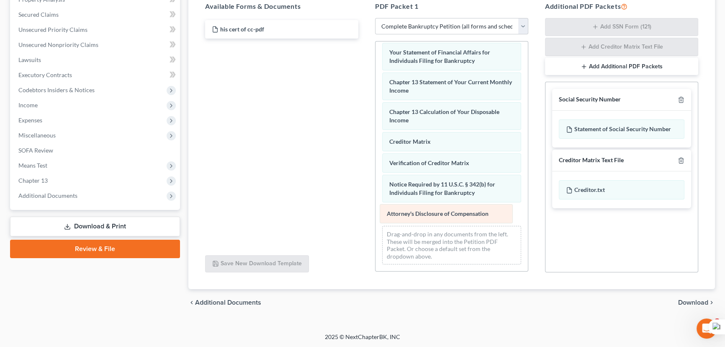
scroll to position [267, 0]
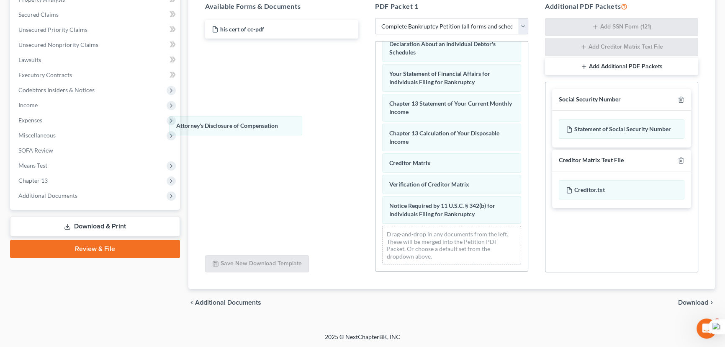
drag, startPoint x: 455, startPoint y: 211, endPoint x: 379, endPoint y: 108, distance: 127.8
click at [375, 119] on div "Attorney's Disclosure of Compensation Voluntary Petition for Individuals Filing…" at bounding box center [451, 26] width 152 height 490
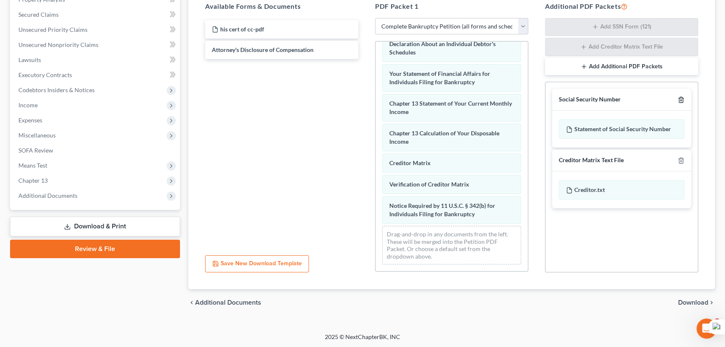
drag, startPoint x: 679, startPoint y: 97, endPoint x: 445, endPoint y: 123, distance: 236.3
click at [679, 97] on icon "button" at bounding box center [681, 99] width 7 height 7
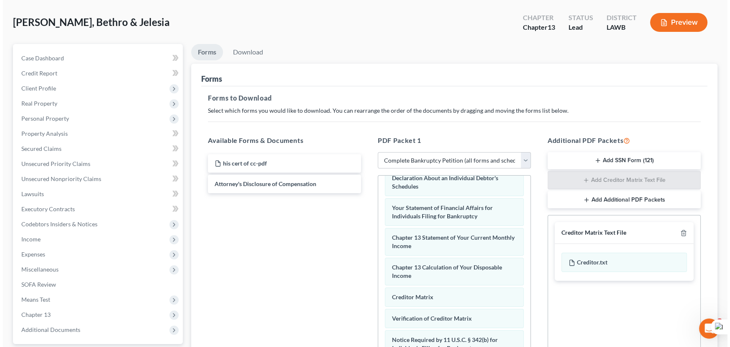
scroll to position [0, 0]
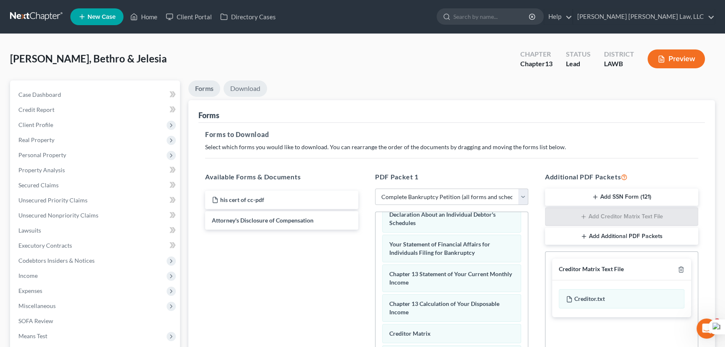
click at [255, 94] on link "Download" at bounding box center [246, 88] width 44 height 16
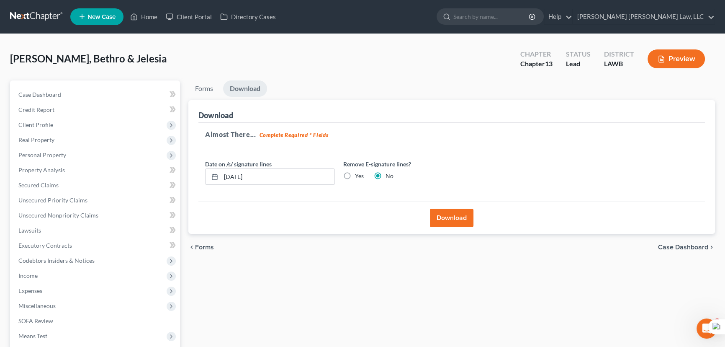
click at [457, 214] on button "Download" at bounding box center [452, 217] width 44 height 18
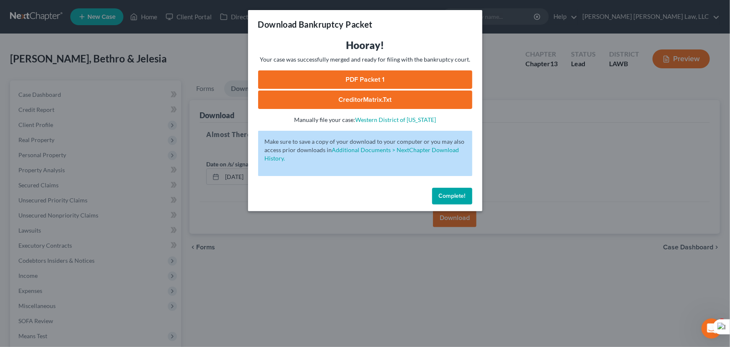
click at [366, 75] on link "PDF Packet 1" at bounding box center [365, 79] width 214 height 18
click at [444, 188] on button "Complete!" at bounding box center [452, 196] width 40 height 17
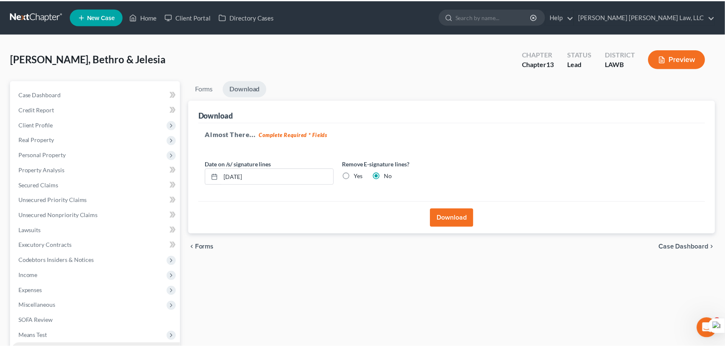
scroll to position [112, 0]
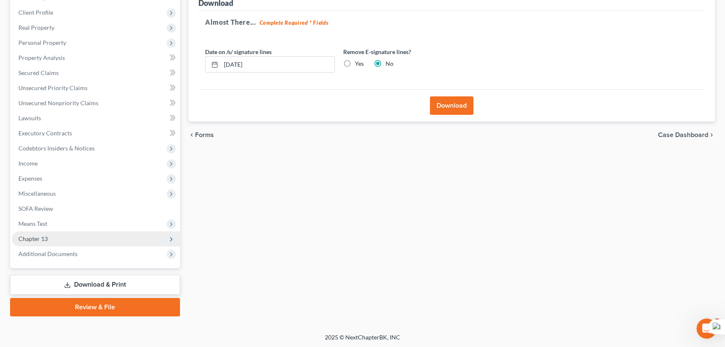
click at [57, 234] on span "Chapter 13" at bounding box center [96, 238] width 168 height 15
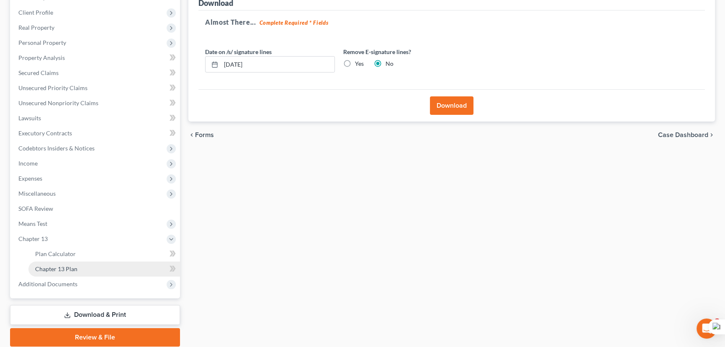
click at [66, 270] on span "Chapter 13 Plan" at bounding box center [56, 268] width 42 height 7
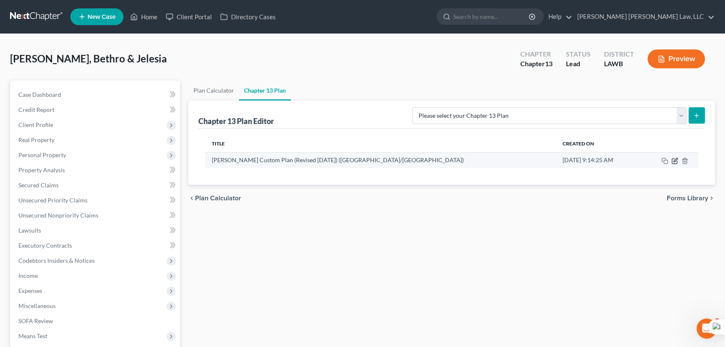
click at [673, 159] on icon "button" at bounding box center [674, 160] width 7 height 7
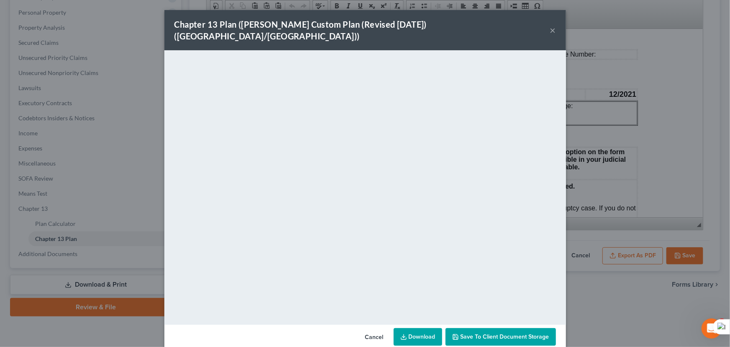
click at [430, 328] on link "Download" at bounding box center [418, 337] width 49 height 18
drag, startPoint x: 551, startPoint y: 24, endPoint x: 555, endPoint y: 41, distance: 17.3
click at [551, 25] on button "×" at bounding box center [553, 30] width 6 height 10
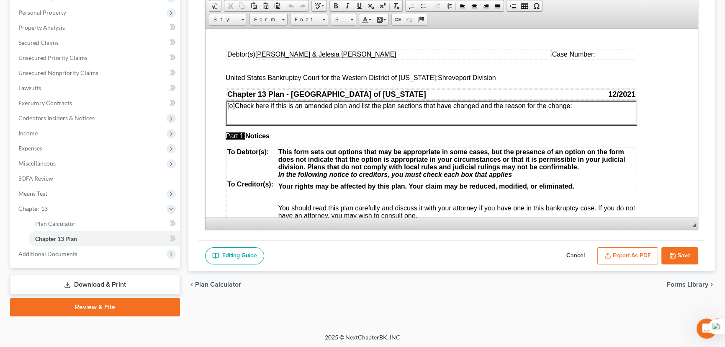
click at [674, 257] on button "Save" at bounding box center [679, 256] width 37 height 18
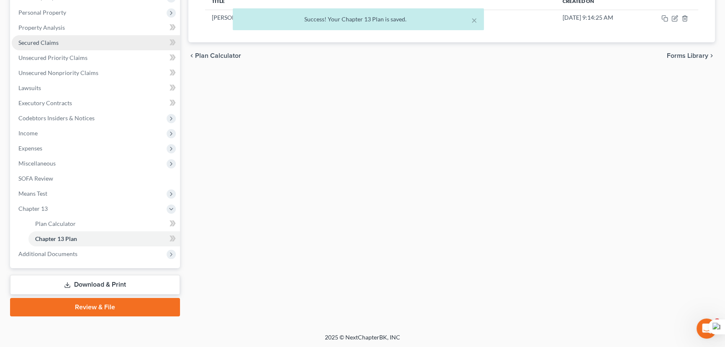
click at [48, 46] on link "Secured Claims" at bounding box center [96, 42] width 168 height 15
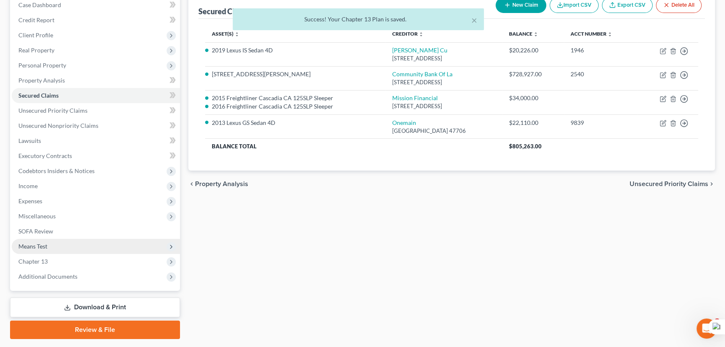
scroll to position [112, 0]
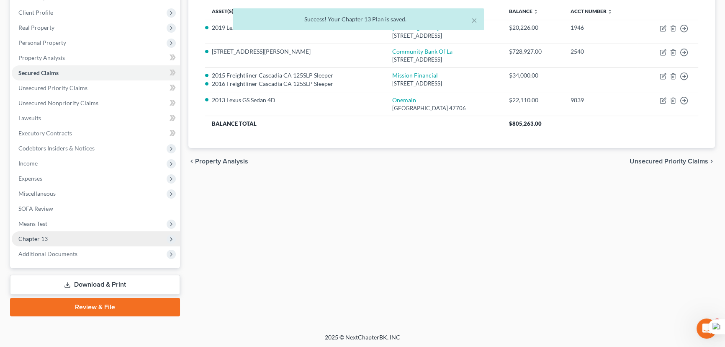
click at [54, 234] on span "Chapter 13" at bounding box center [96, 238] width 168 height 15
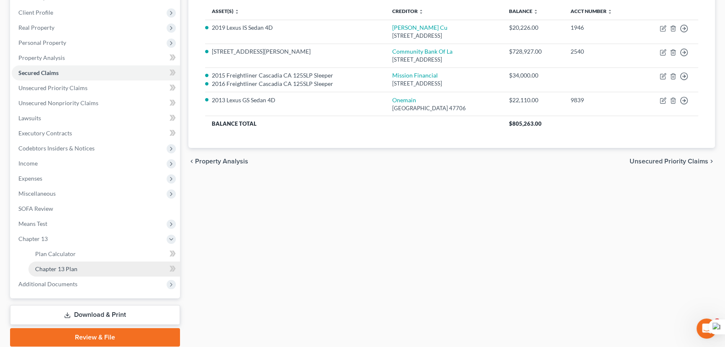
click at [80, 262] on link "Chapter 13 Plan" at bounding box center [104, 268] width 152 height 15
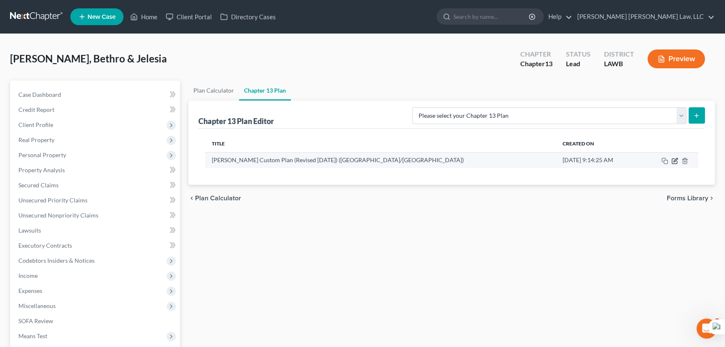
click at [674, 160] on icon "button" at bounding box center [674, 160] width 7 height 7
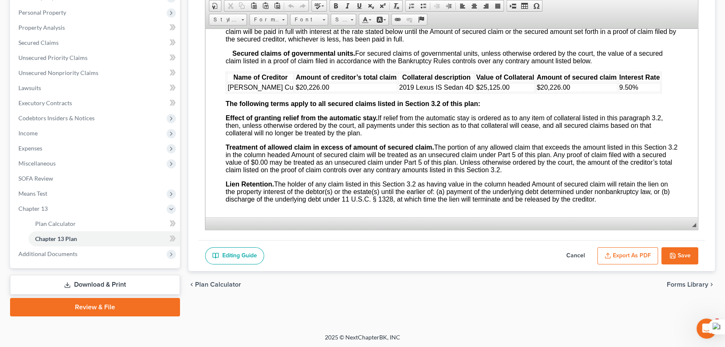
scroll to position [913, 0]
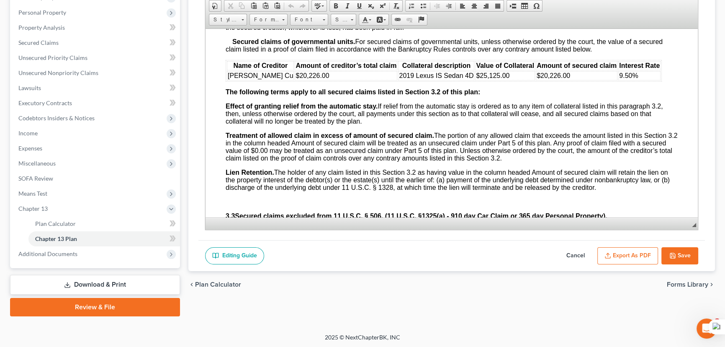
click at [682, 251] on button "Save" at bounding box center [679, 256] width 37 height 18
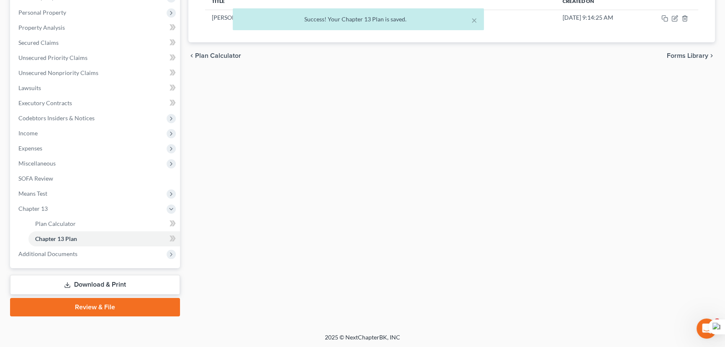
click at [59, 10] on div "× Success! Your Chapter 13 Plan is saved." at bounding box center [358, 21] width 725 height 26
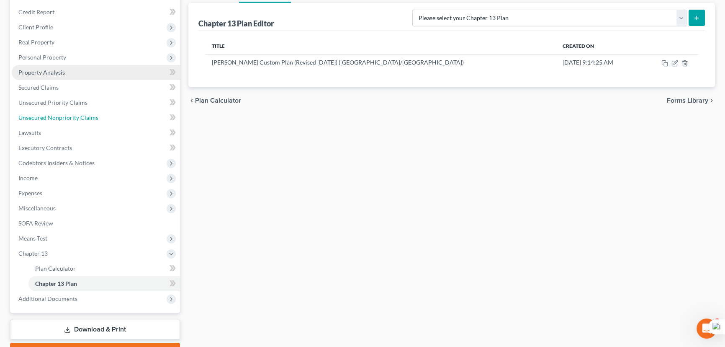
scroll to position [67, 0]
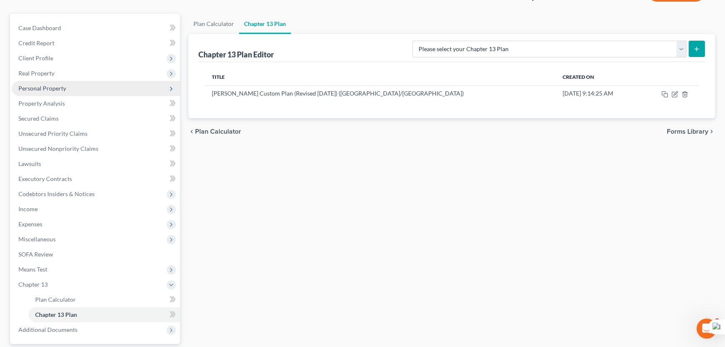
drag, startPoint x: 122, startPoint y: 88, endPoint x: 47, endPoint y: 84, distance: 74.6
click at [47, 85] on span "Personal Property" at bounding box center [42, 88] width 48 height 7
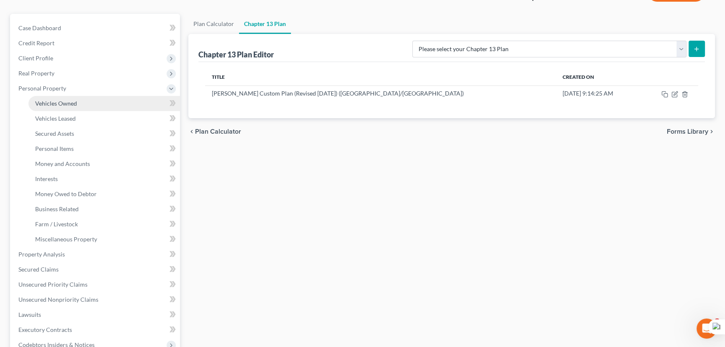
click at [54, 100] on span "Vehicles Owned" at bounding box center [56, 103] width 42 height 7
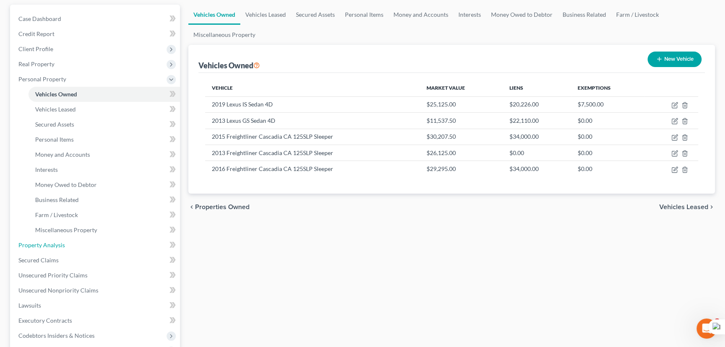
click at [64, 237] on link "Property Analysis" at bounding box center [96, 244] width 168 height 15
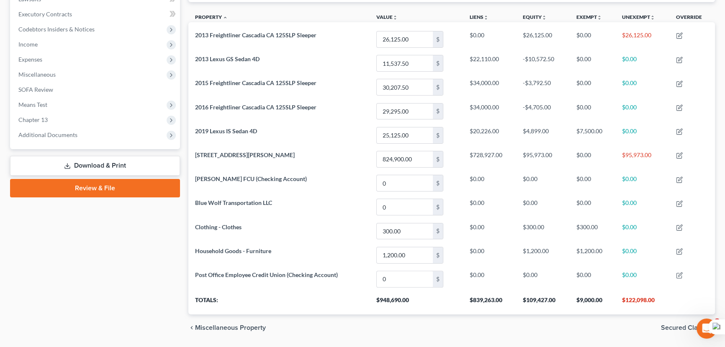
scroll to position [218, 0]
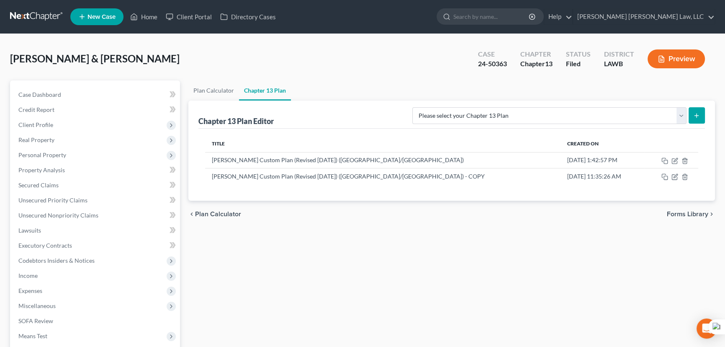
click at [46, 20] on link at bounding box center [37, 16] width 54 height 15
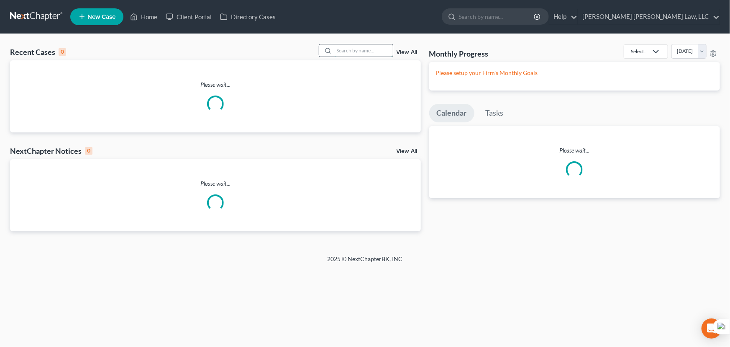
click at [355, 54] on input "search" at bounding box center [363, 50] width 59 height 12
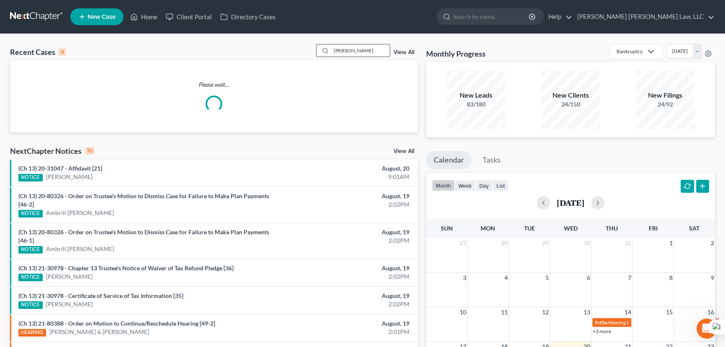
type input "[PERSON_NAME]"
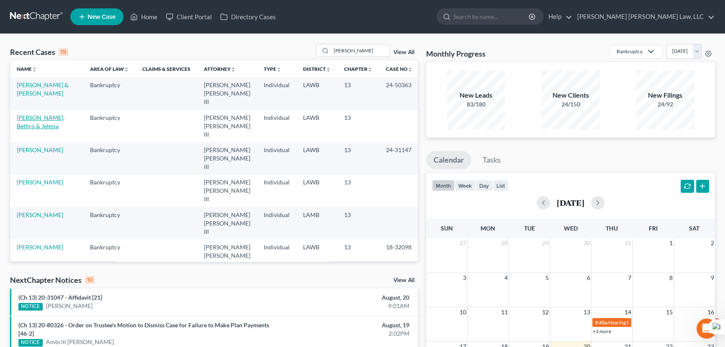
click at [37, 114] on link "[PERSON_NAME], Bethro & Jelesia" at bounding box center [41, 121] width 48 height 15
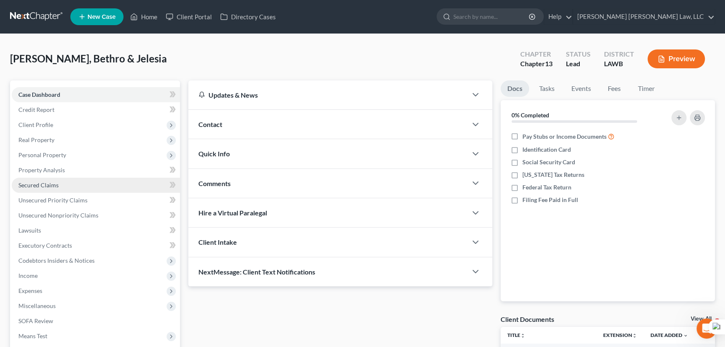
click at [58, 181] on link "Secured Claims" at bounding box center [96, 184] width 168 height 15
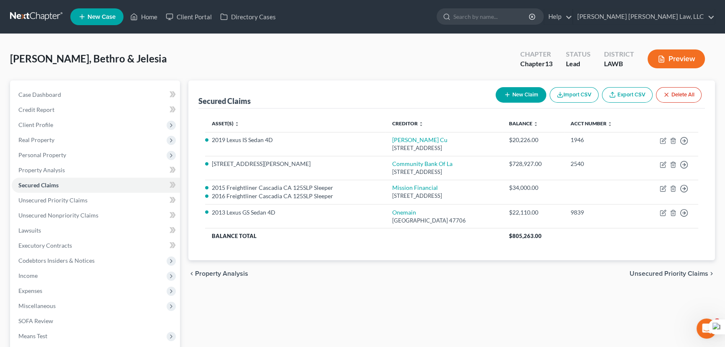
click at [30, 18] on link at bounding box center [37, 16] width 54 height 15
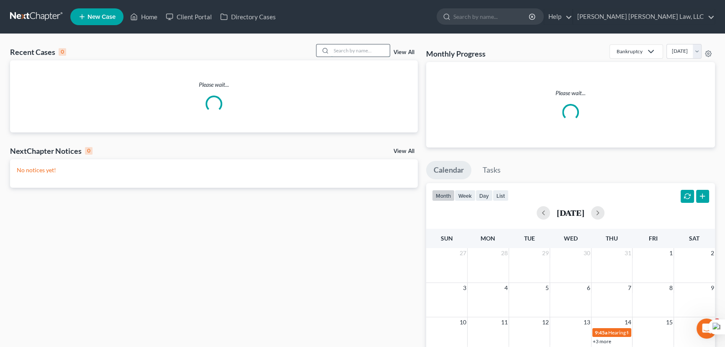
click at [343, 52] on input "search" at bounding box center [360, 50] width 59 height 12
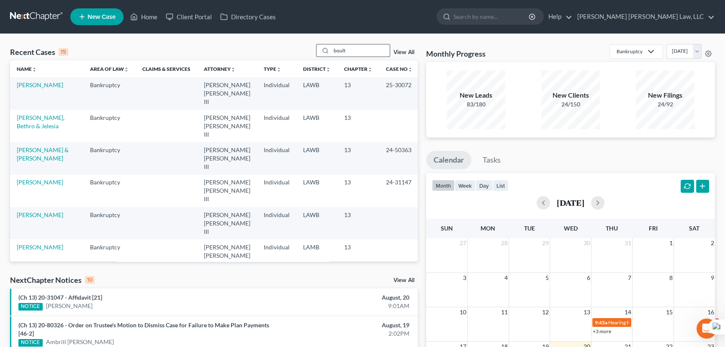
click at [364, 48] on input "boult" at bounding box center [360, 50] width 59 height 12
type input "boul"
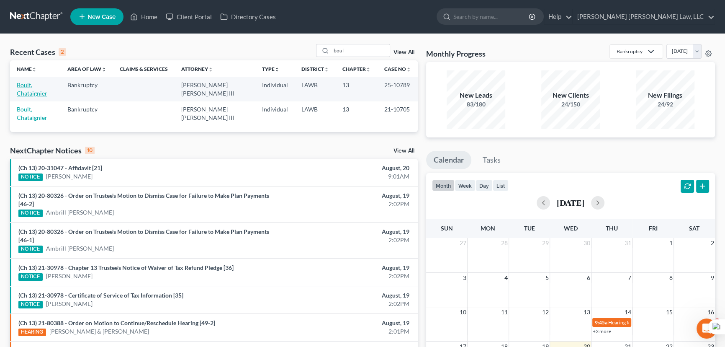
click at [47, 84] on link "Boult, Chataignier" at bounding box center [32, 88] width 31 height 15
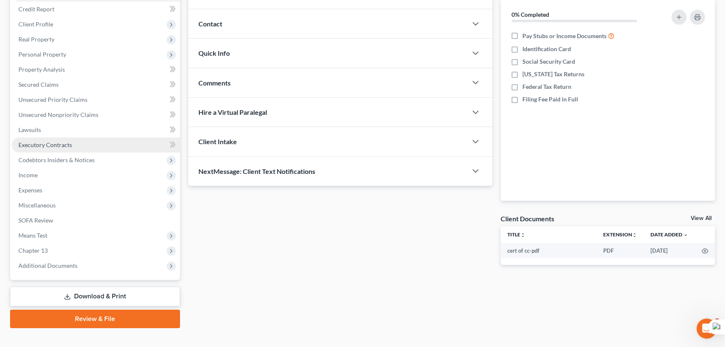
scroll to position [112, 0]
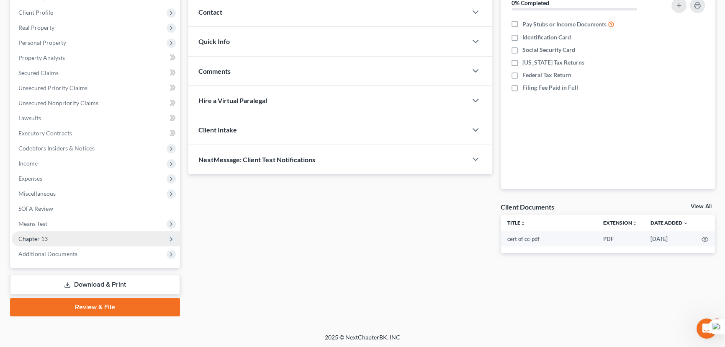
click at [52, 243] on span "Chapter 13" at bounding box center [96, 238] width 168 height 15
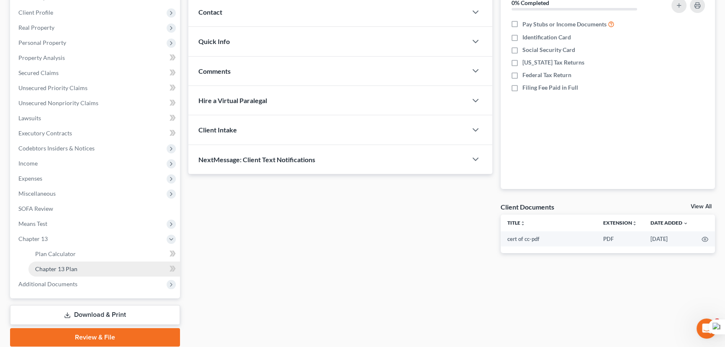
click at [60, 268] on span "Chapter 13 Plan" at bounding box center [56, 268] width 42 height 7
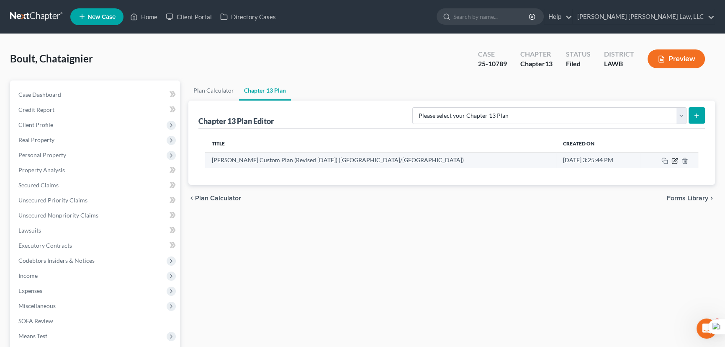
click at [672, 161] on icon "button" at bounding box center [674, 160] width 5 height 5
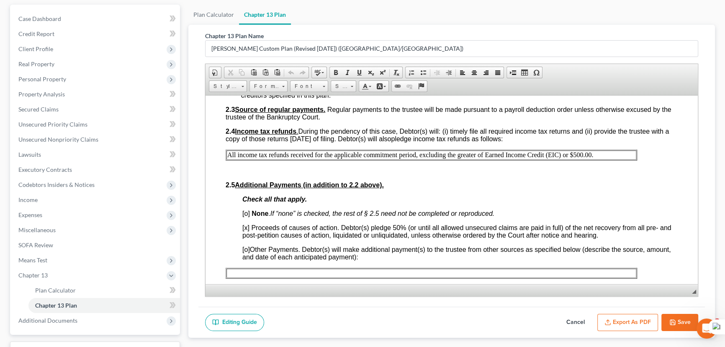
scroll to position [494, 0]
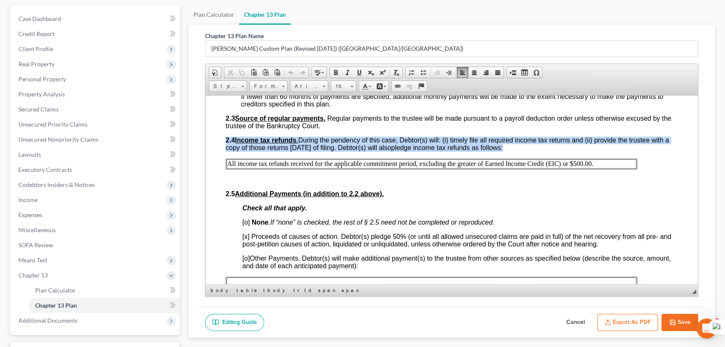
drag, startPoint x: 643, startPoint y: 185, endPoint x: 200, endPoint y: 180, distance: 442.9
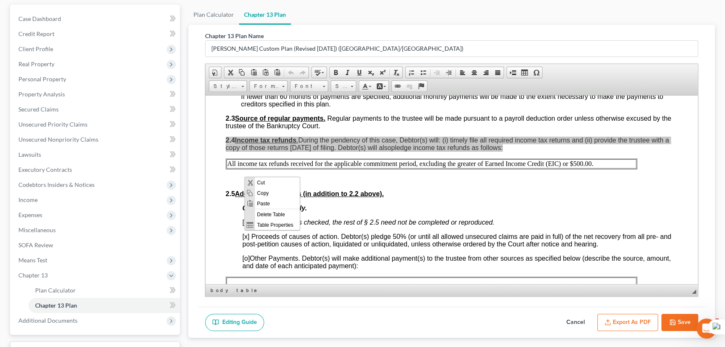
scroll to position [0, 0]
drag, startPoint x: 276, startPoint y: 195, endPoint x: 291, endPoint y: 273, distance: 79.6
click at [276, 195] on span "Copy" at bounding box center [277, 193] width 45 height 10
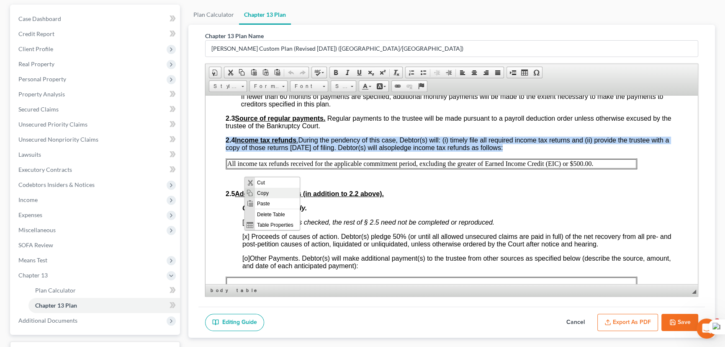
copy p "2.4 Income tax refunds . During the pendency of this case, Debtor(s) will: (i) …"
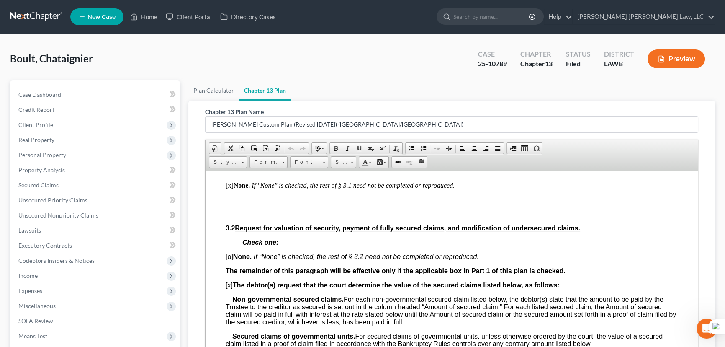
click at [45, 9] on link at bounding box center [37, 16] width 54 height 15
